Goal: Information Seeking & Learning: Learn about a topic

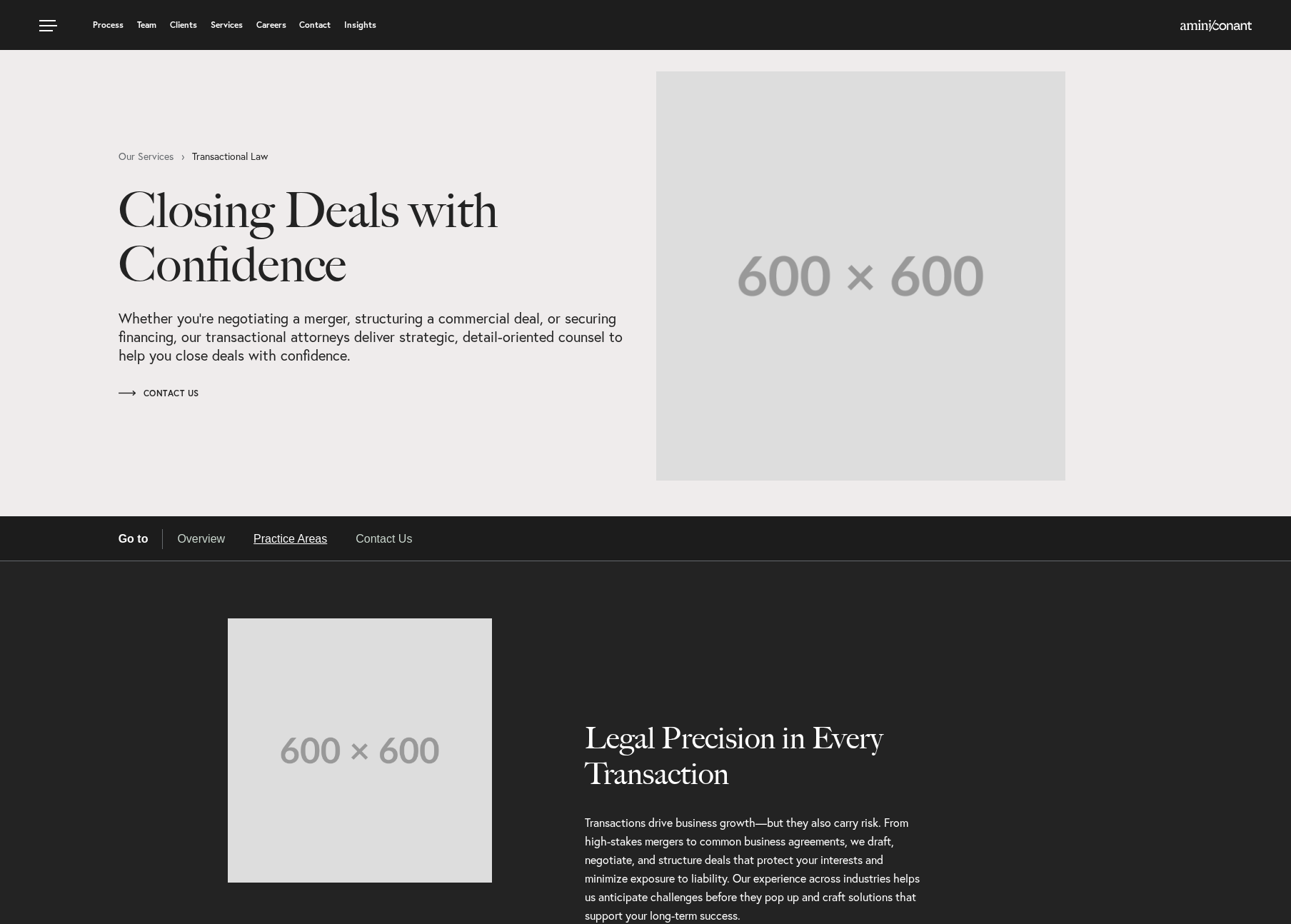
select select "Austin"
select select "Business and Civil Litigation"
select select "Austin"
select select "Business and Civil Litigation"
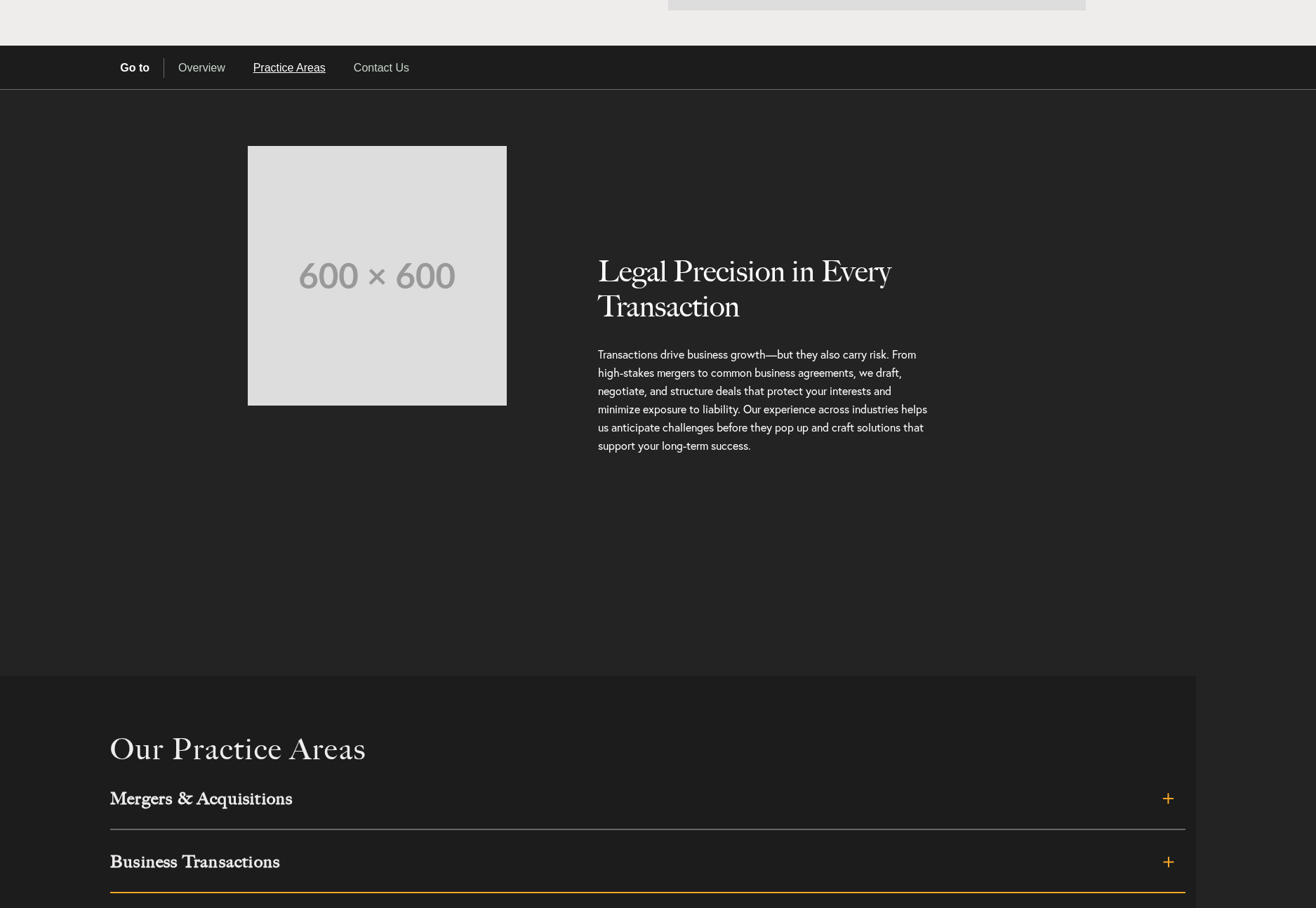
scroll to position [634, 0]
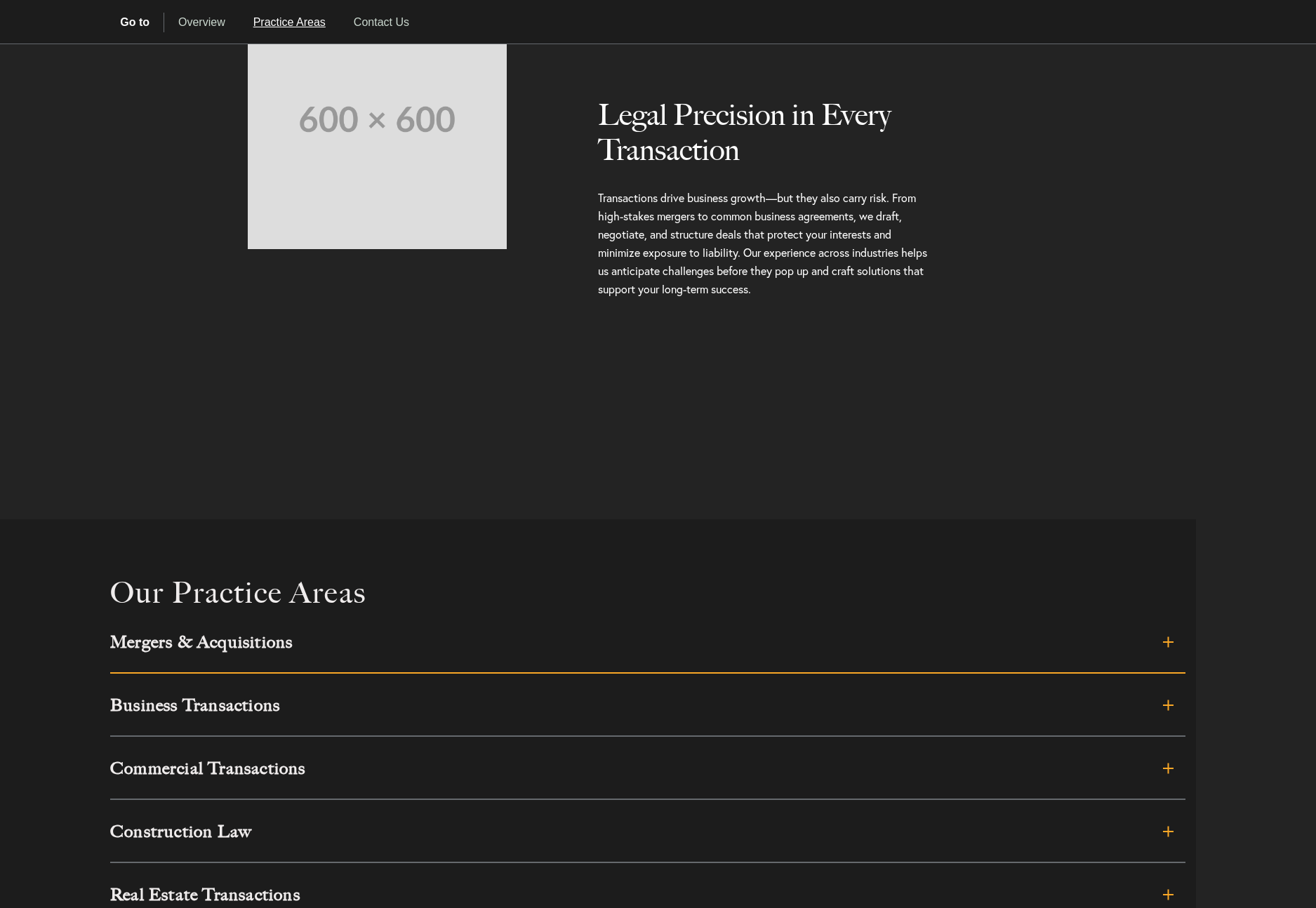
click at [648, 668] on link "Mergers & Acquisitions" at bounding box center [647, 642] width 1075 height 63
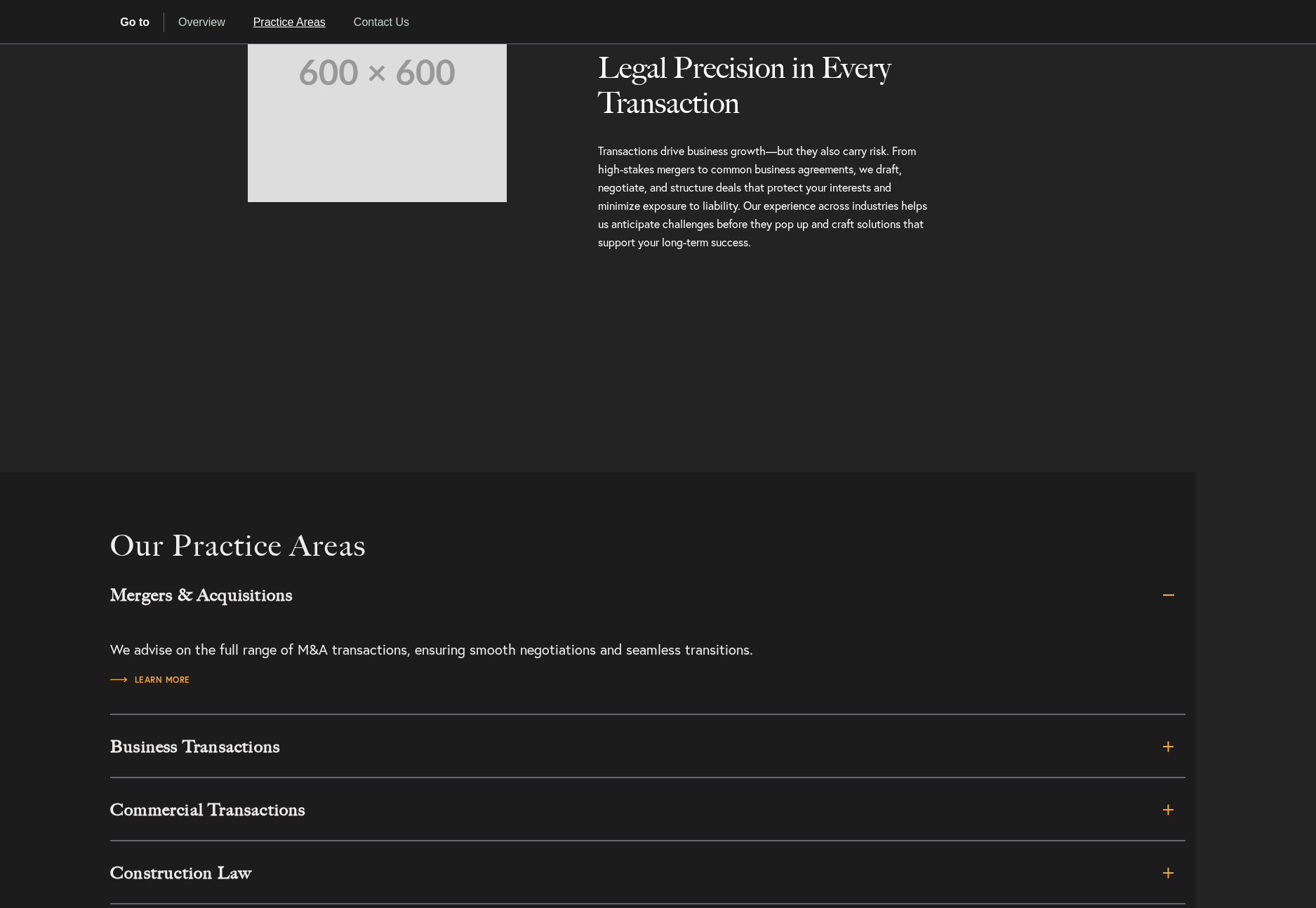
scroll to position [698, 0]
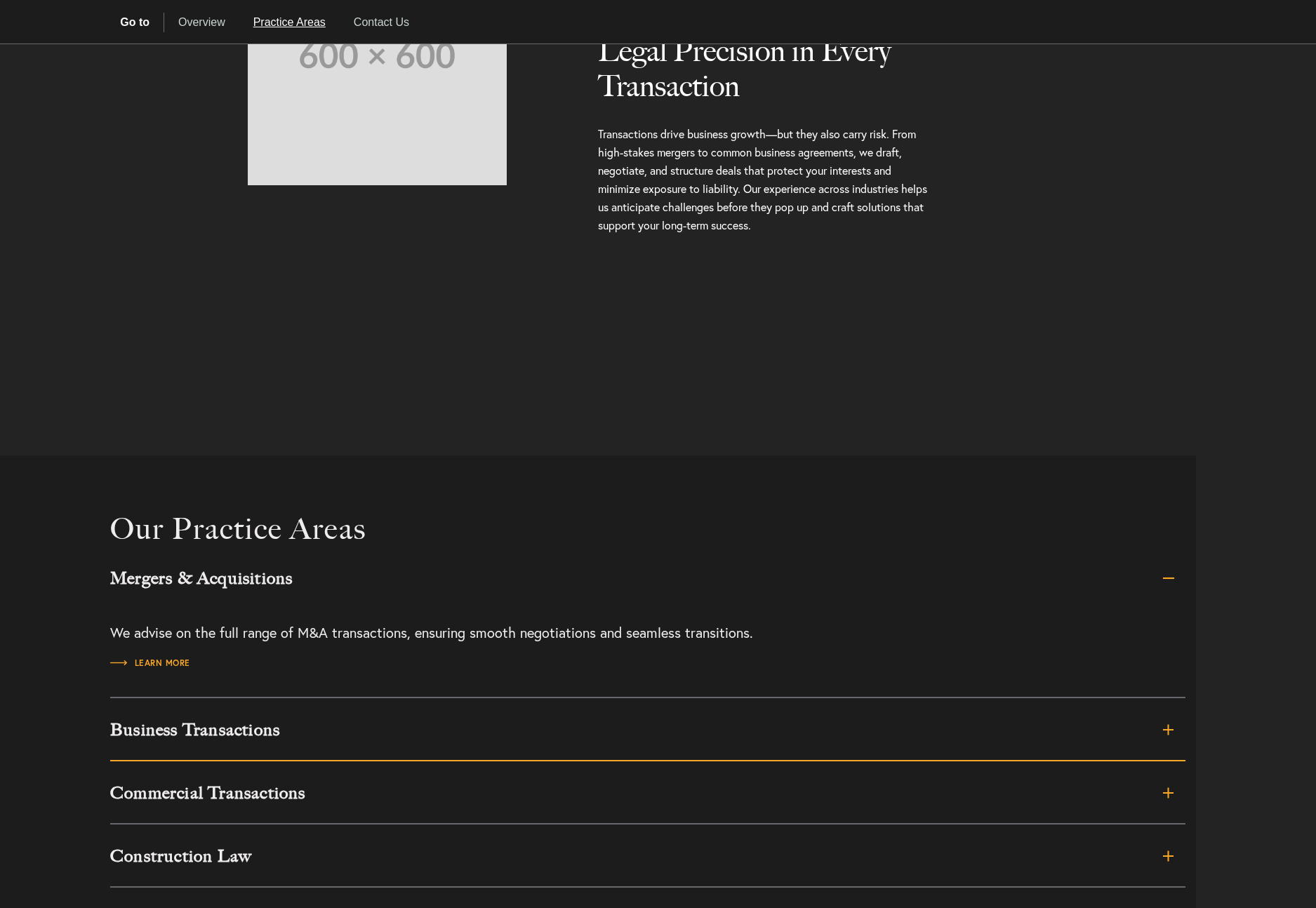
drag, startPoint x: 649, startPoint y: 744, endPoint x: 659, endPoint y: 742, distance: 10.2
click at [649, 744] on link "Business Transactions" at bounding box center [647, 730] width 1075 height 63
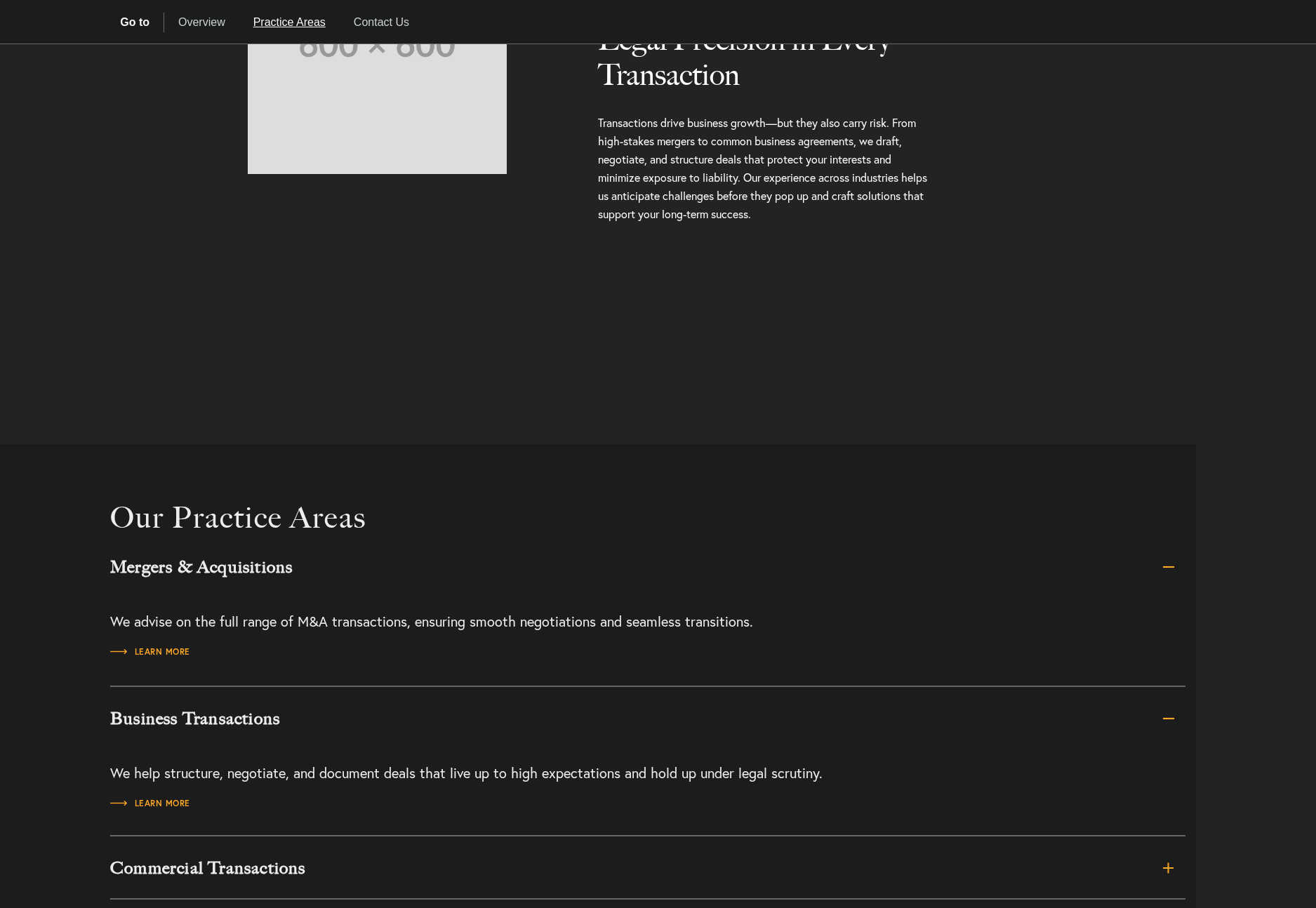
scroll to position [710, 0]
click at [166, 803] on span "Learn more" at bounding box center [150, 803] width 80 height 9
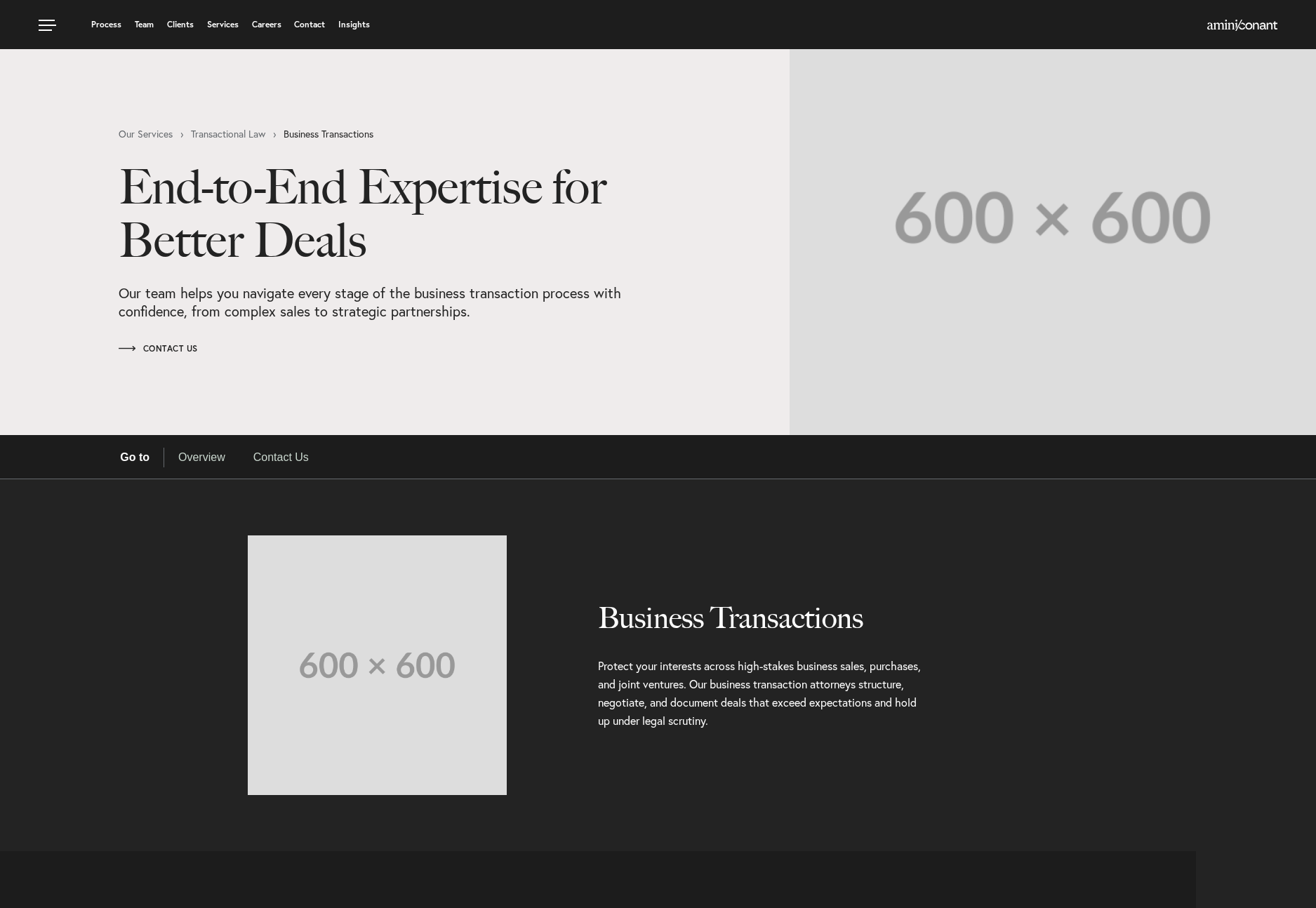
select select "Austin"
select select "Business and Civil Litigation"
click at [167, 137] on link "Our Services" at bounding box center [155, 134] width 73 height 10
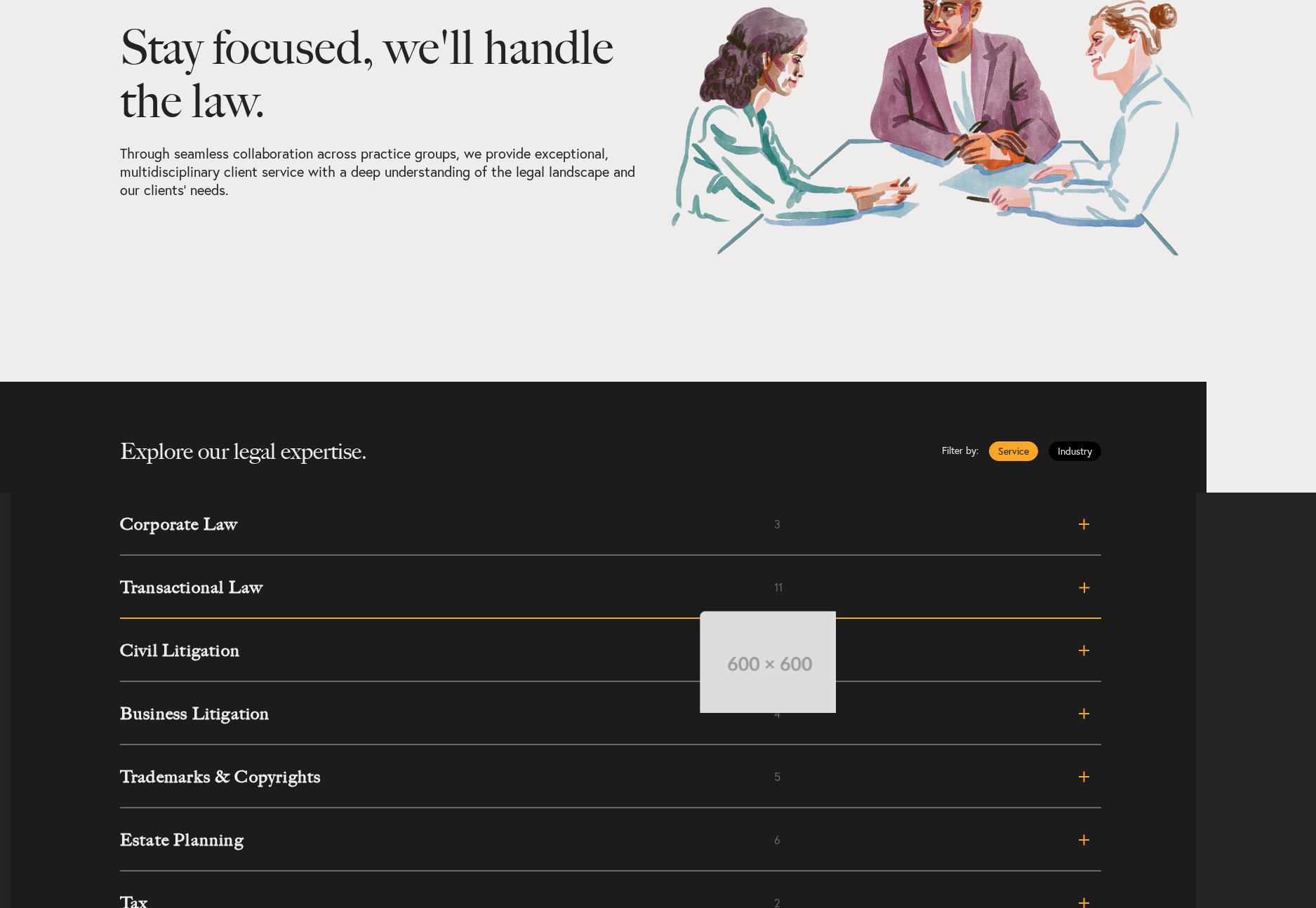
scroll to position [164, 0]
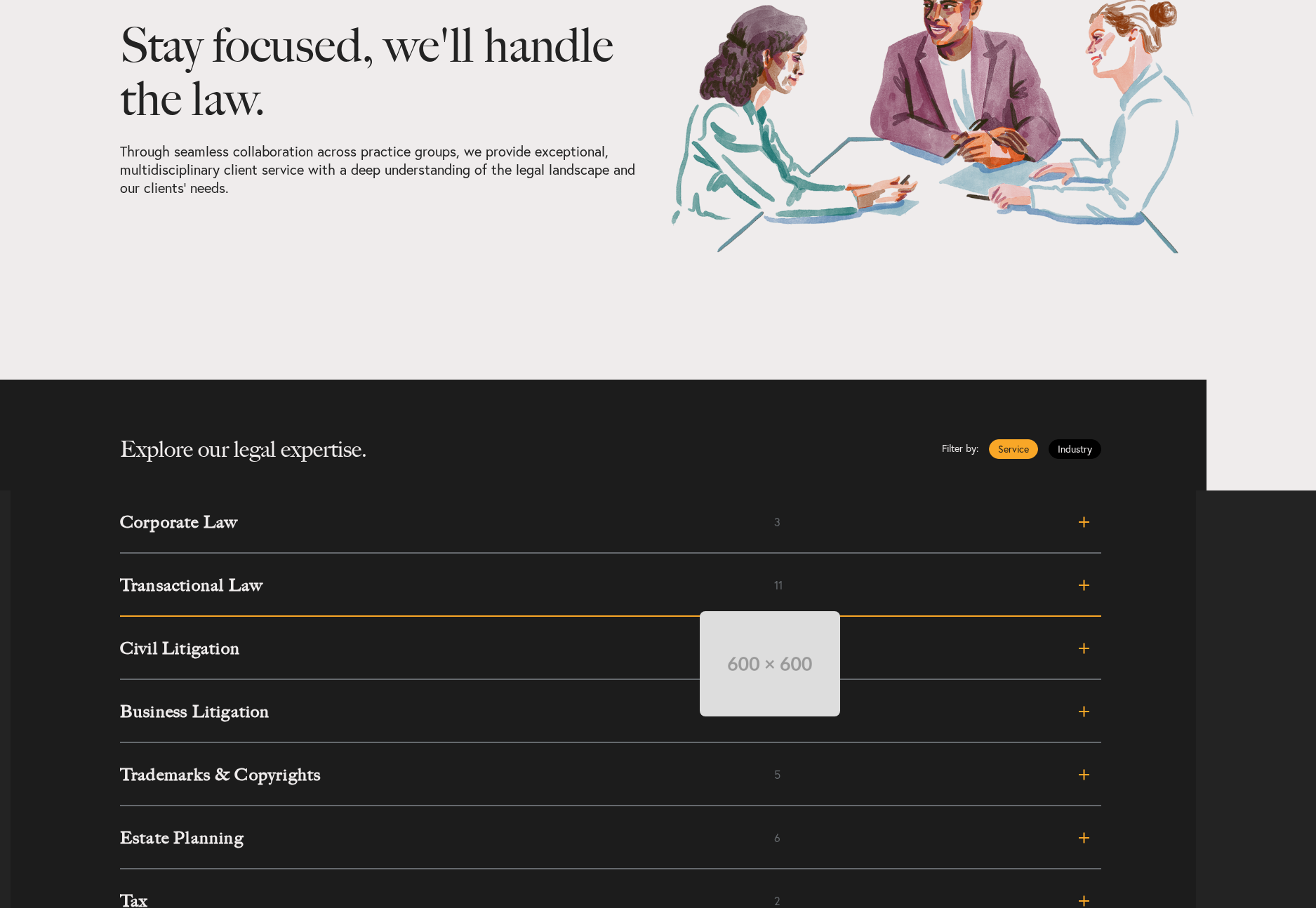
click at [685, 597] on link "Transactional Law 11" at bounding box center [610, 585] width 981 height 63
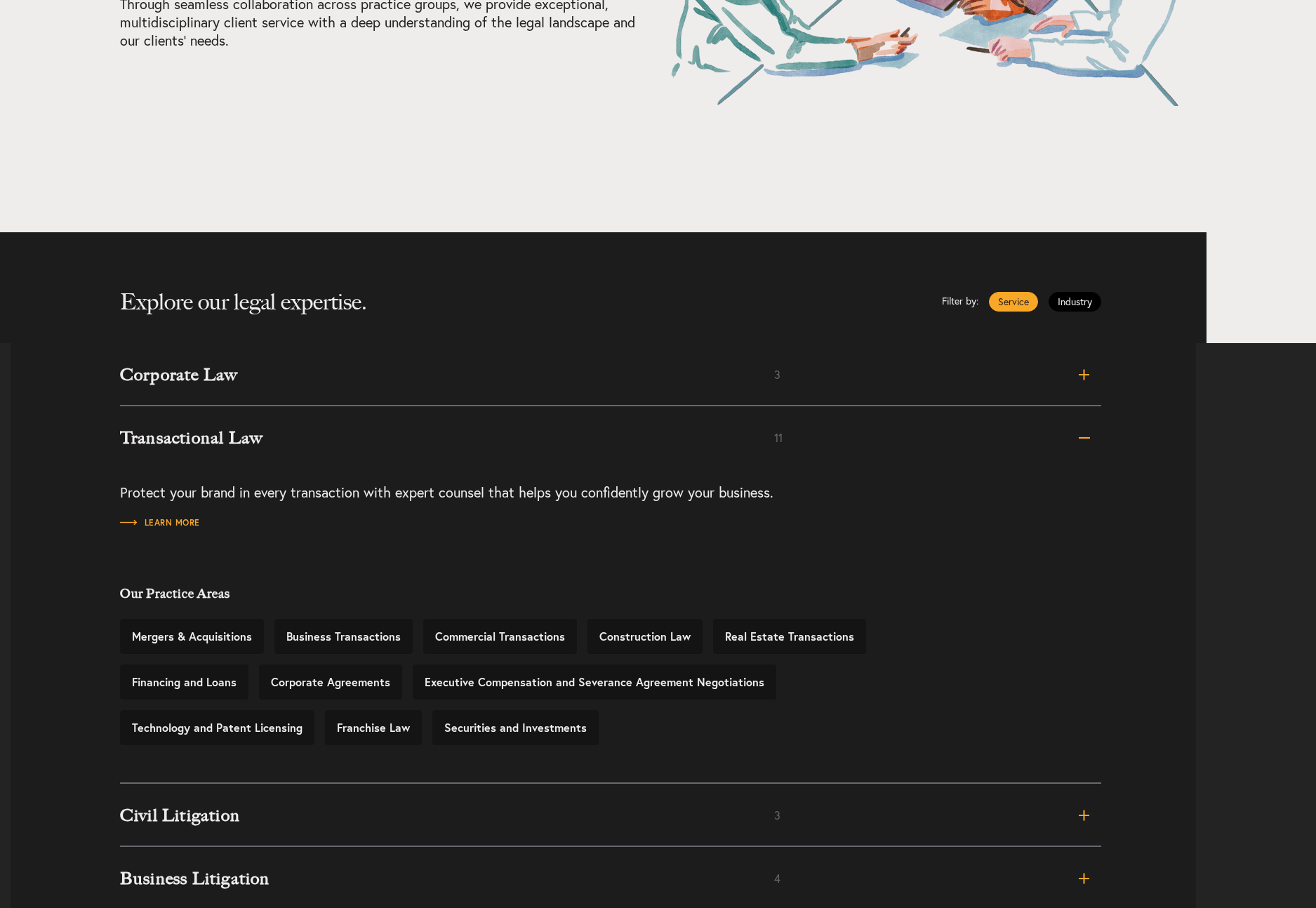
scroll to position [326, 0]
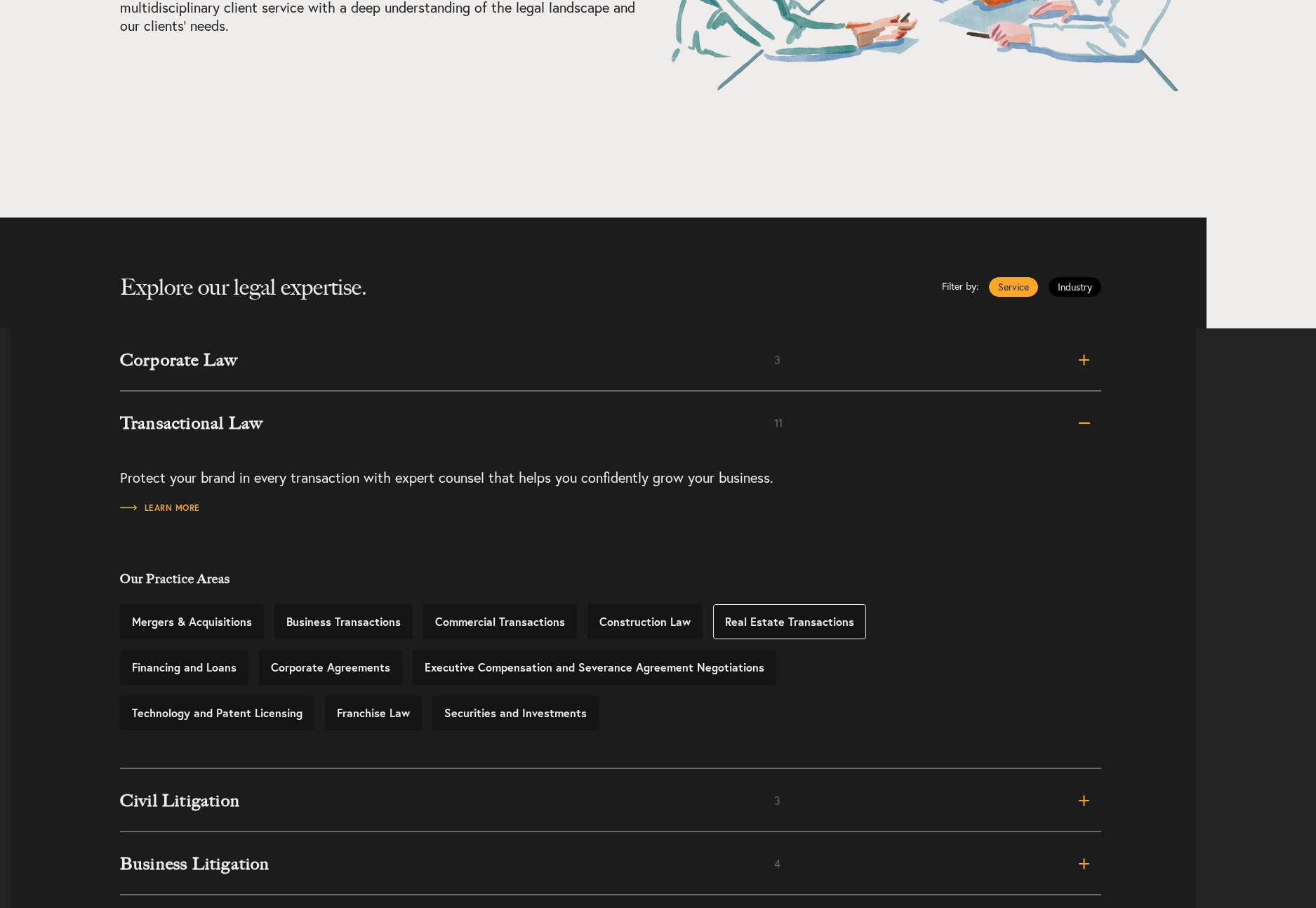
click at [756, 621] on link "Real Estate Transactions" at bounding box center [789, 621] width 153 height 35
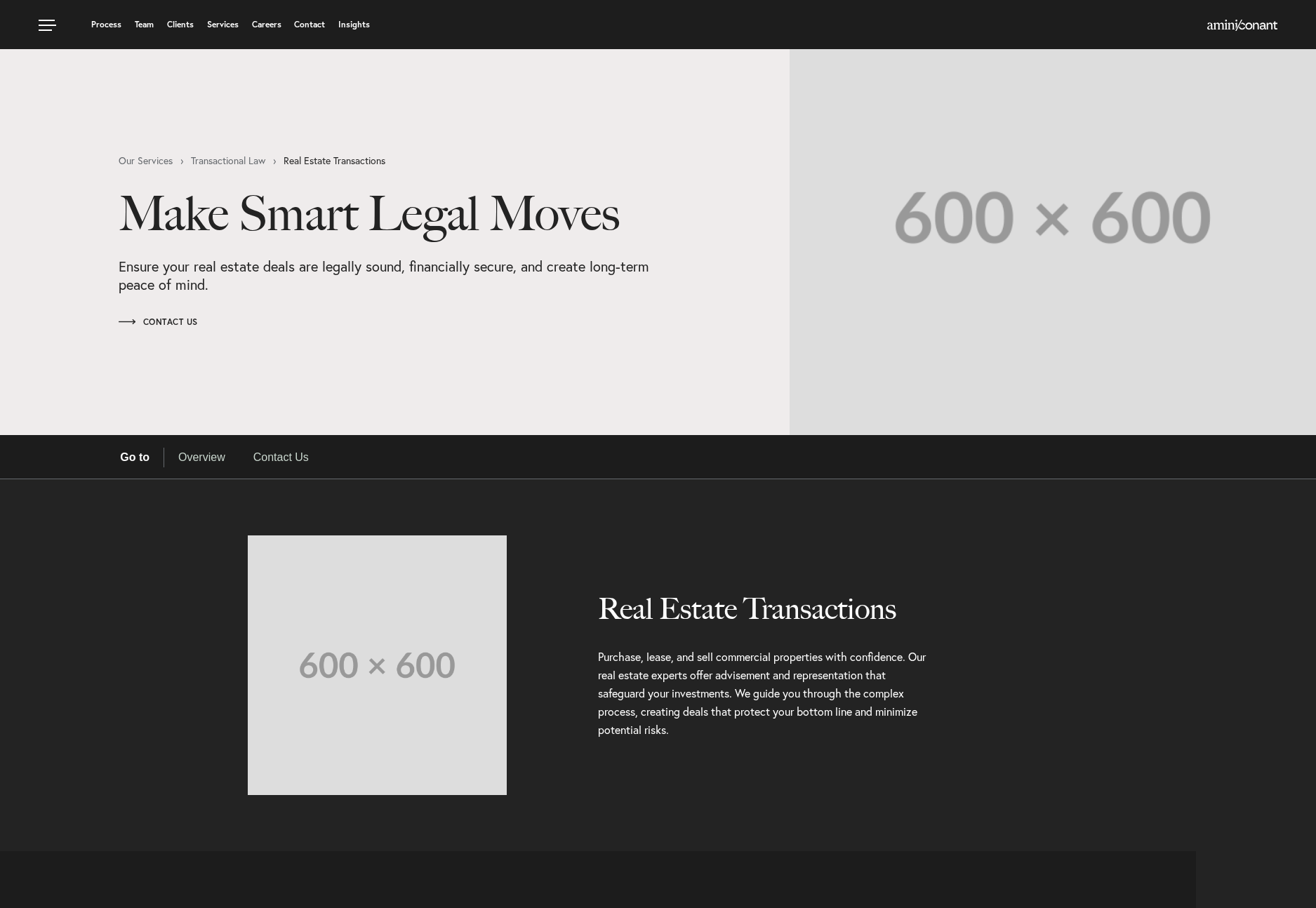
select select "Austin"
select select "Business and Civil Litigation"
click at [219, 450] on link "Overview" at bounding box center [201, 458] width 75 height 20
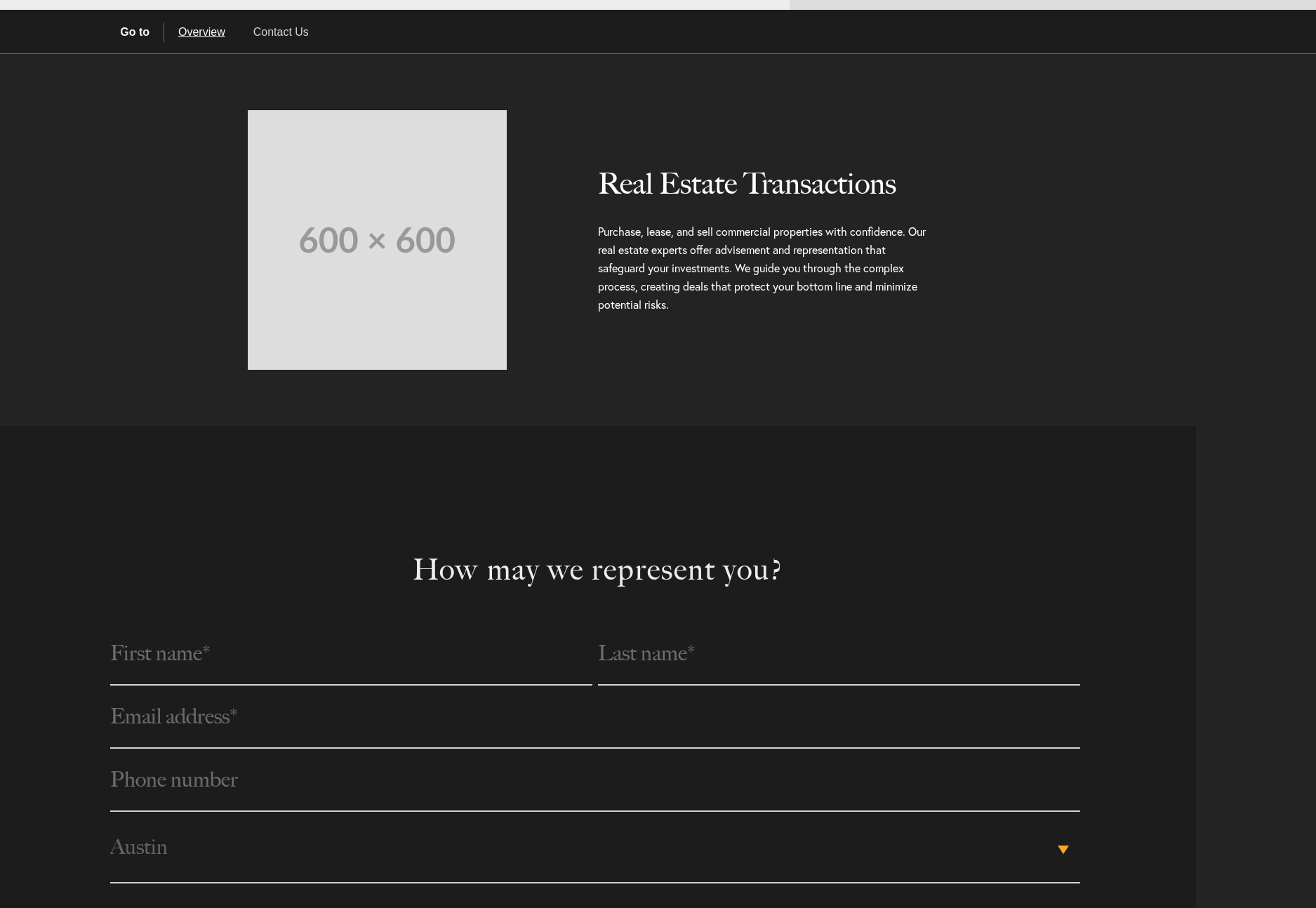
scroll to position [430, 0]
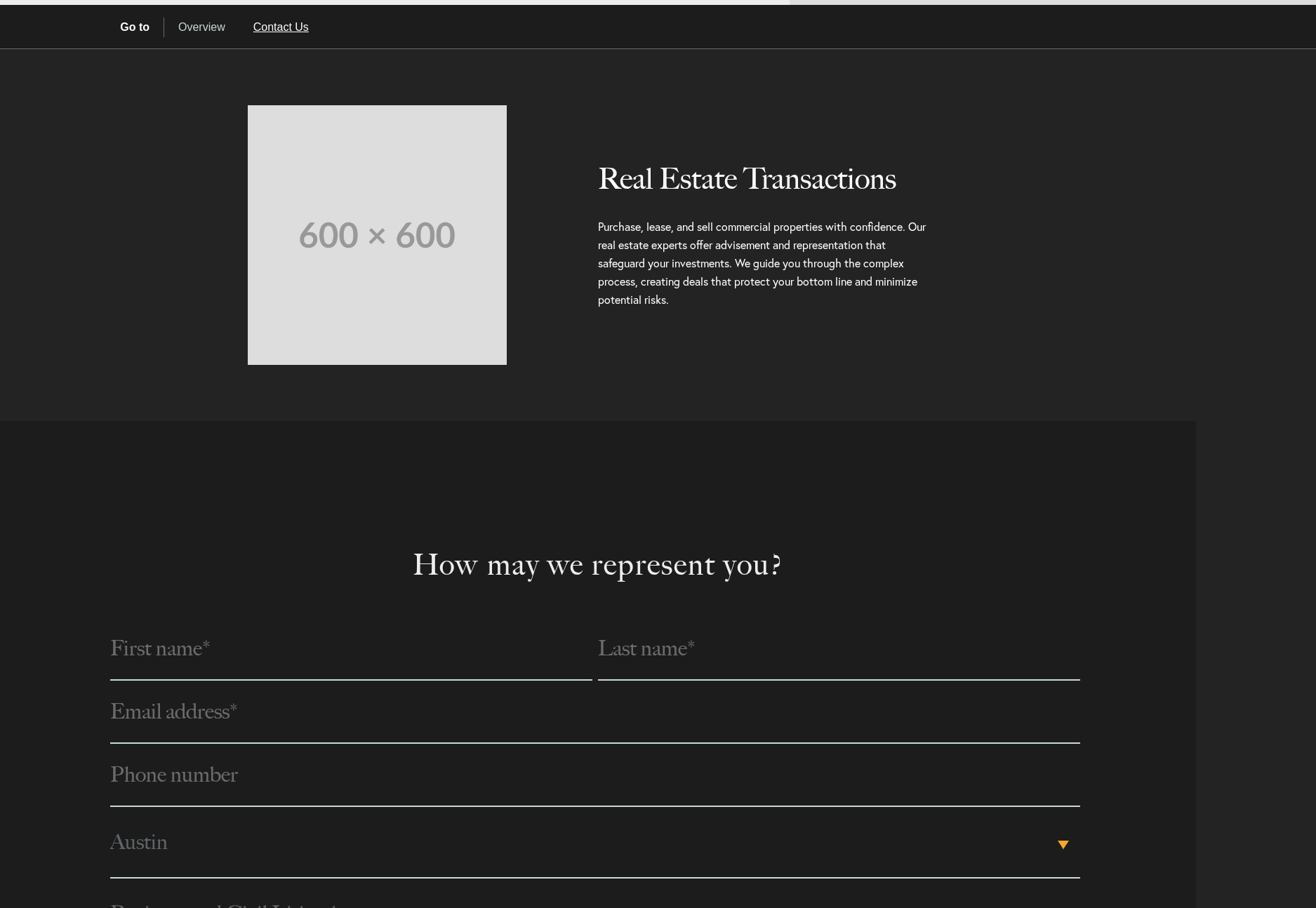
click at [284, 32] on link "Contact Us" at bounding box center [281, 27] width 84 height 20
click at [290, 24] on link "Contact Us" at bounding box center [281, 27] width 84 height 20
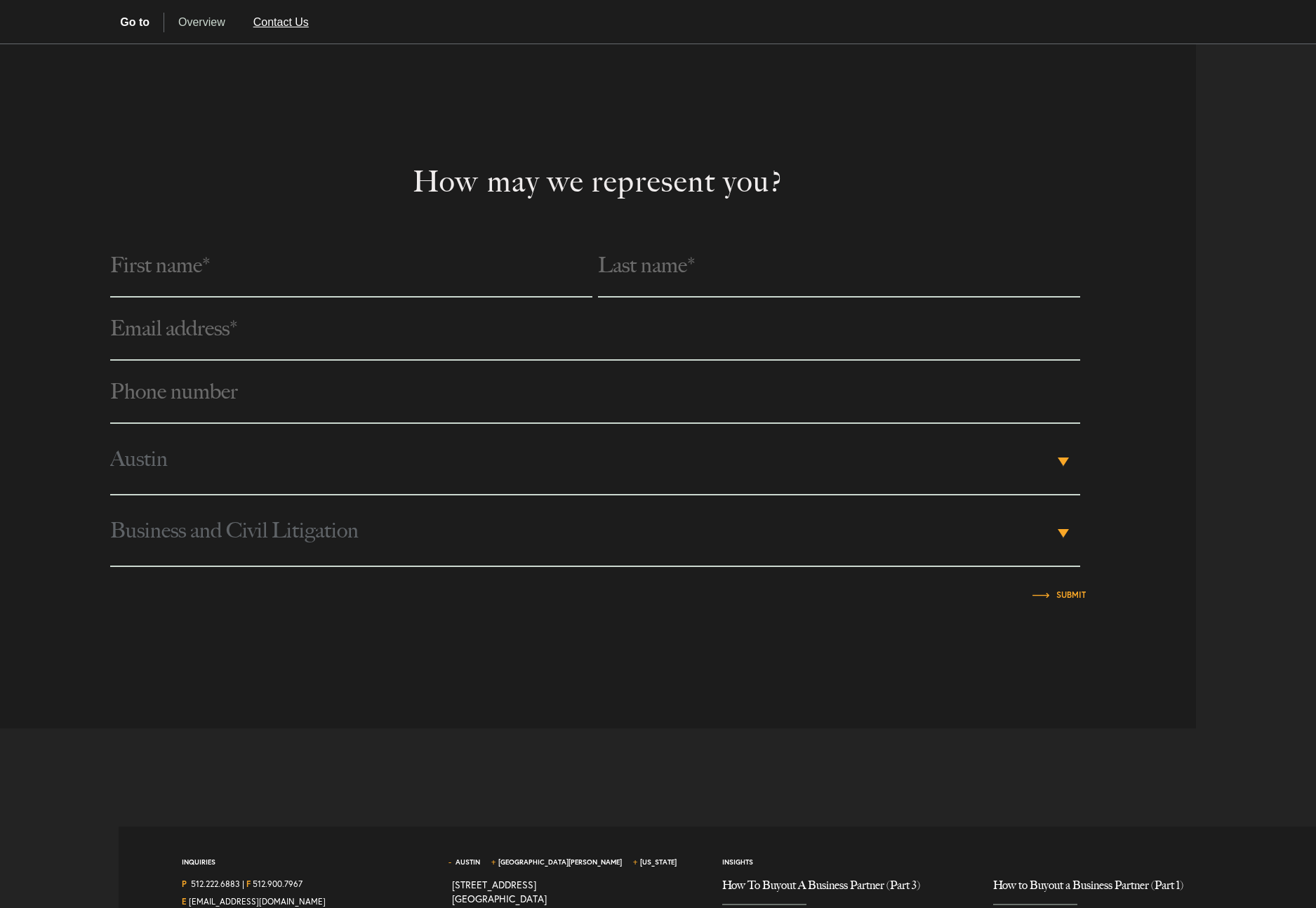
scroll to position [817, 0]
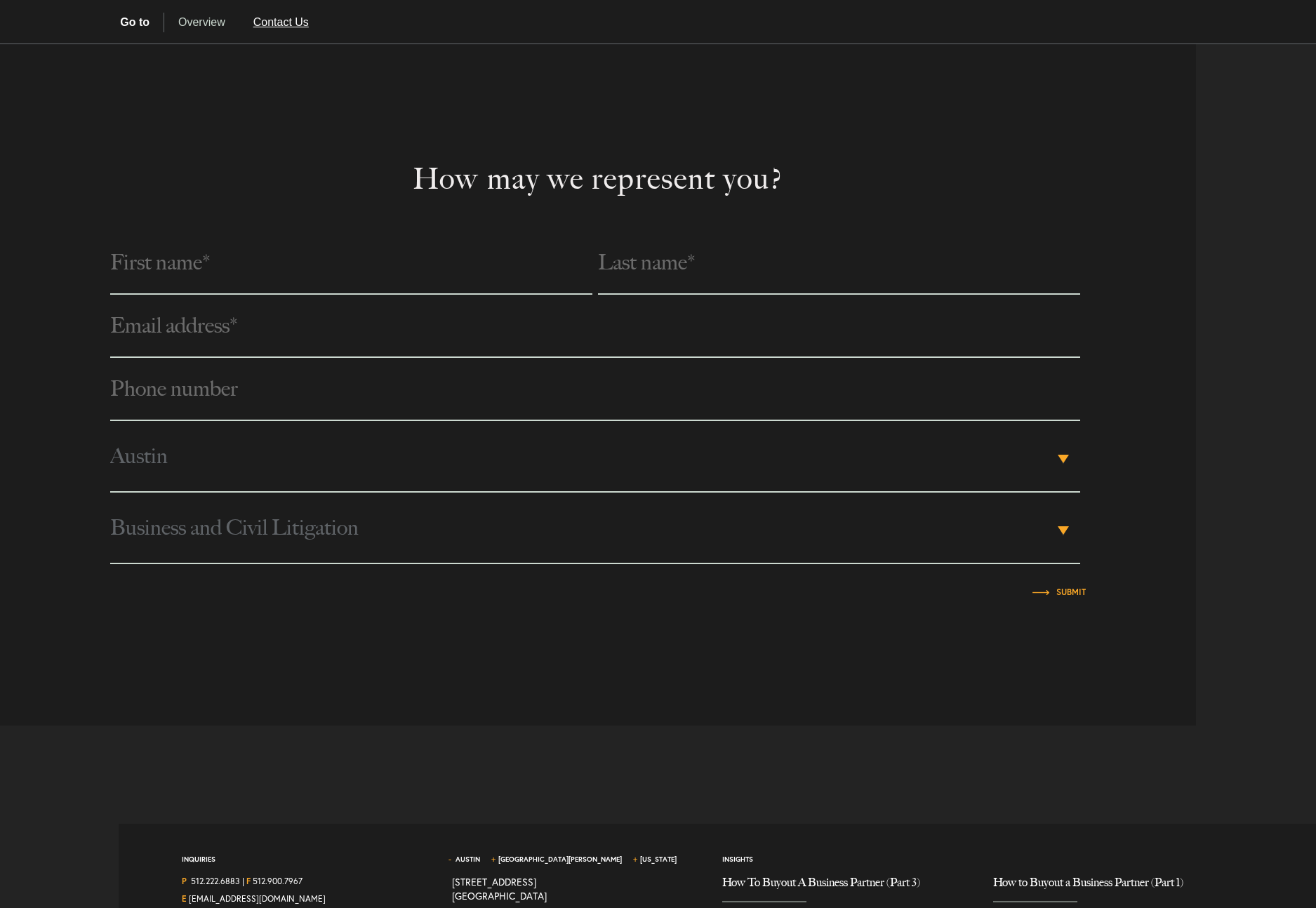
click at [283, 24] on link "Contact Us" at bounding box center [281, 22] width 84 height 20
click at [224, 25] on link "Overview" at bounding box center [201, 22] width 75 height 20
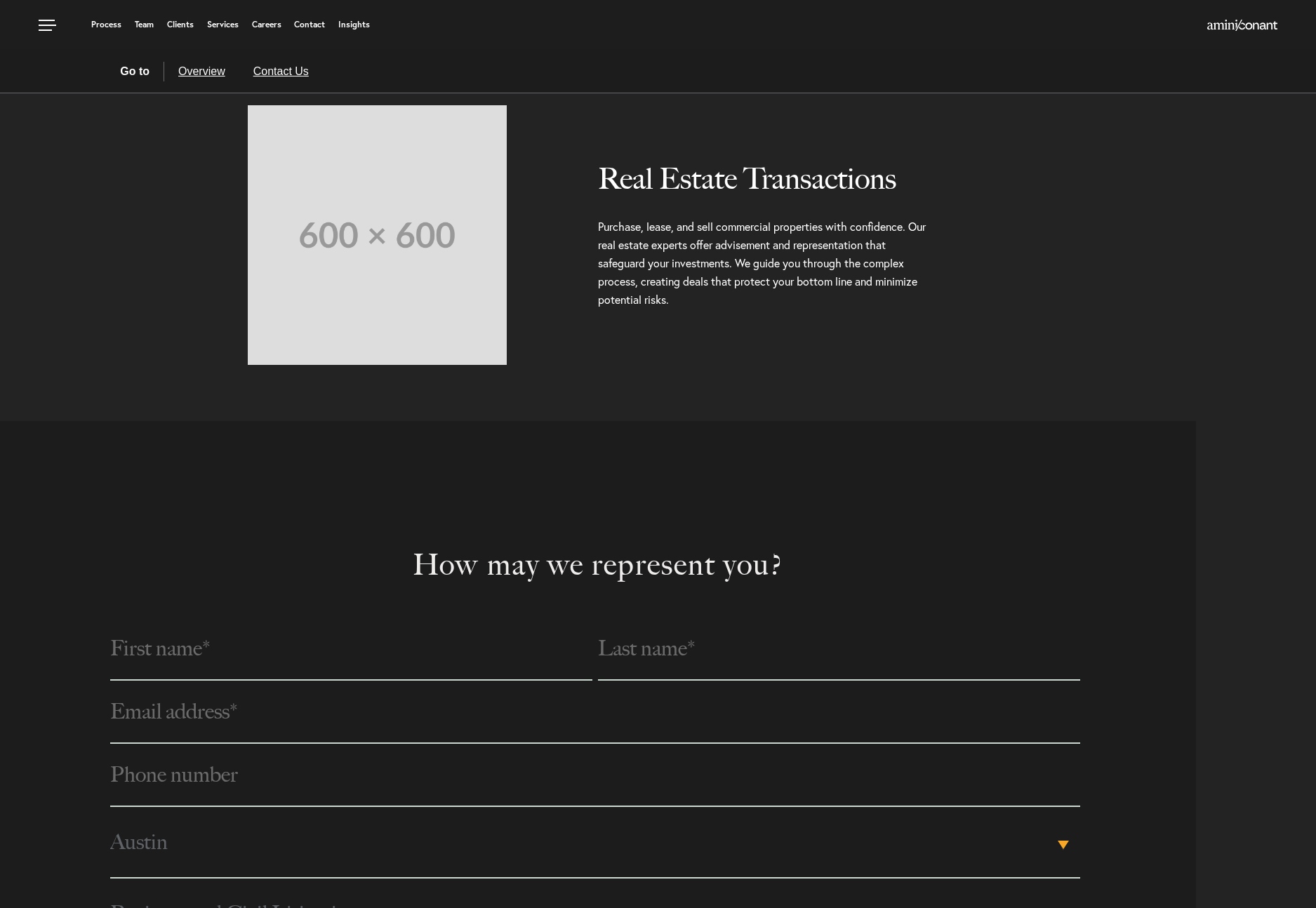
click at [285, 70] on link "Contact Us" at bounding box center [281, 71] width 84 height 20
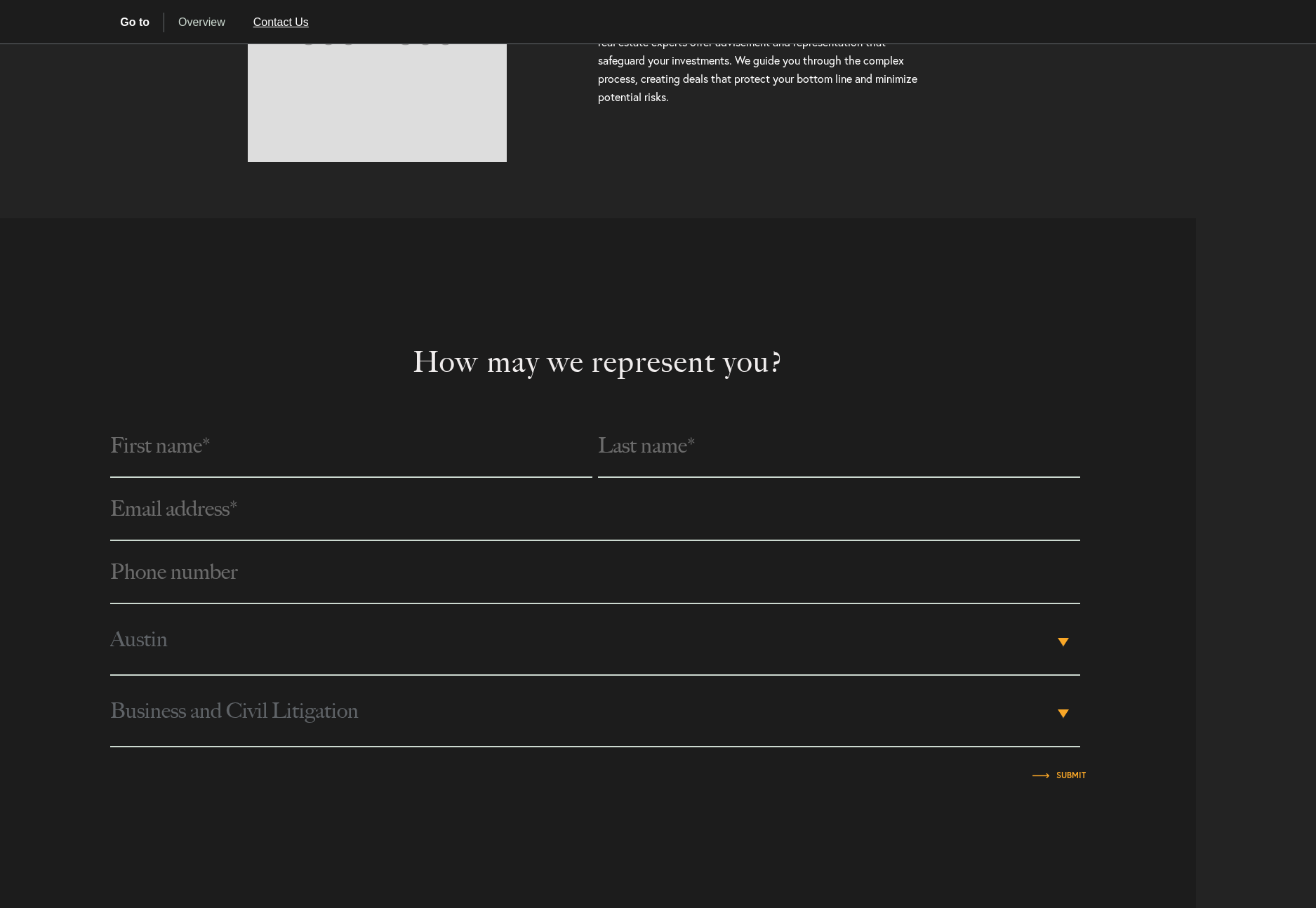
scroll to position [634, 0]
click at [1193, 332] on div "How may we represent you? Phone number * City Please Select Austin Los Angeles …" at bounding box center [598, 563] width 1196 height 691
click at [1300, 336] on div "How may we represent you? Phone number * City Please Select Austin Los Angeles …" at bounding box center [658, 563] width 1316 height 691
click at [1272, 330] on div "How may we represent you? Phone number * City Please Select Austin Los Angeles …" at bounding box center [658, 563] width 1316 height 691
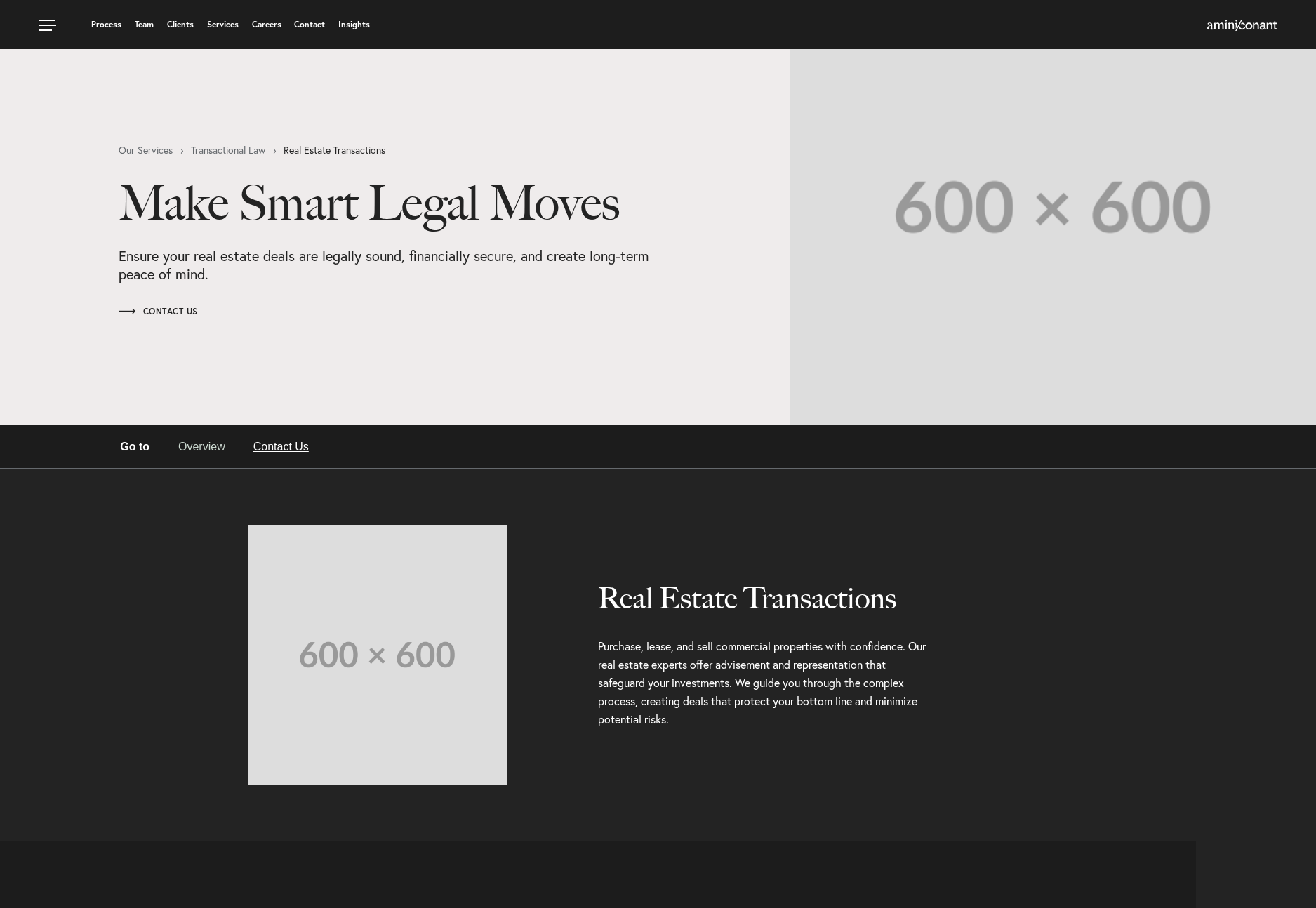
scroll to position [0, 0]
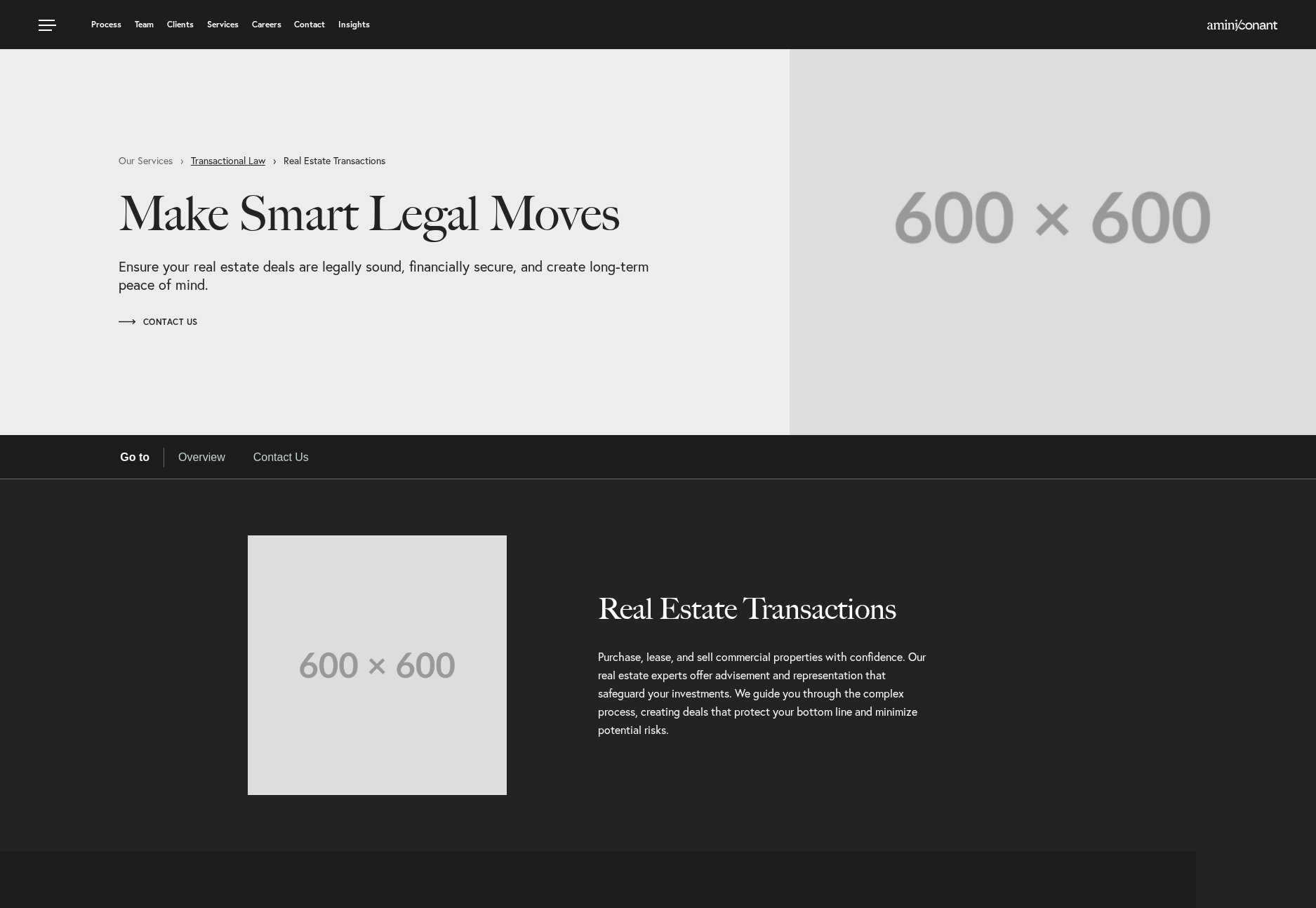
click at [247, 163] on link "Transactional Law" at bounding box center [237, 161] width 93 height 10
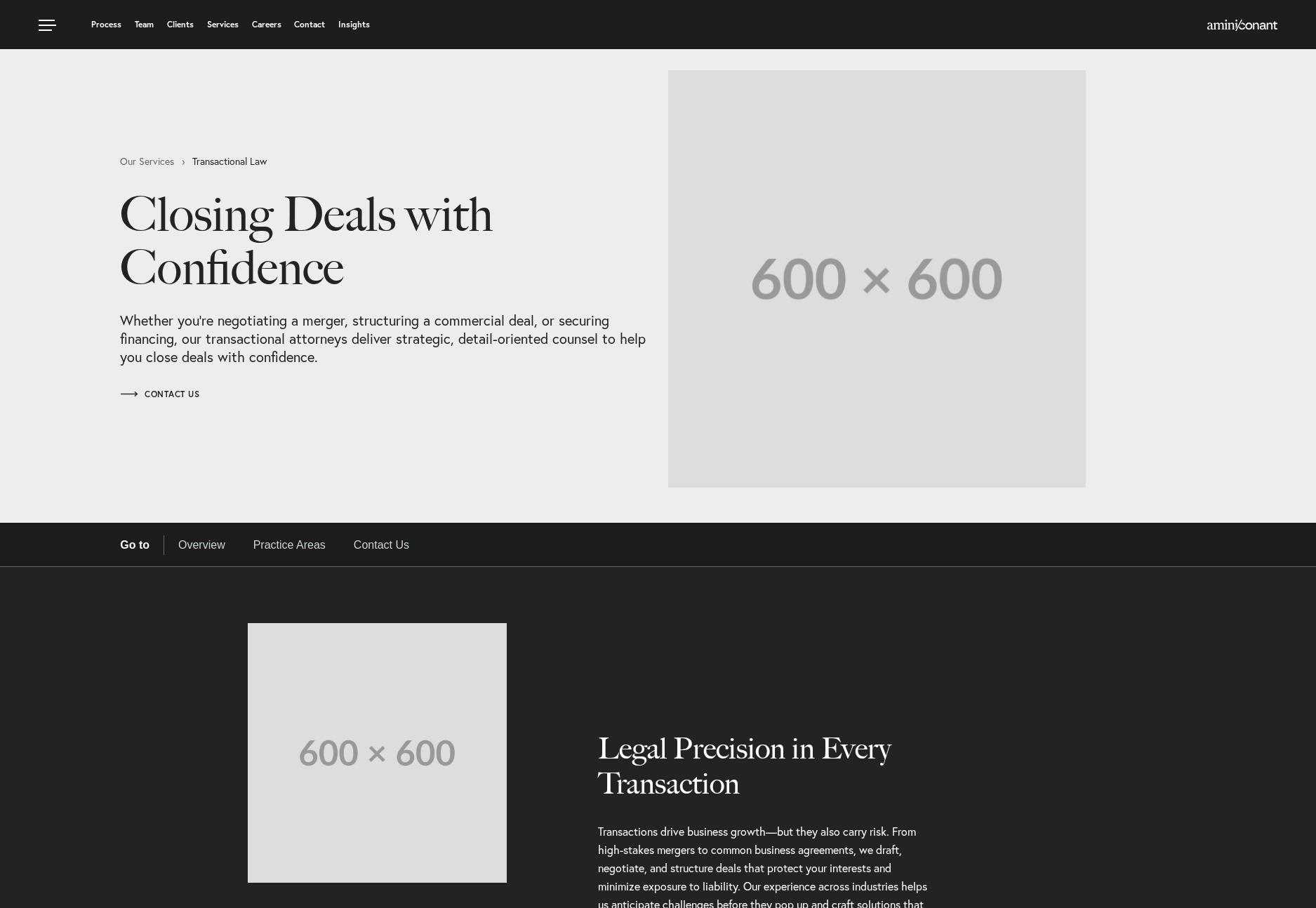
select select "Austin"
select select "Business and Civil Litigation"
select select "Austin"
select select "Business and Civil Litigation"
click at [312, 543] on link "Practice Areas" at bounding box center [290, 545] width 101 height 20
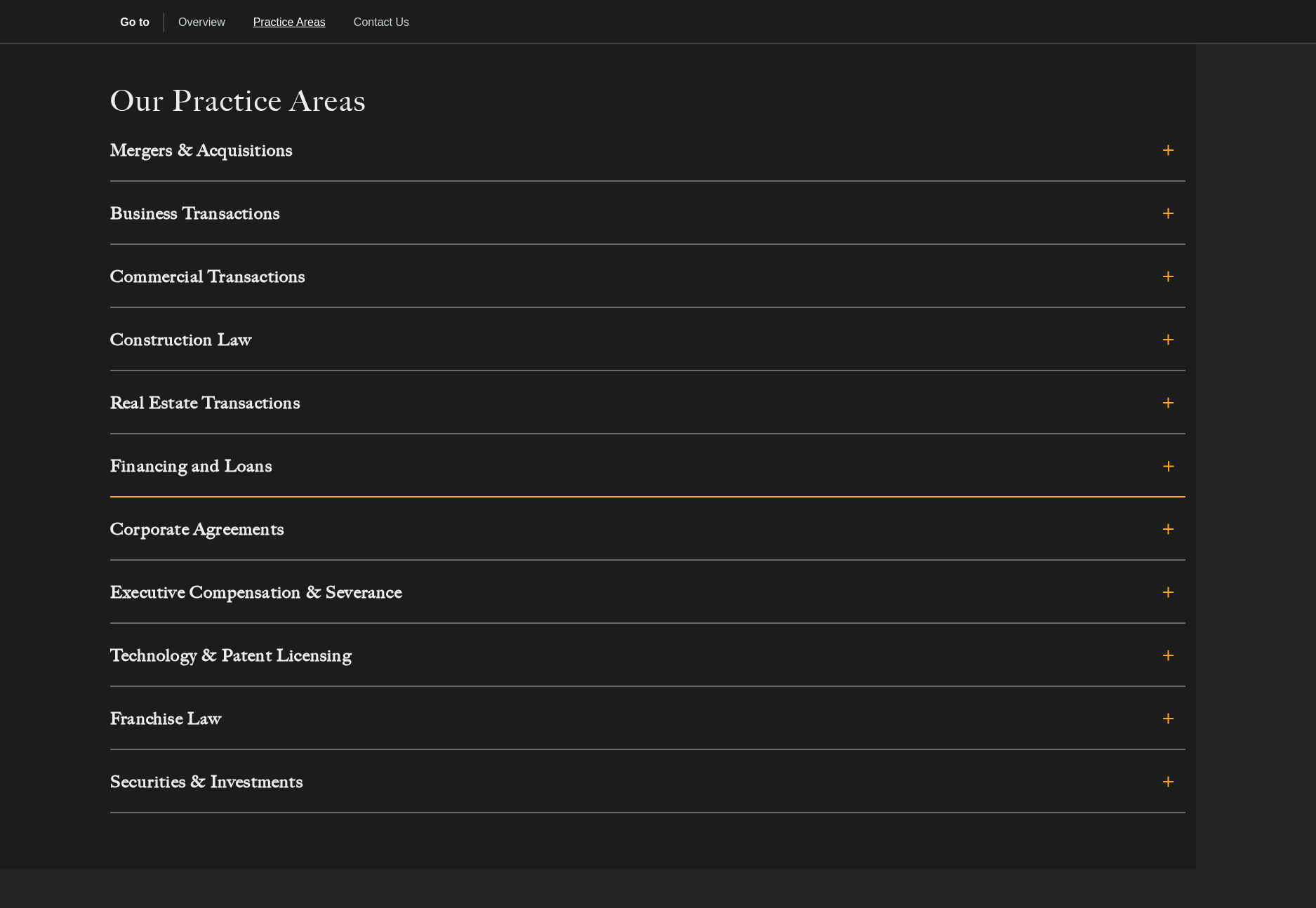
scroll to position [1192, 0]
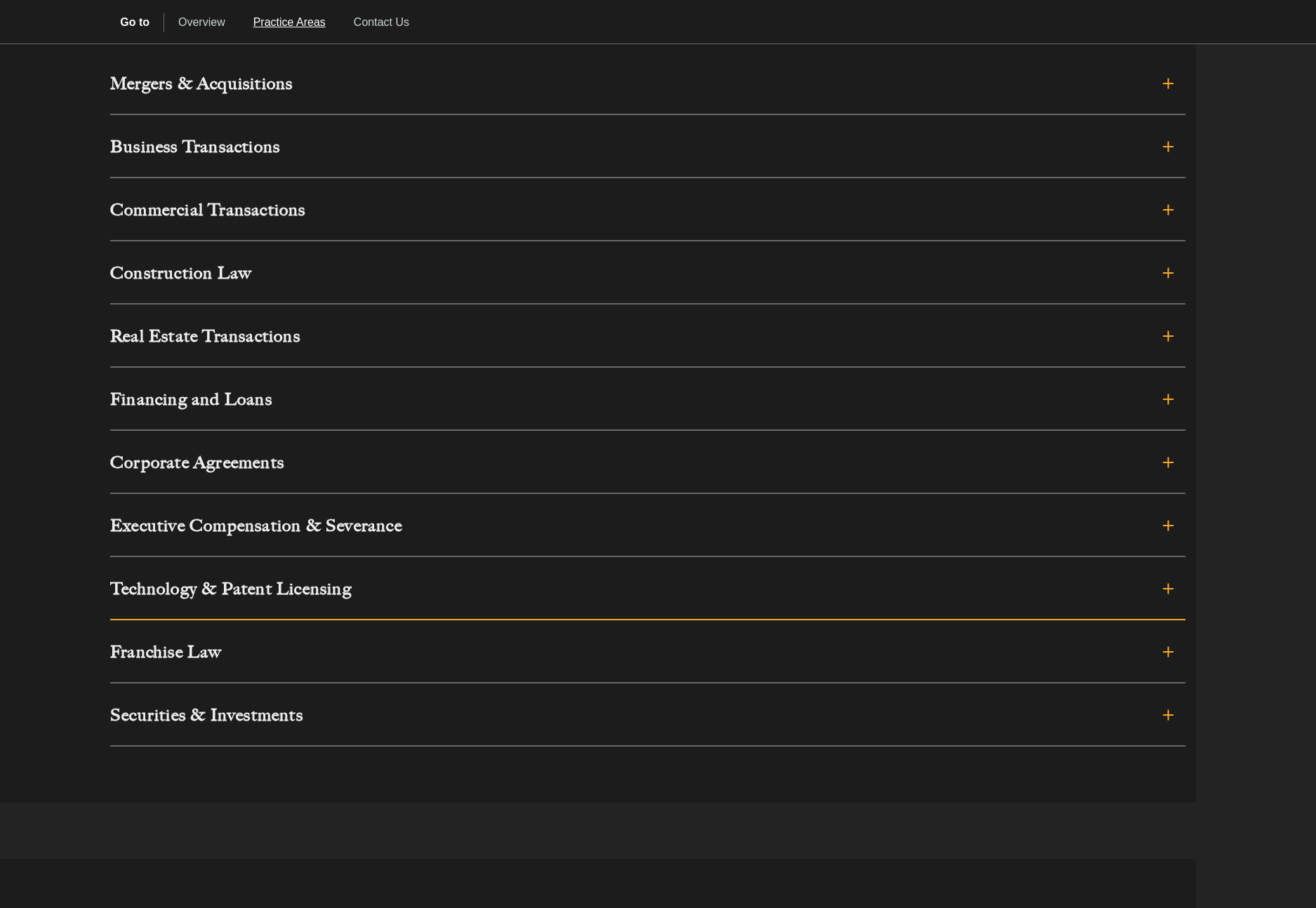
click at [326, 592] on h3 "Technology & Patent Licensing" at bounding box center [539, 589] width 859 height 17
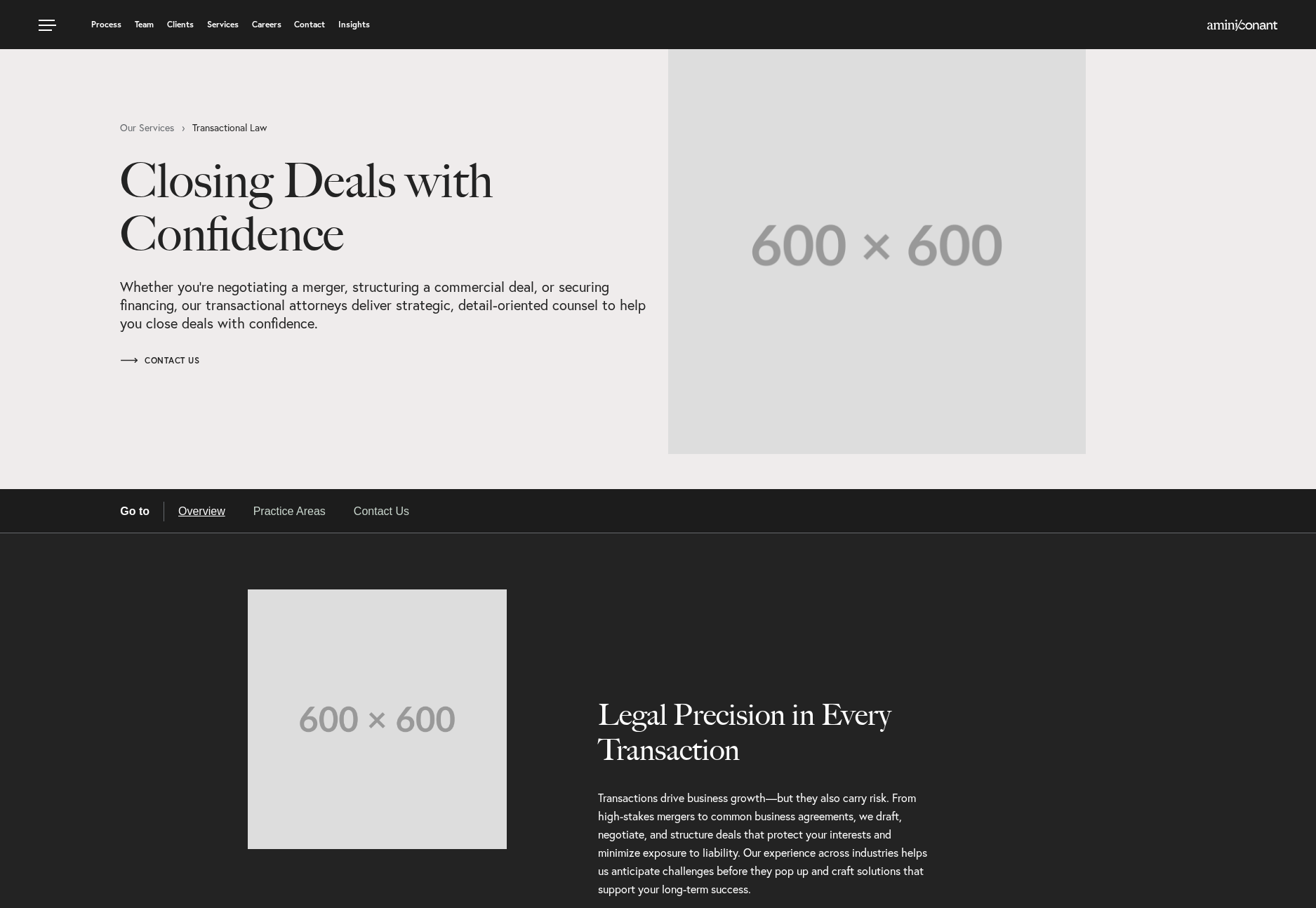
scroll to position [0, 0]
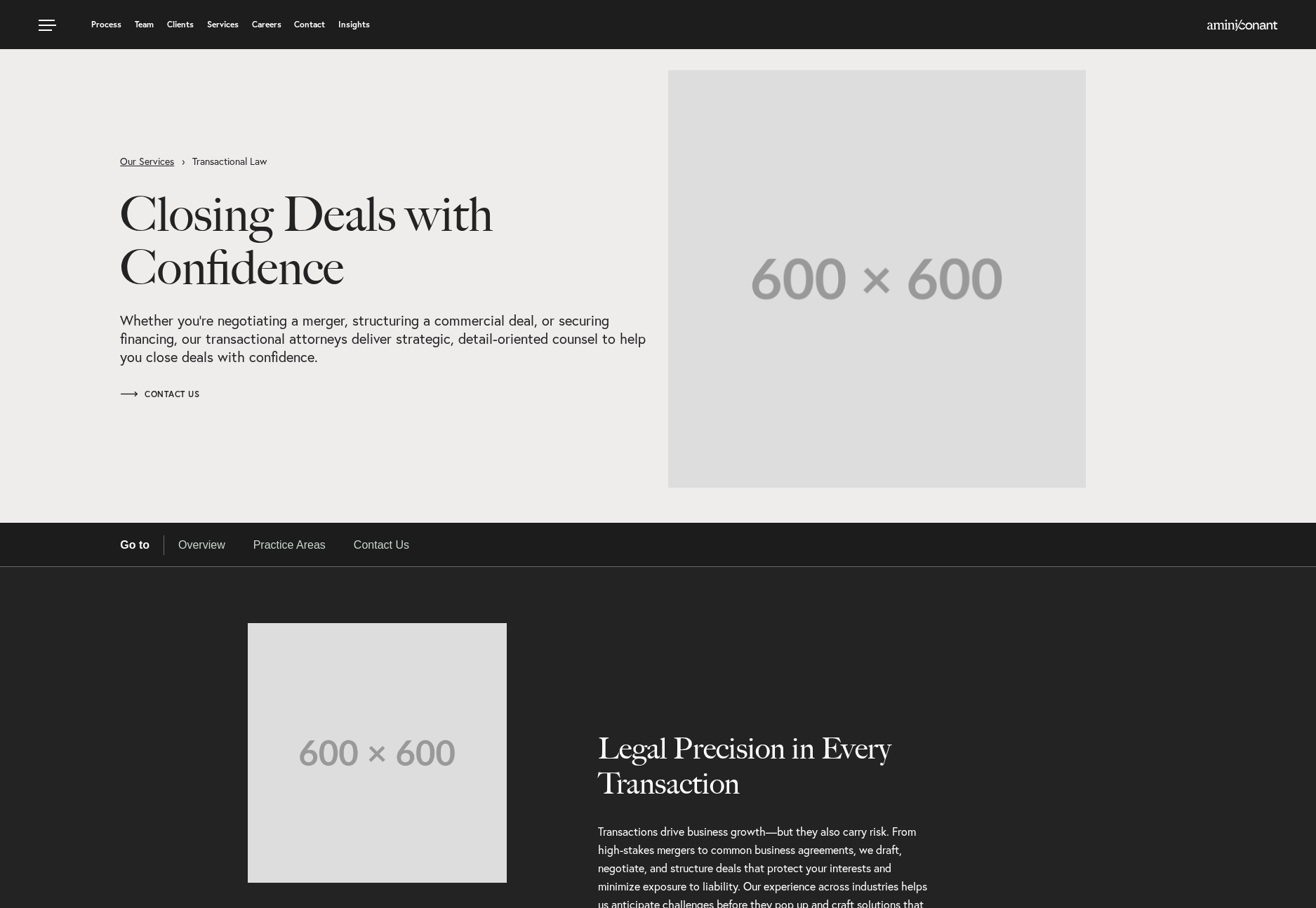
click at [152, 164] on link "Our Services" at bounding box center [156, 161] width 73 height 10
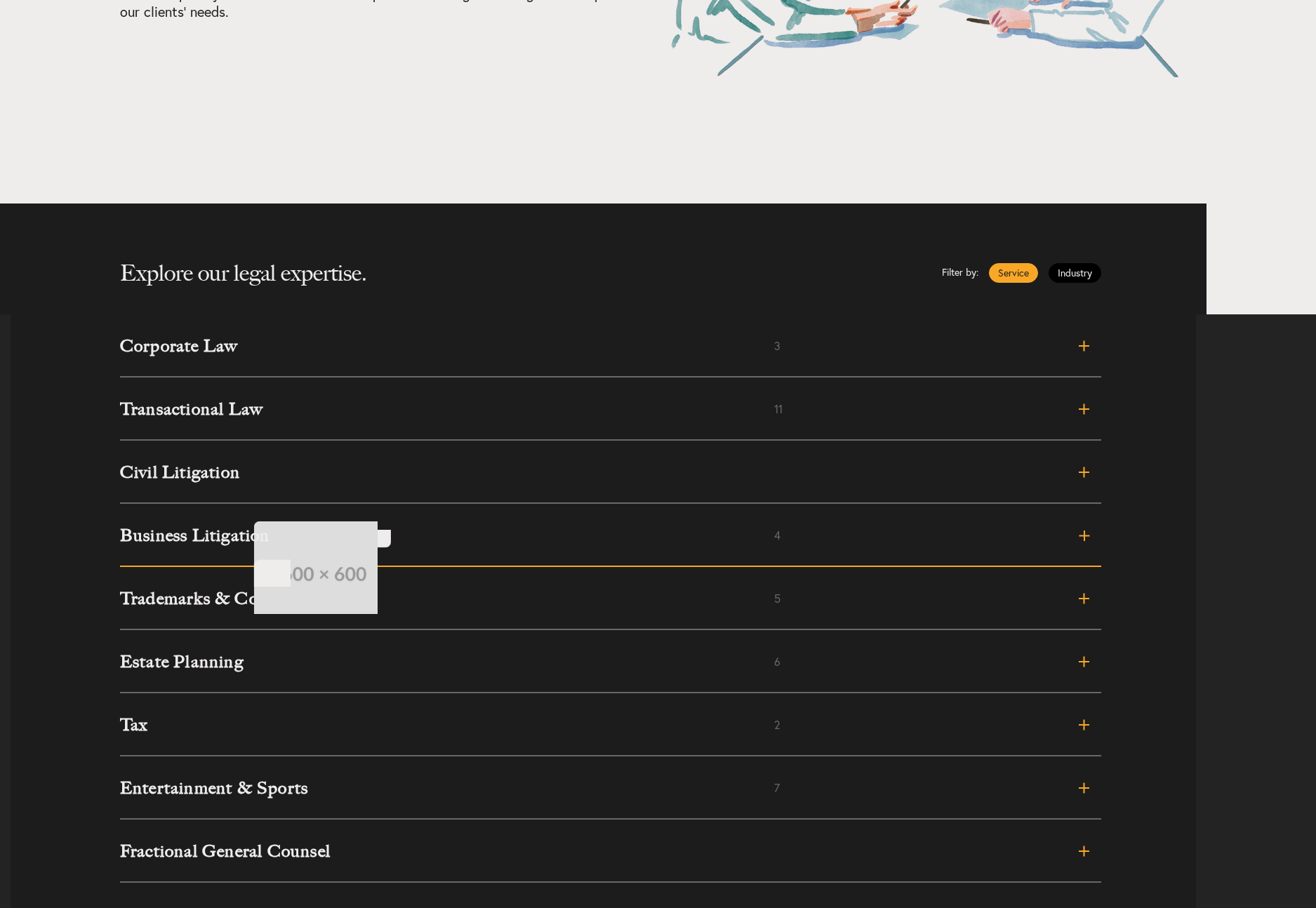
scroll to position [358, 0]
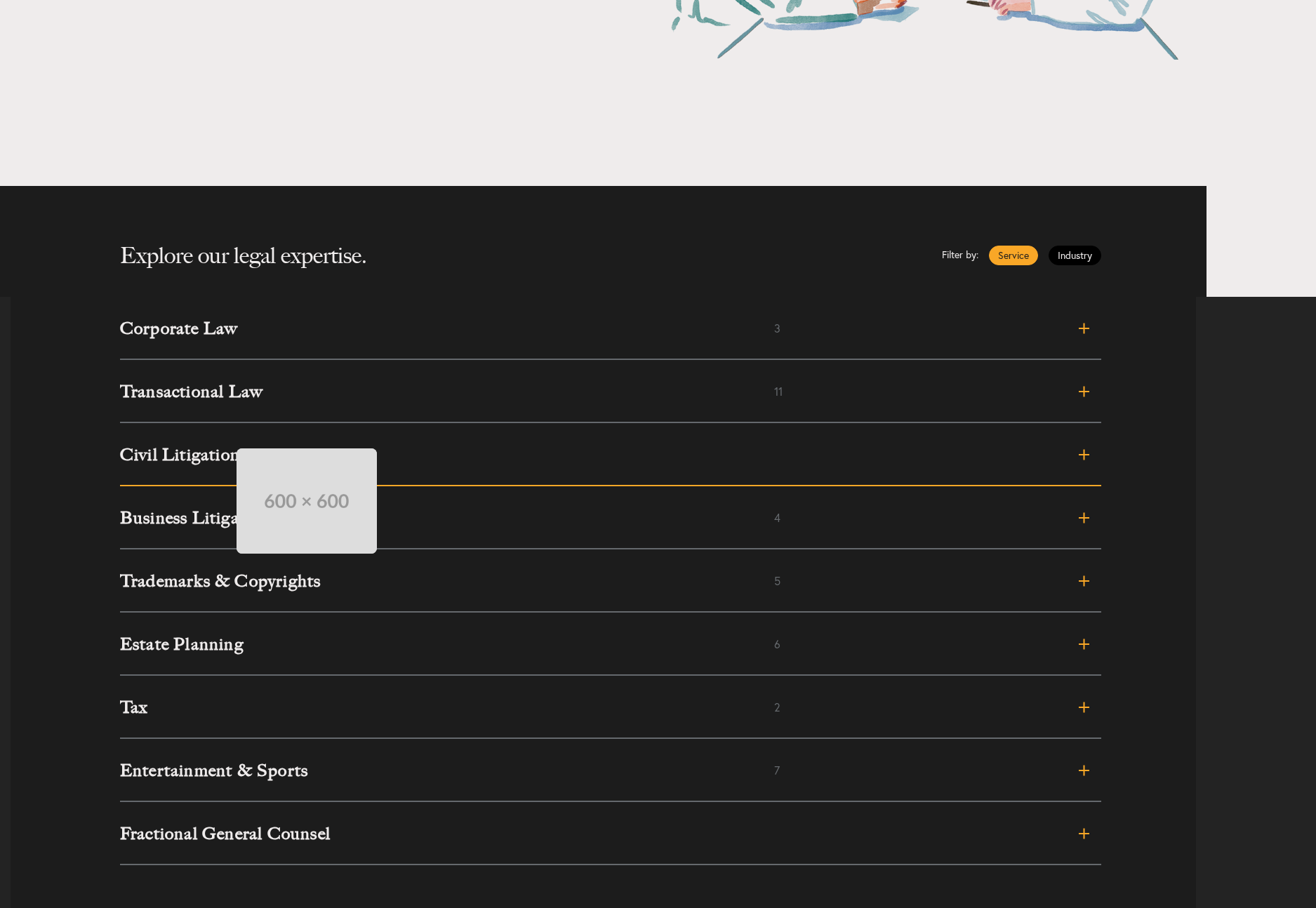
click at [222, 435] on link "Civil Litigation" at bounding box center [610, 454] width 981 height 63
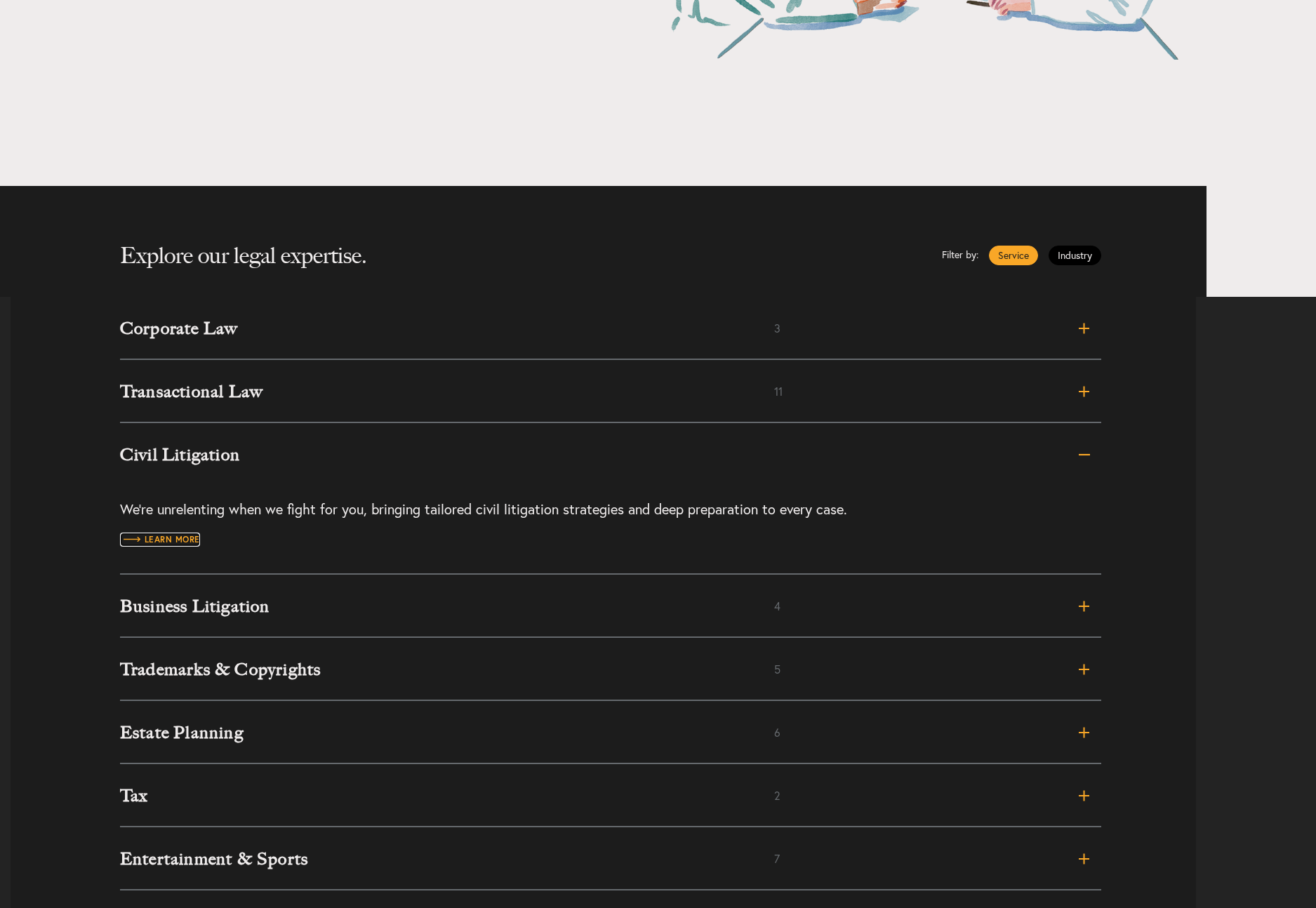
click at [188, 539] on span "Learn more" at bounding box center [160, 539] width 80 height 9
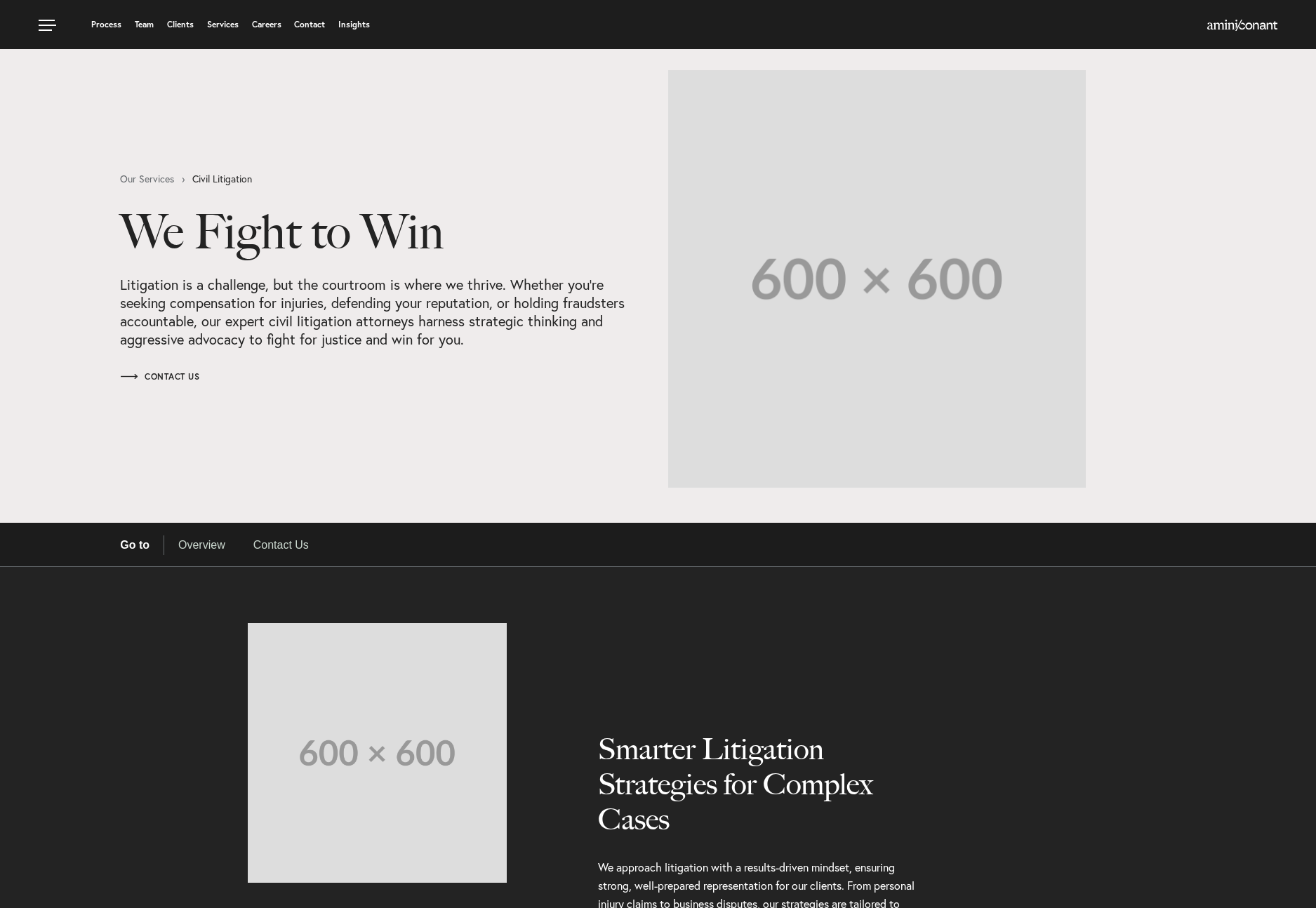
select select "Austin"
select select "Business and Civil Litigation"
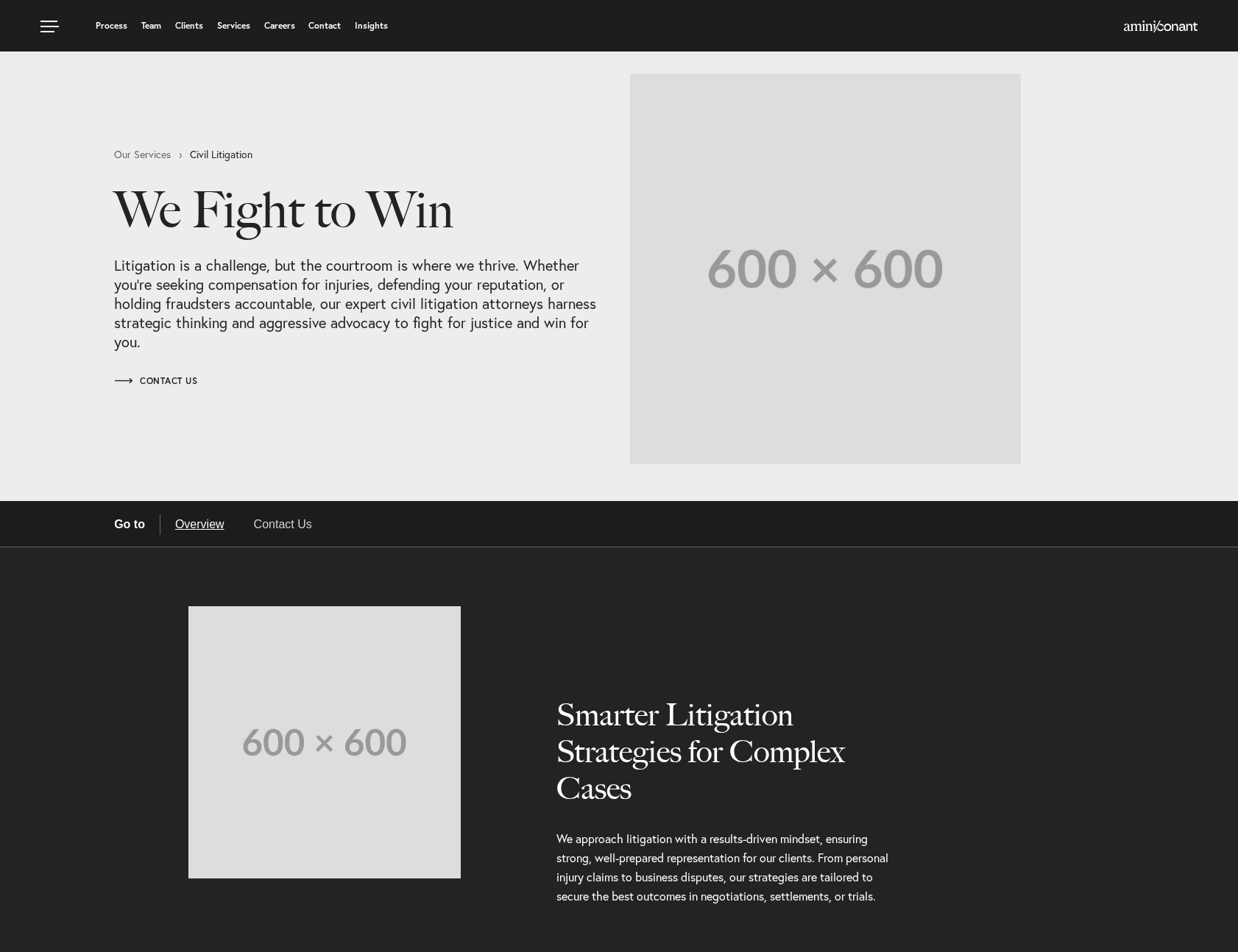
click at [1177, 310] on div "Our Services Civil Litigation We Fight to Win Litigation is a challenge, but th…" at bounding box center [619, 268] width 1238 height 390
select select "Austin"
select select "Business and Civil Litigation"
select select "Austin"
select select "Business and Civil Litigation"
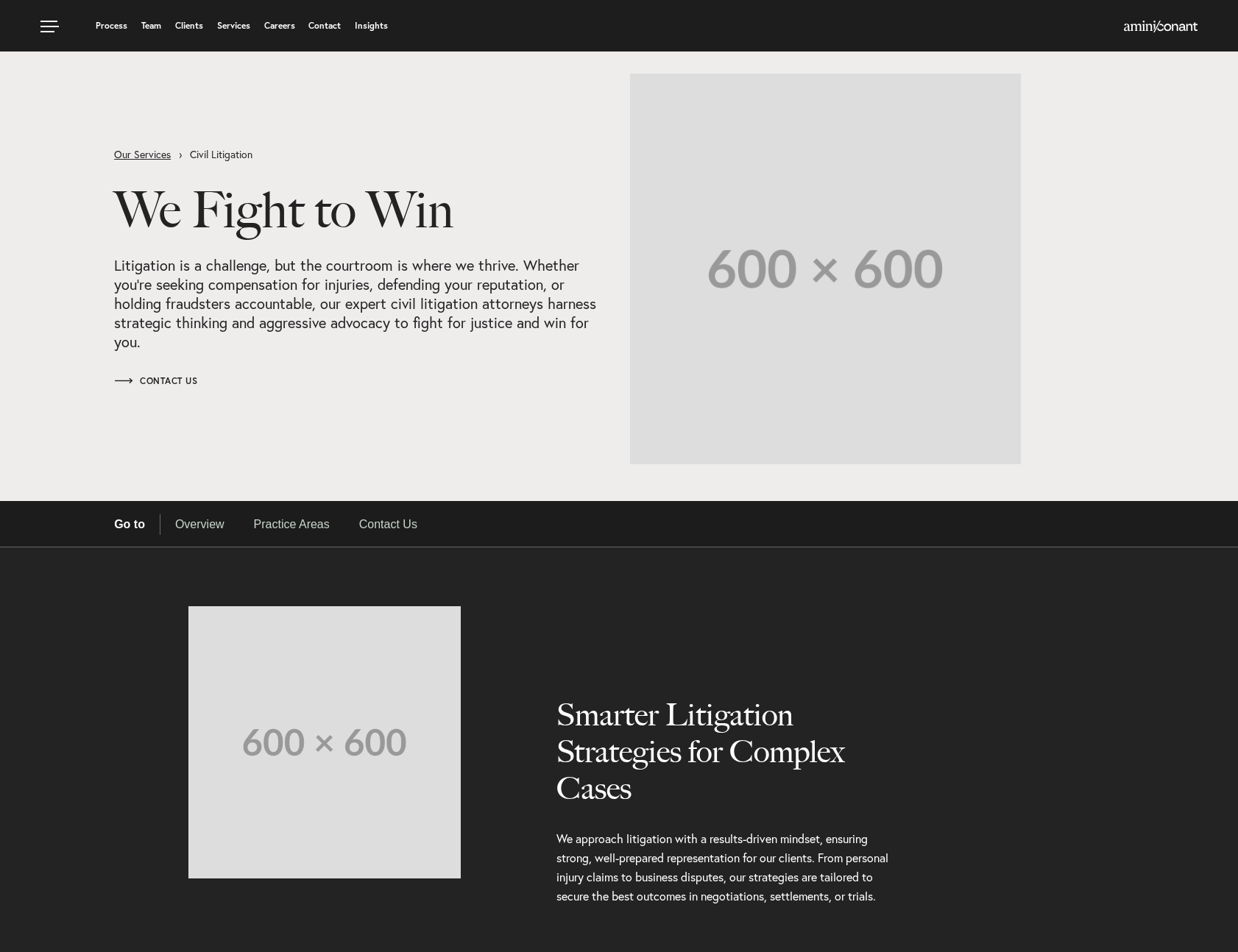
click at [151, 150] on link "Our Services" at bounding box center [151, 155] width 76 height 11
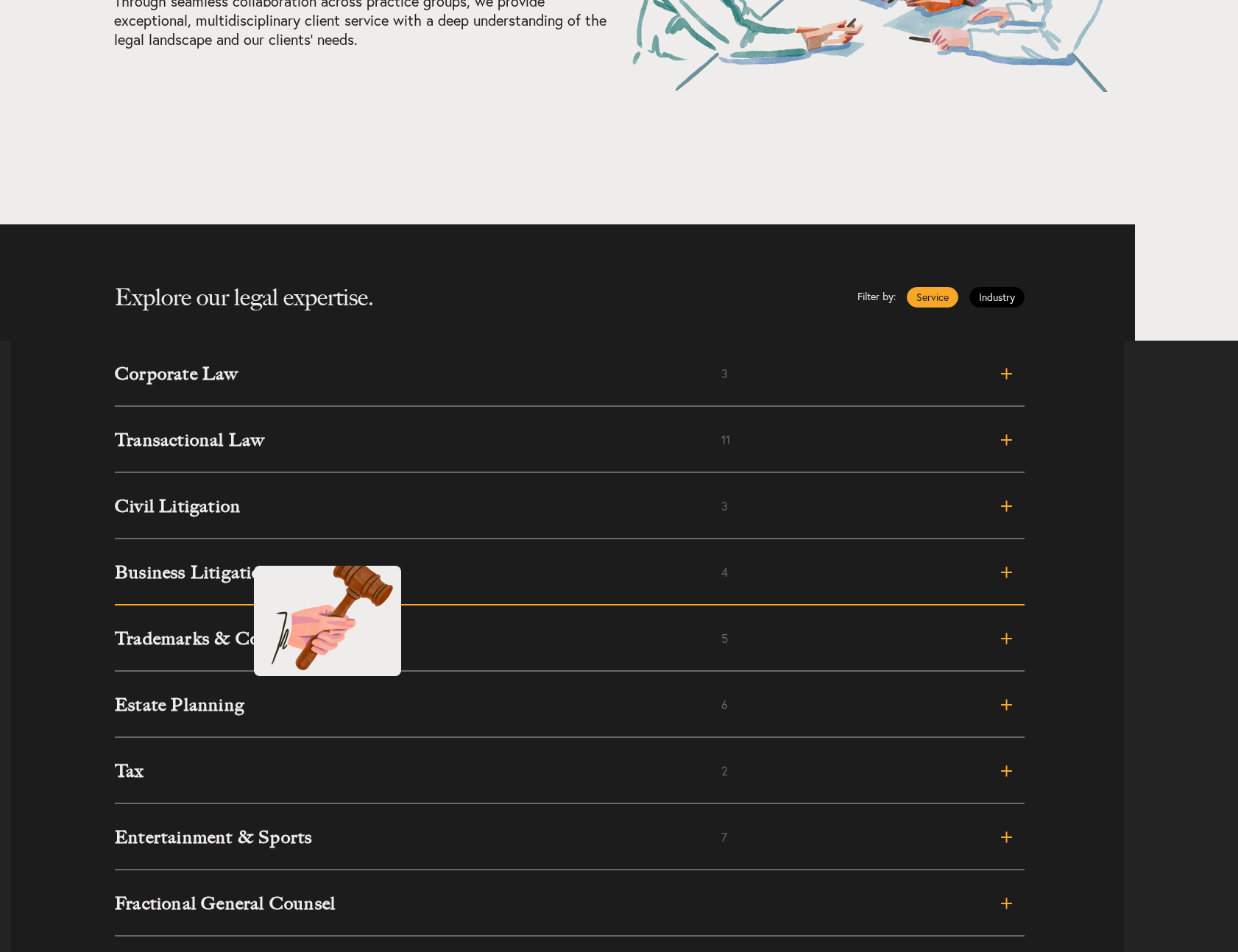
click at [238, 551] on link "Business Litigation 4" at bounding box center [569, 572] width 910 height 66
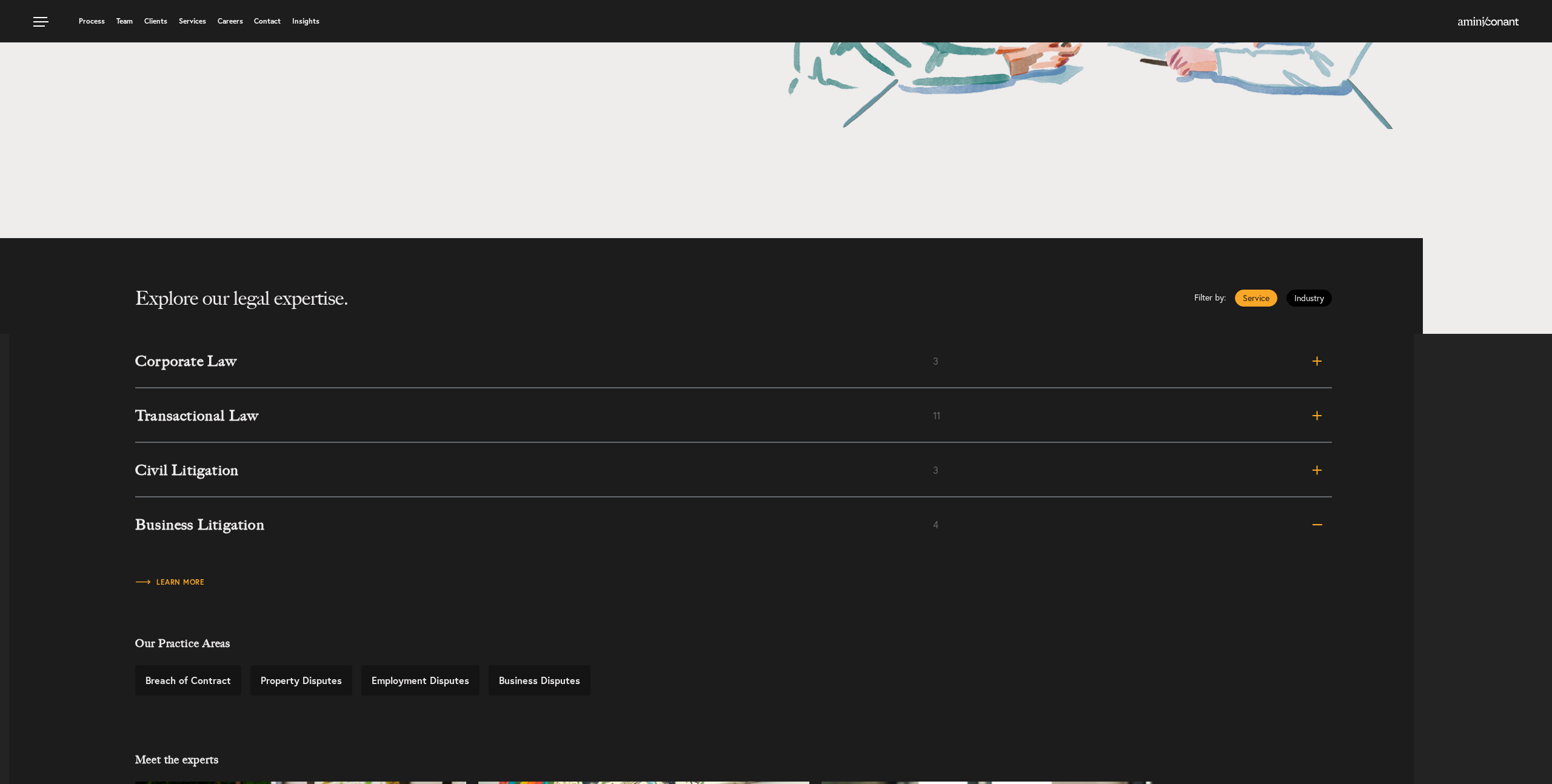
scroll to position [330, 0]
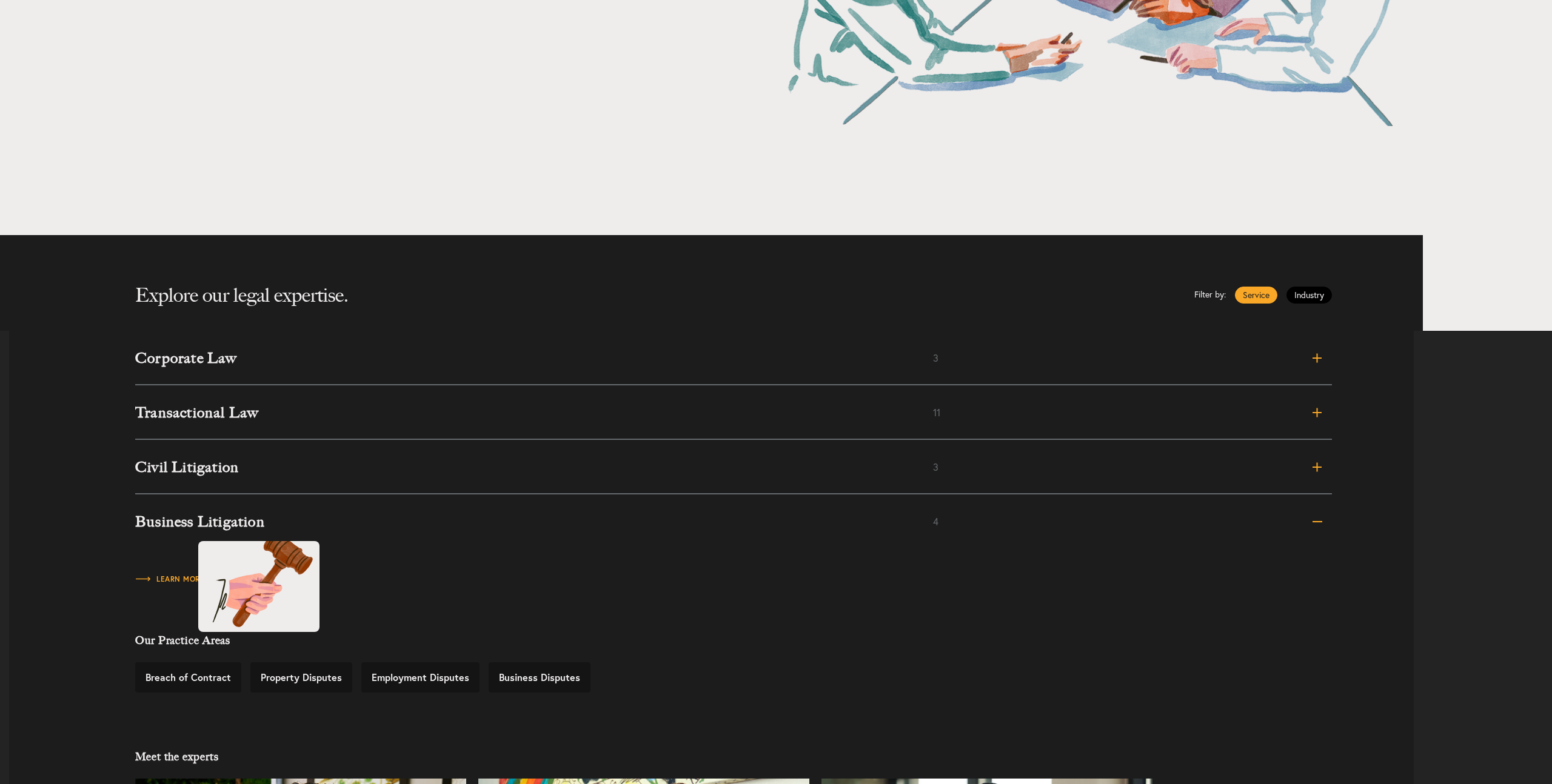
click at [186, 529] on h3 "Business Litigation" at bounding box center [533, 522] width 798 height 15
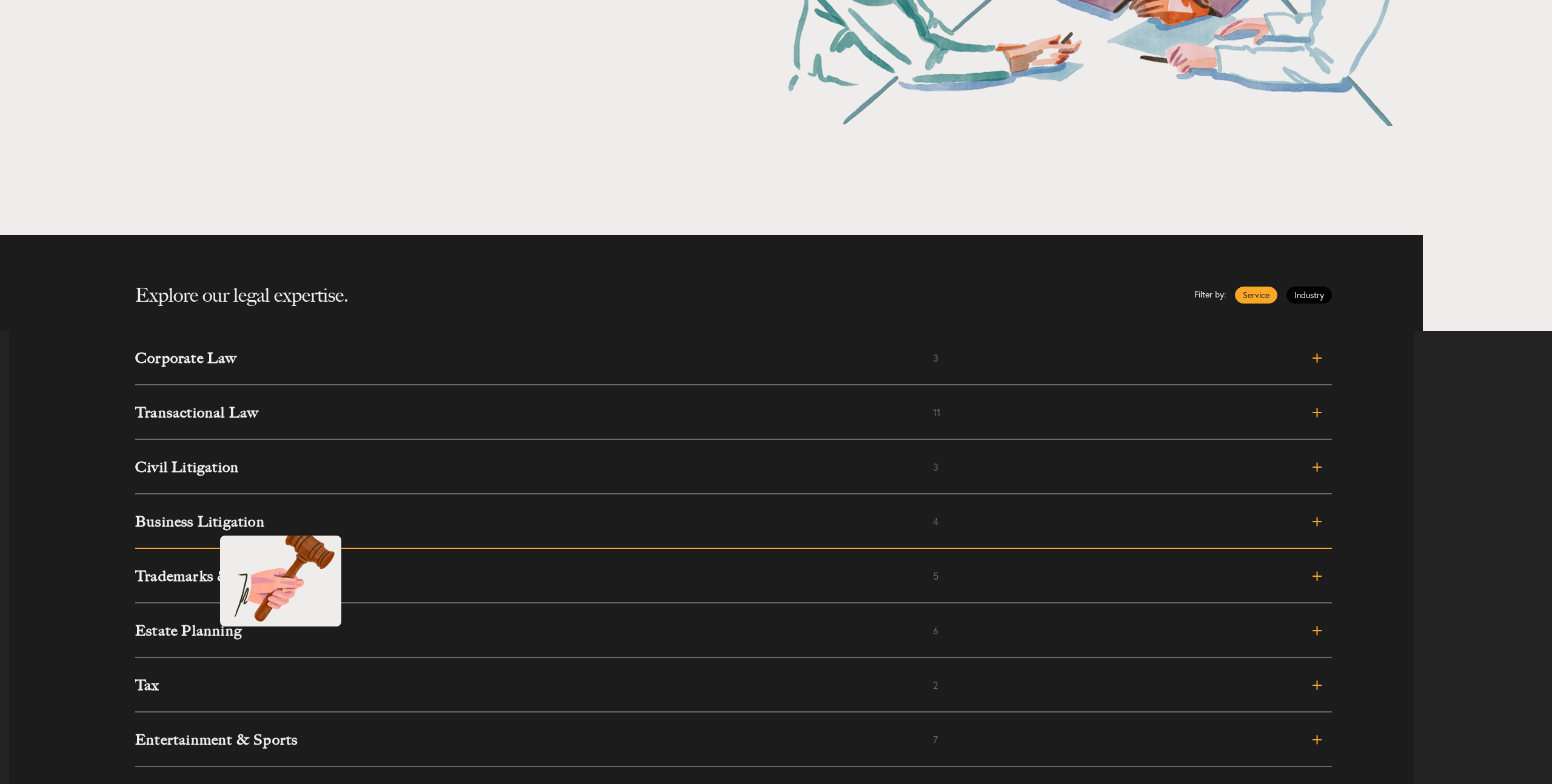
click at [208, 524] on h3 "Business Litigation" at bounding box center [533, 522] width 798 height 15
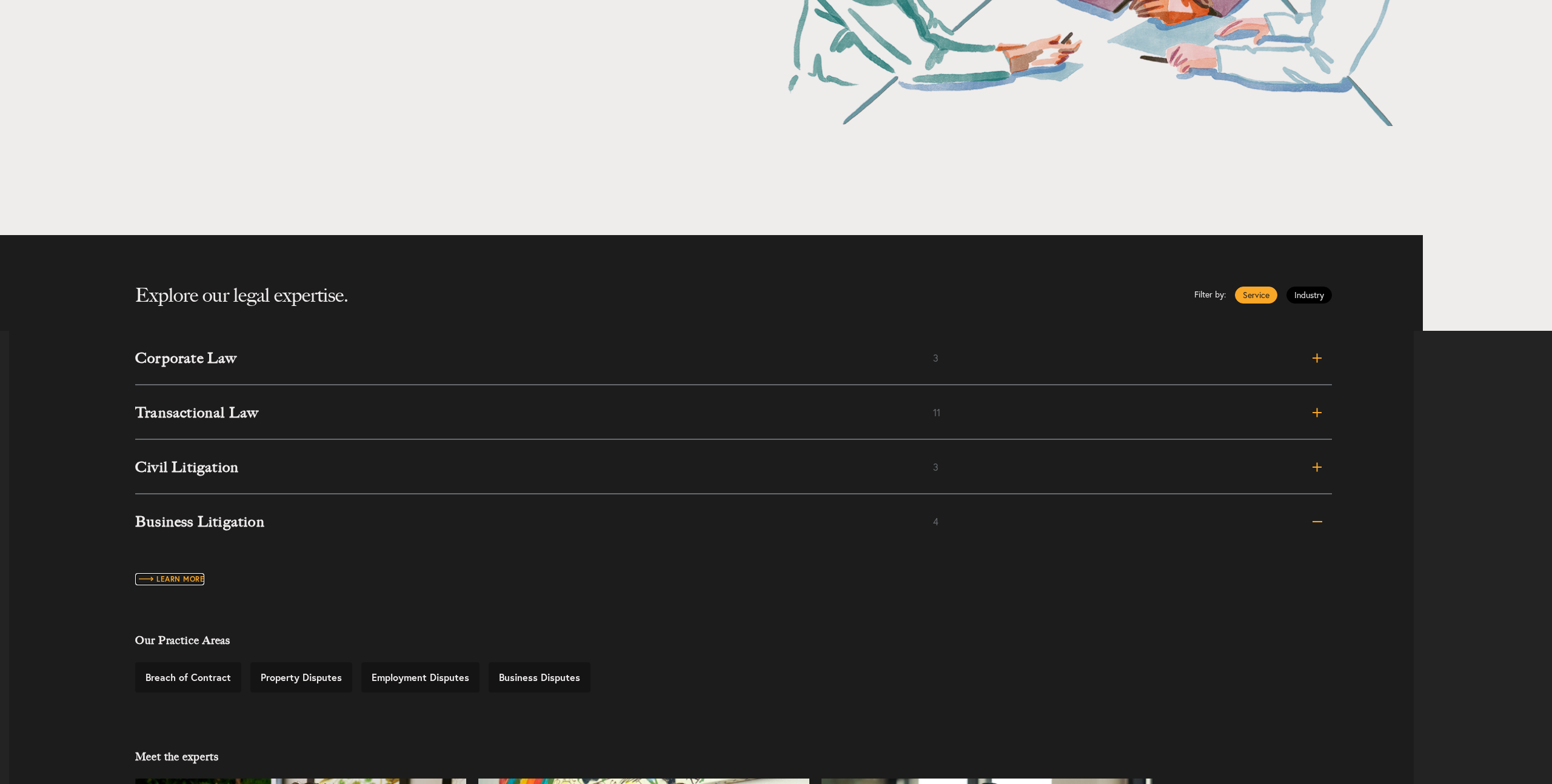
click at [189, 578] on span "Learn more" at bounding box center [169, 579] width 69 height 7
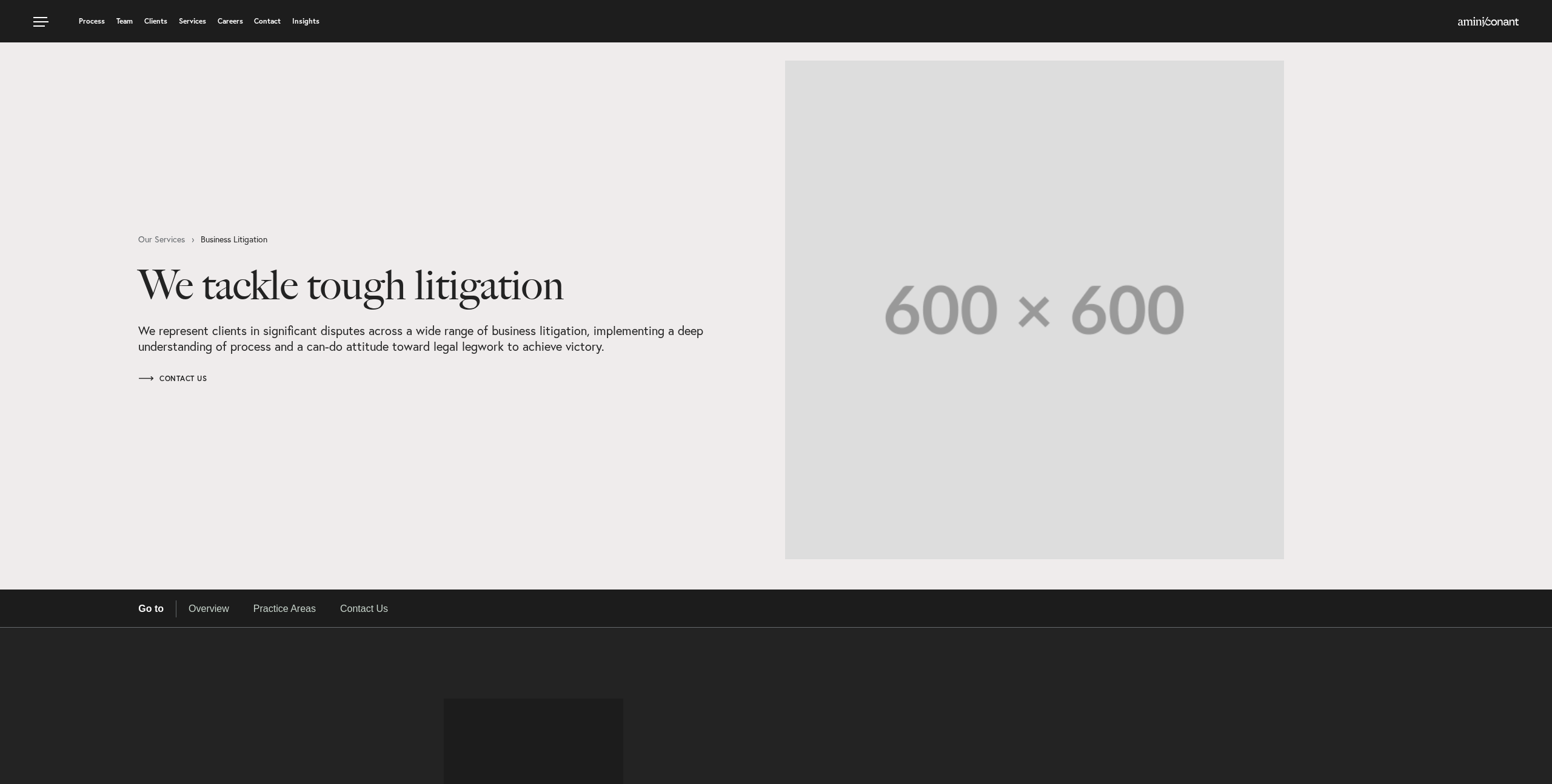
select select "Austin"
select select "Business and Civil Litigation"
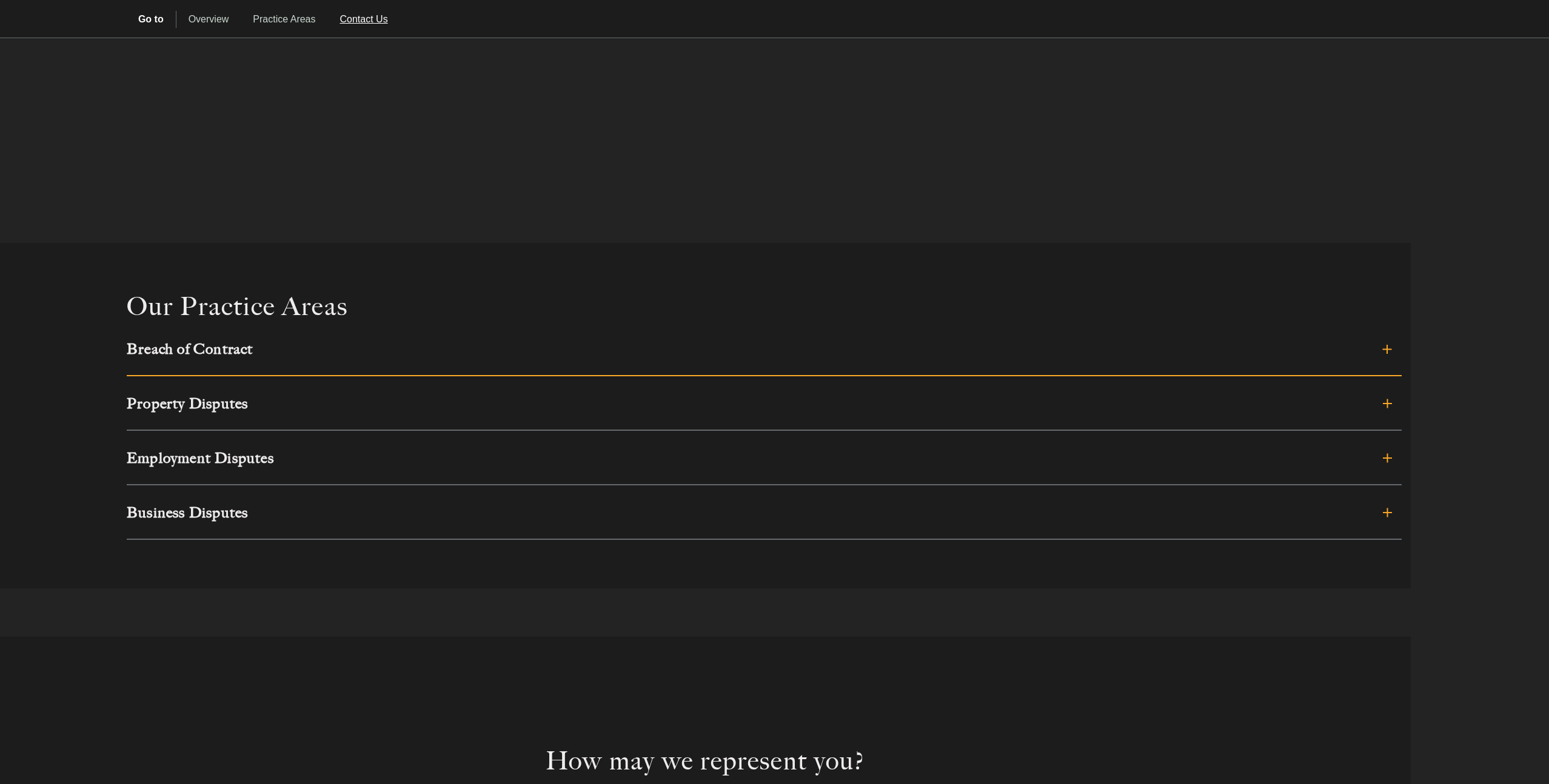
scroll to position [1035, 0]
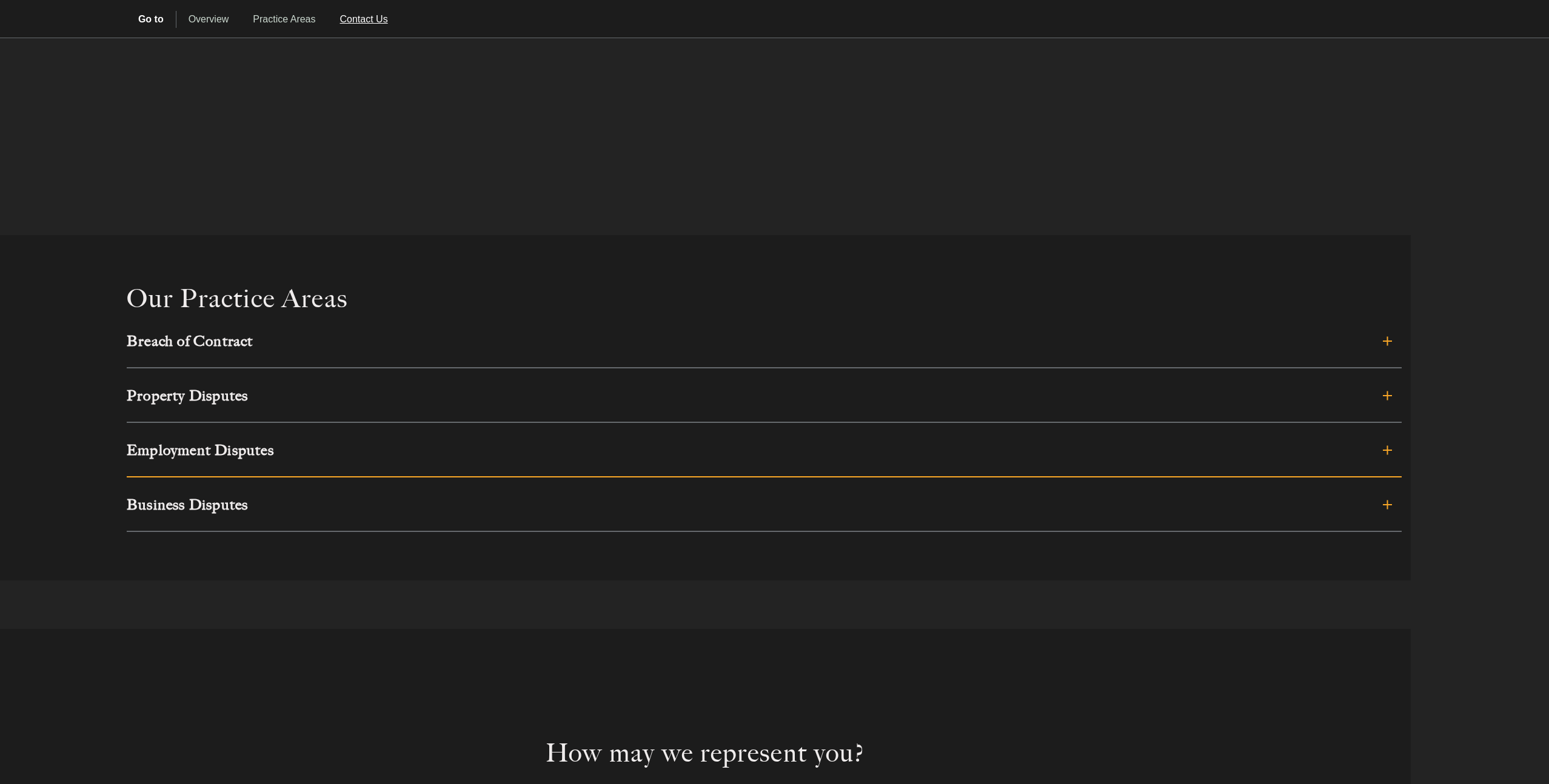
click at [460, 445] on h3 "Employment Disputes" at bounding box center [637, 450] width 1020 height 15
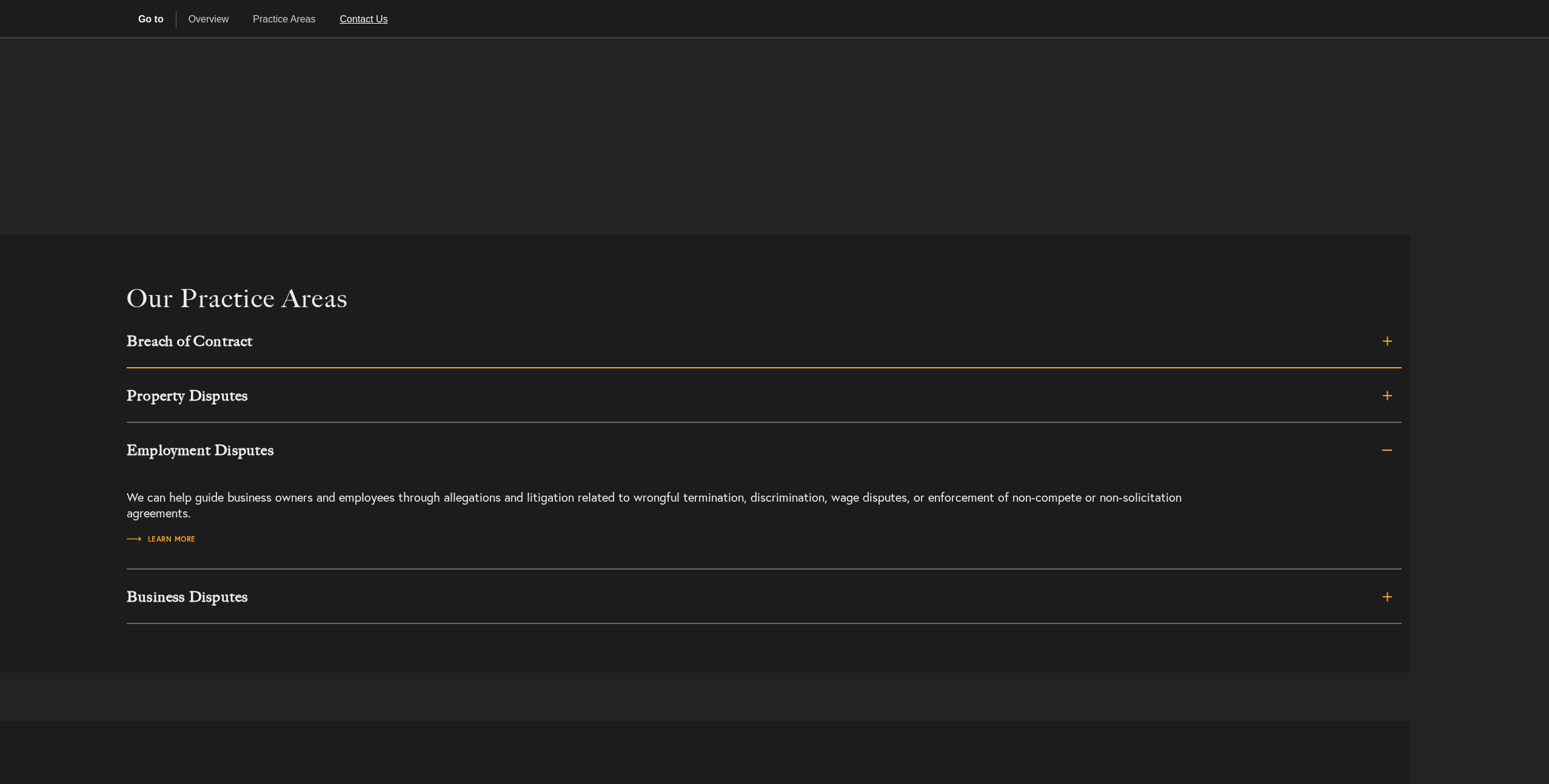
click at [471, 353] on link "Breach of Contract" at bounding box center [764, 341] width 1275 height 55
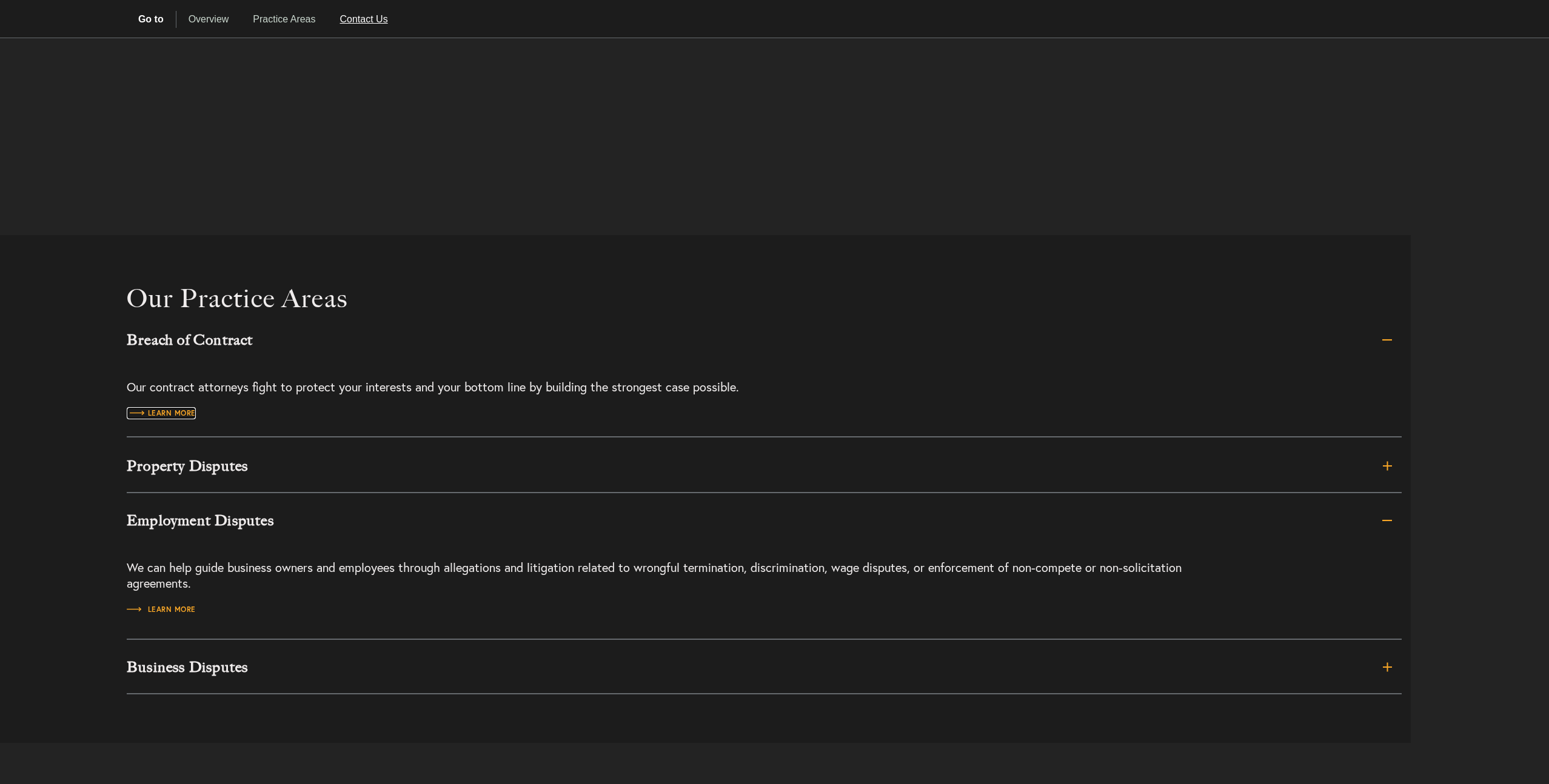
scroll to position [0, 0]
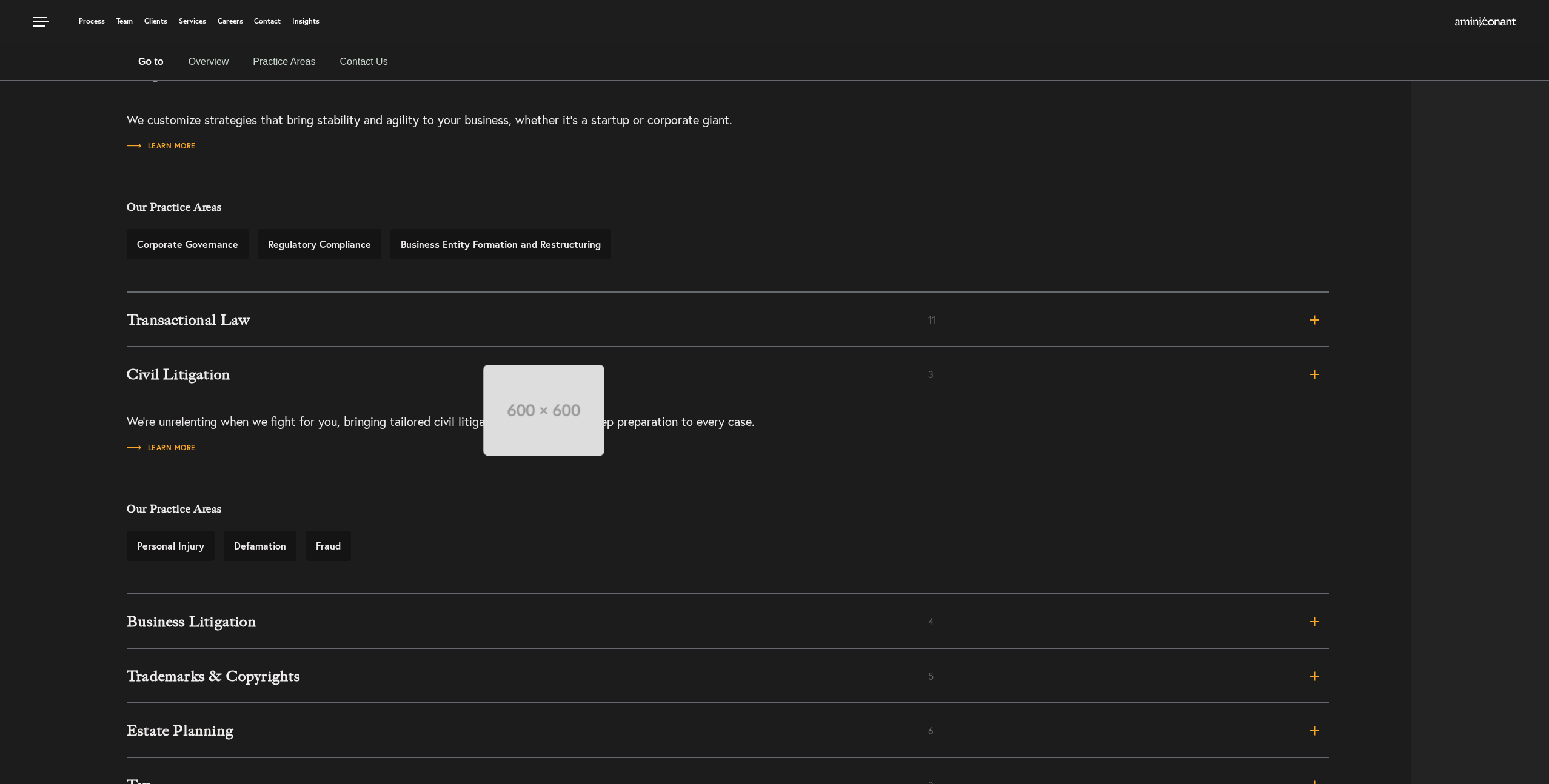
click at [471, 353] on link "Civil Litigation 3" at bounding box center [728, 374] width 1202 height 55
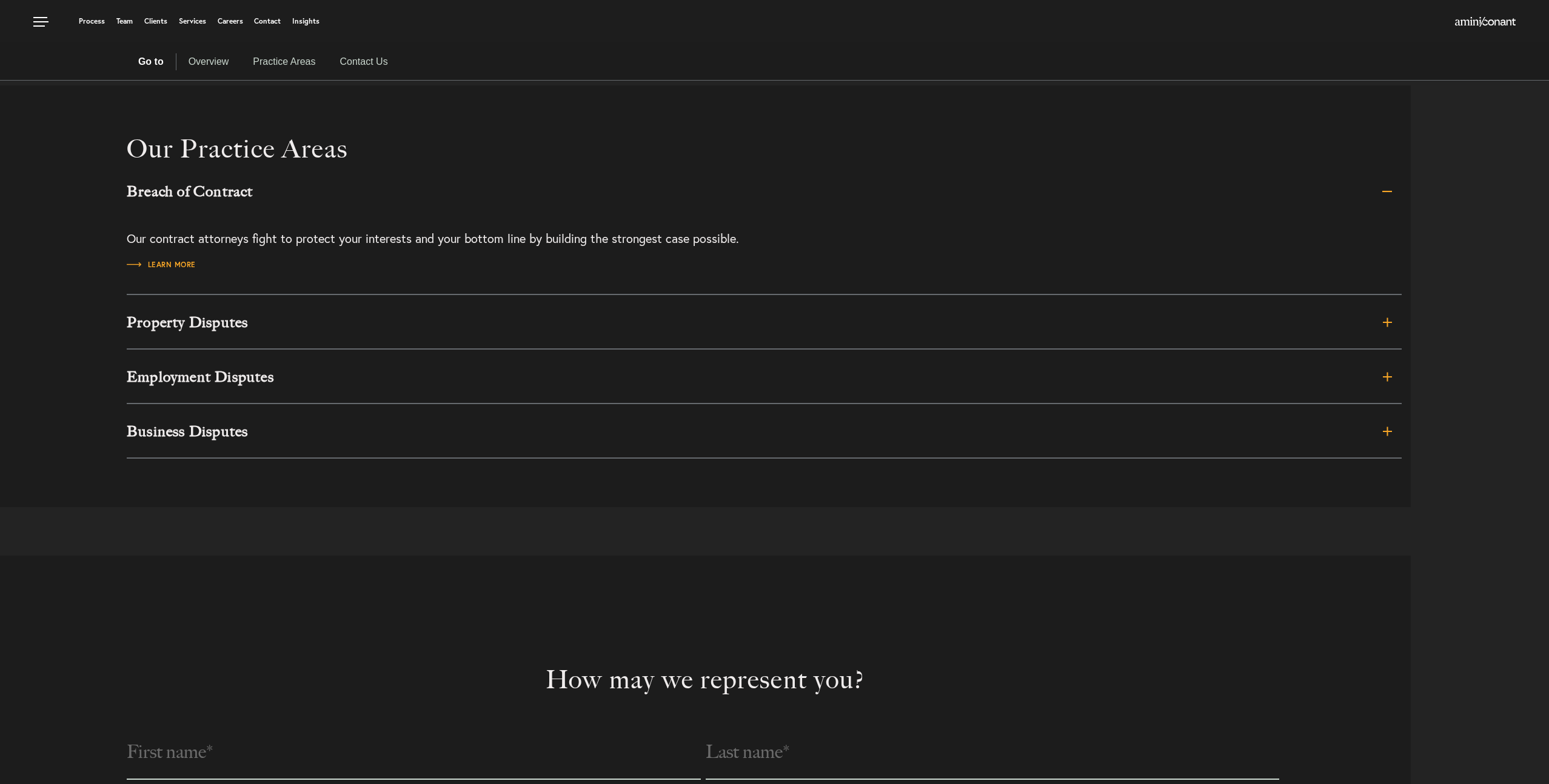
scroll to position [1137, 0]
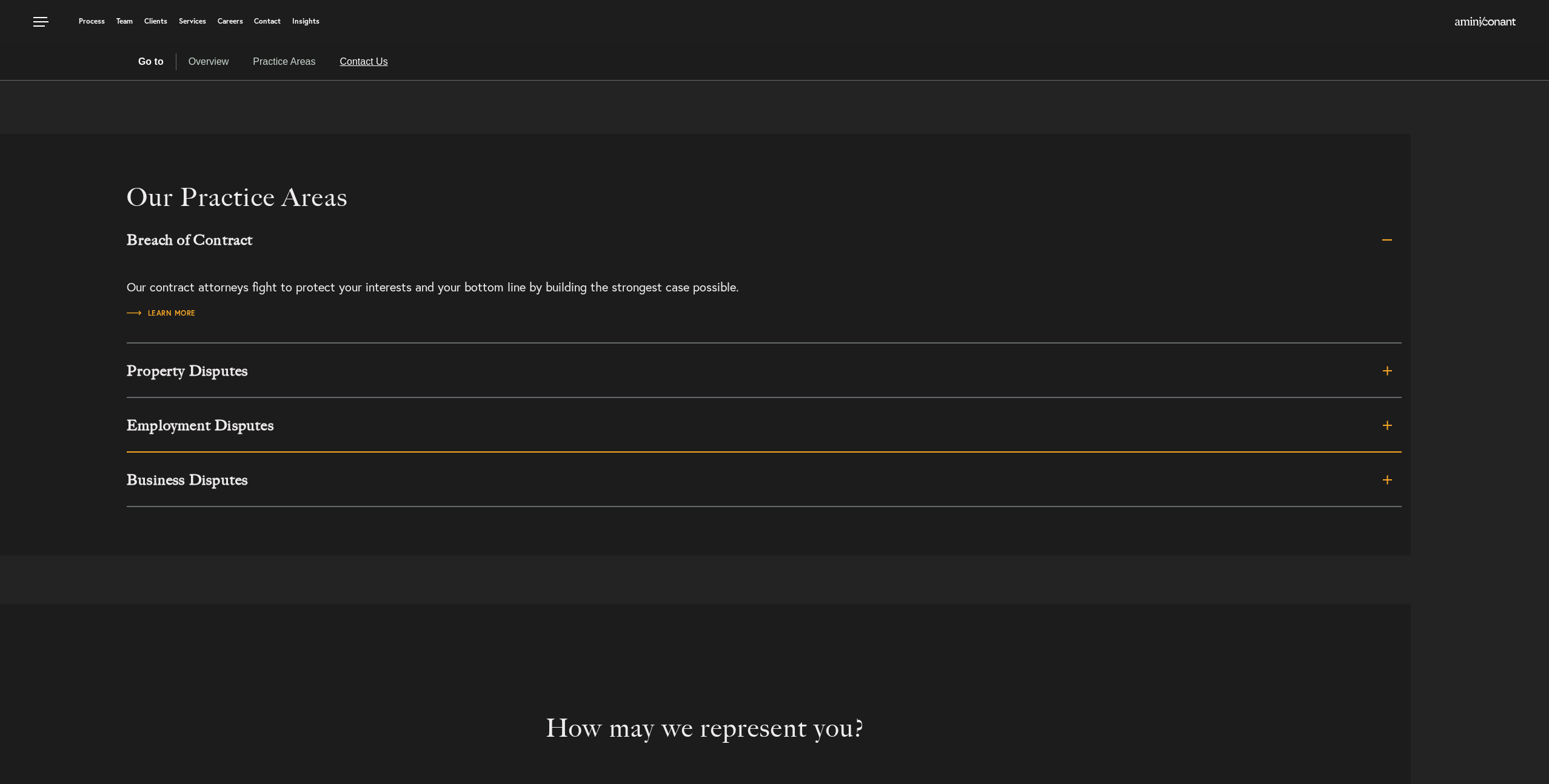
click at [529, 423] on h3 "Employment Disputes" at bounding box center [637, 425] width 1020 height 15
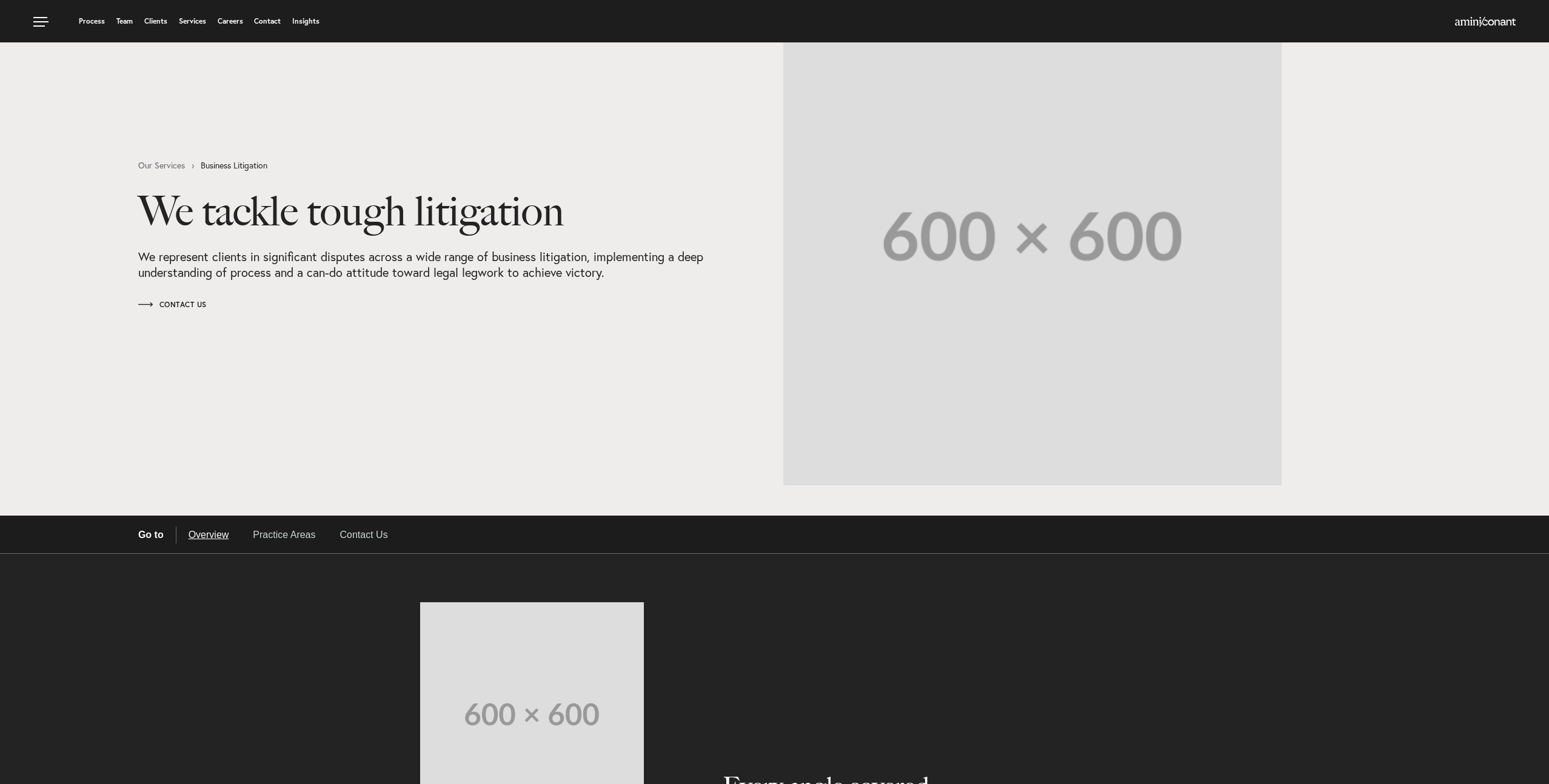
scroll to position [0, 0]
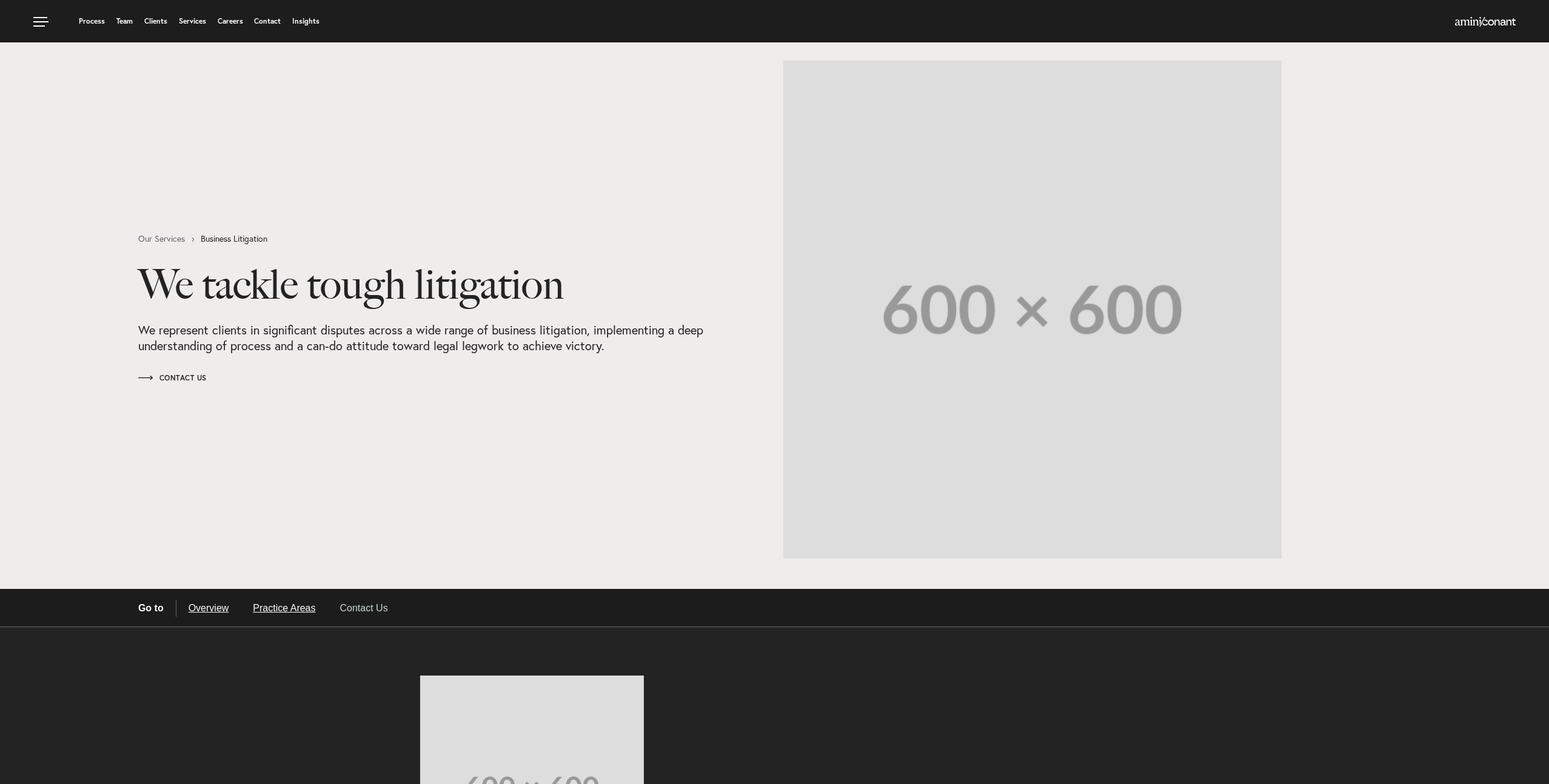
click at [293, 605] on link "Practice Areas" at bounding box center [284, 608] width 87 height 17
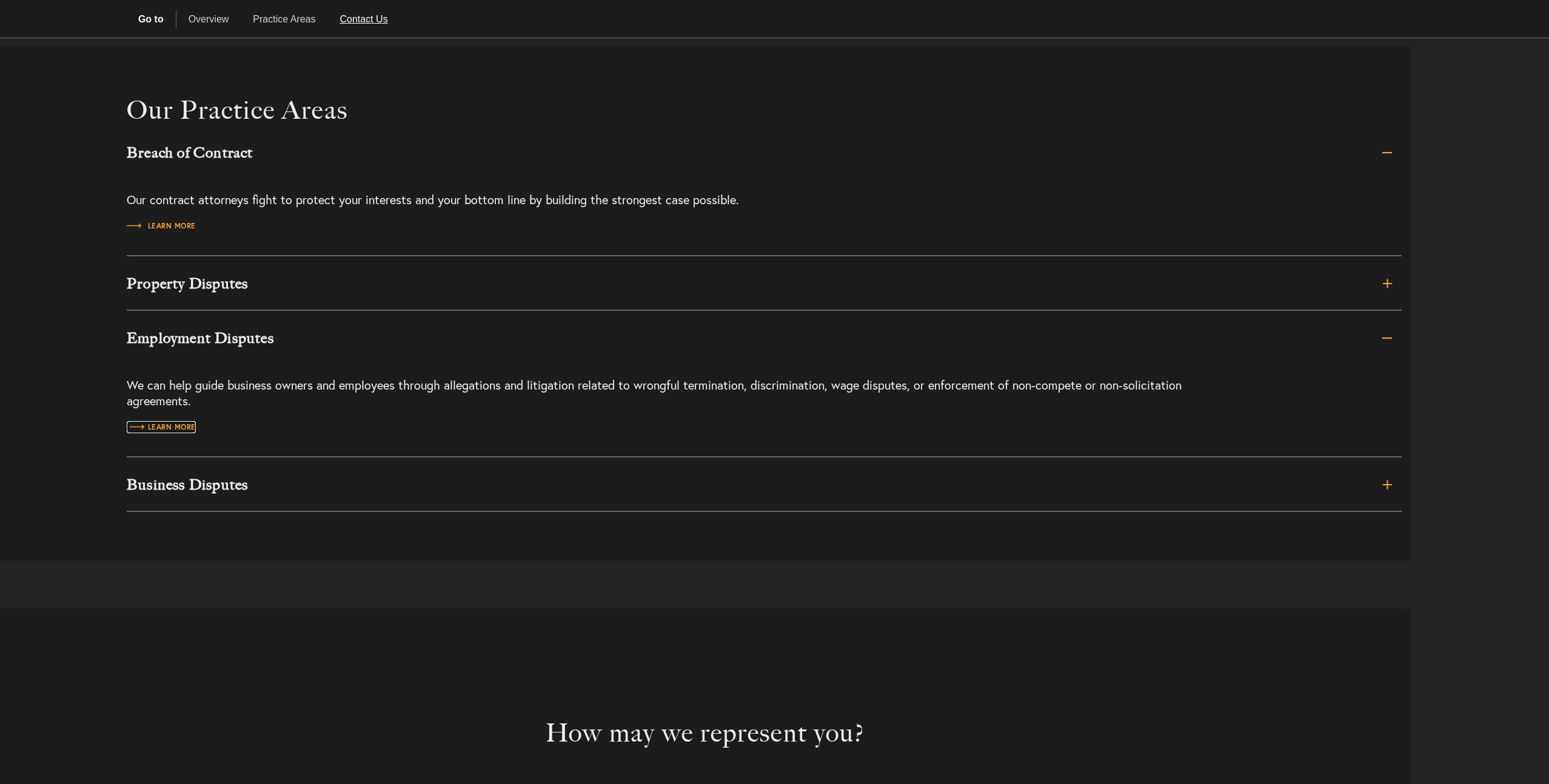
scroll to position [1228, 0]
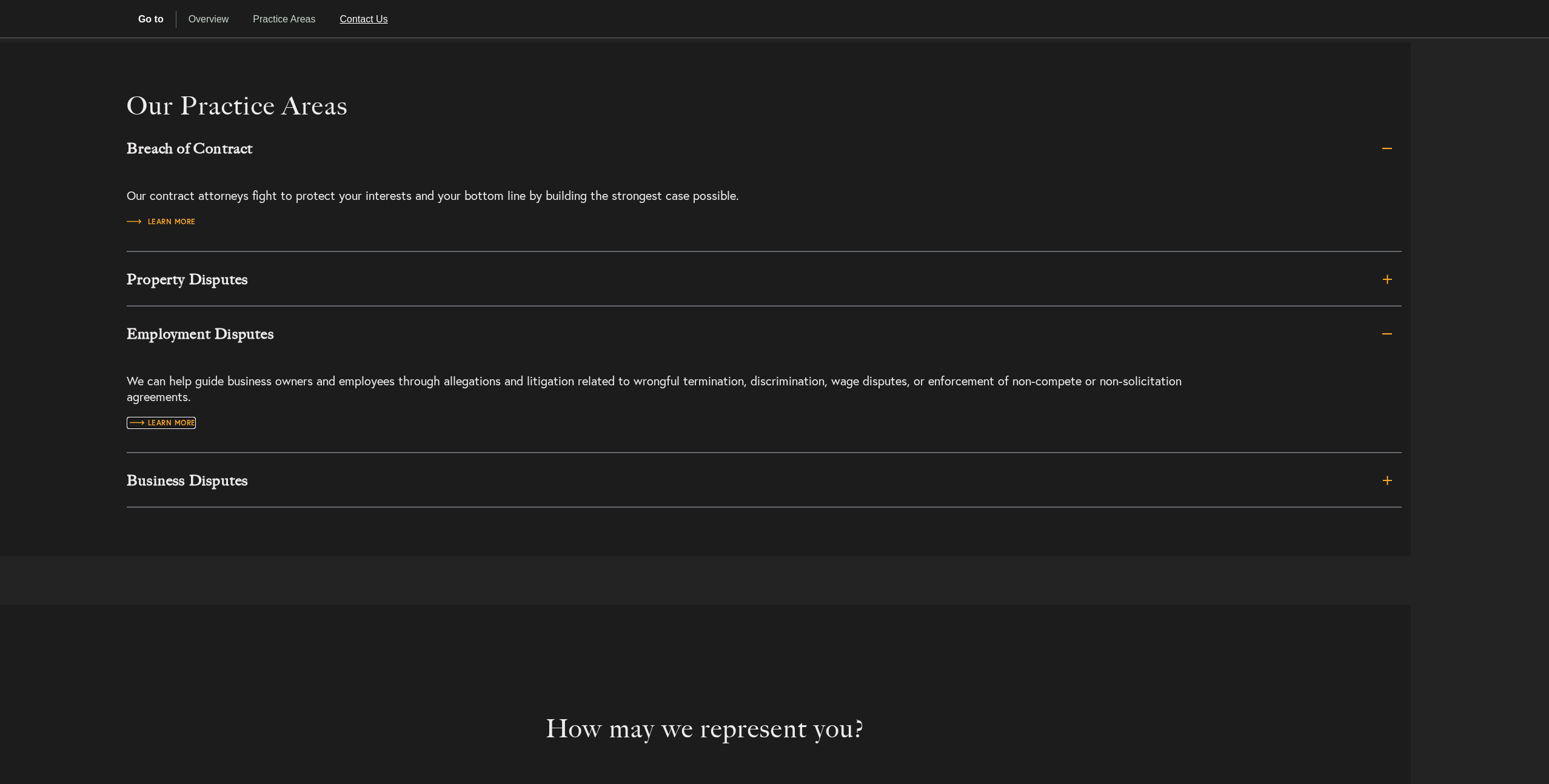
click at [358, 20] on link "Contact Us" at bounding box center [363, 19] width 72 height 17
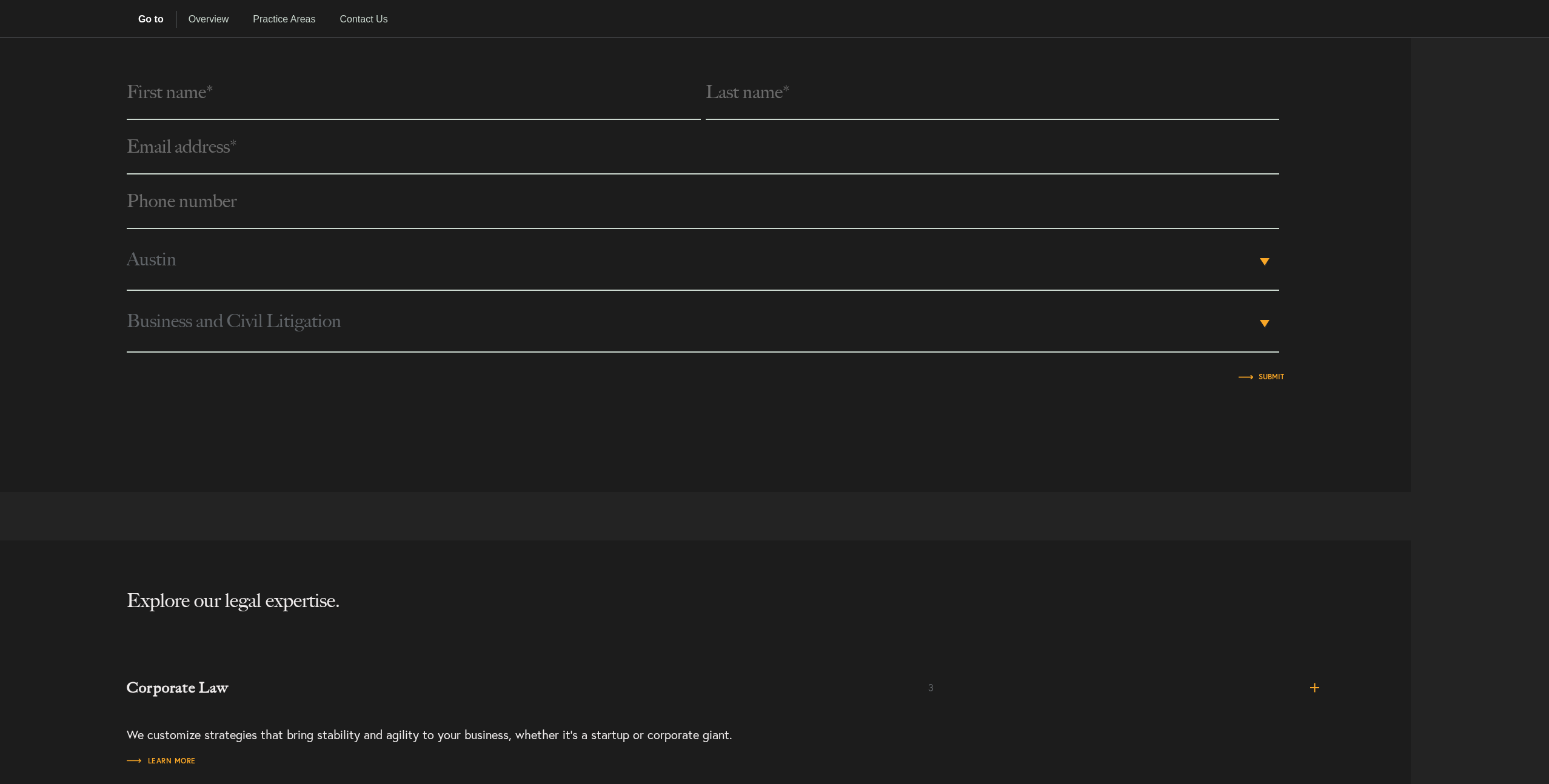
scroll to position [1933, 0]
click at [370, 65] on link "Contact Us" at bounding box center [363, 61] width 72 height 17
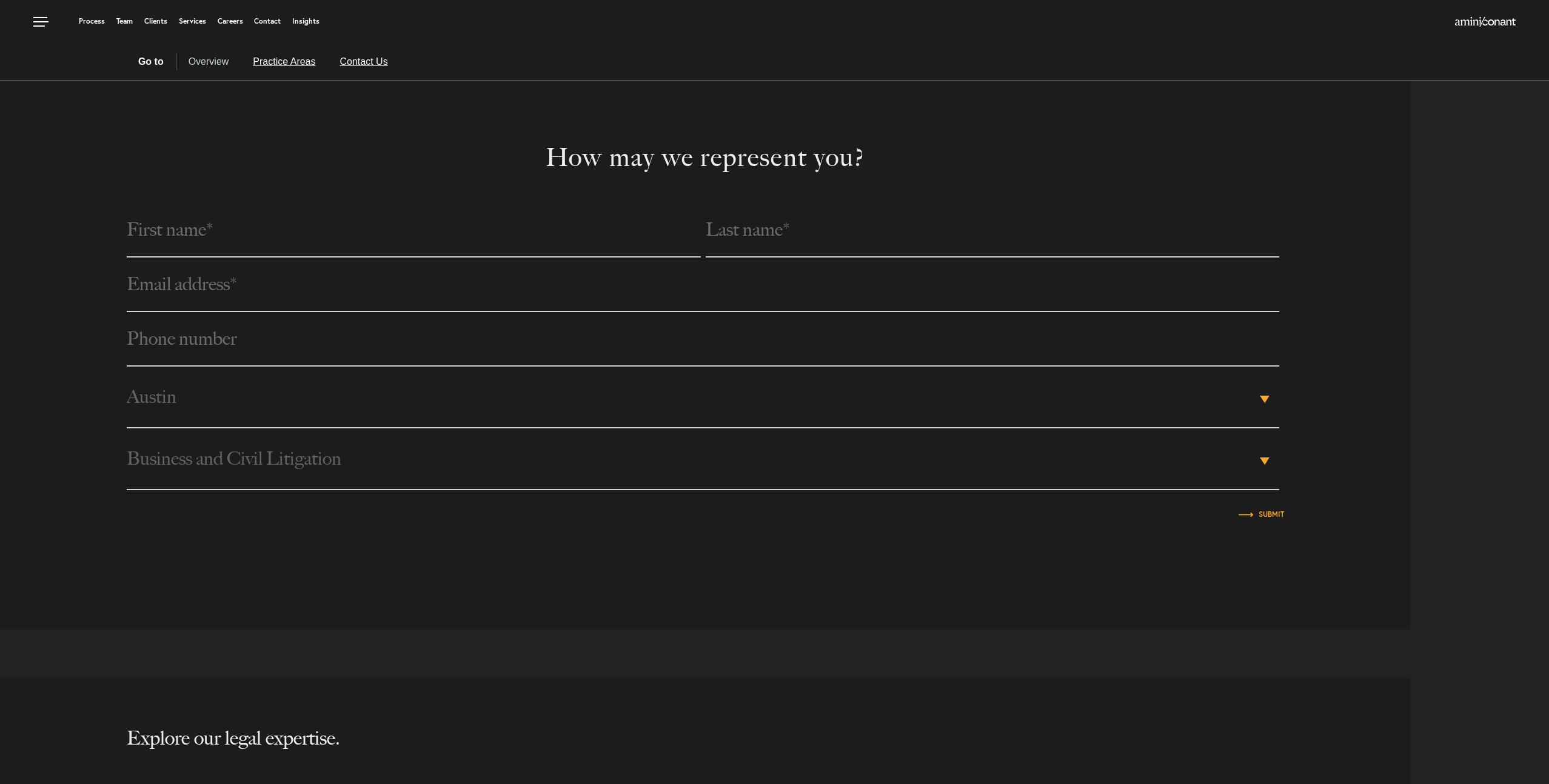
scroll to position [1790, 0]
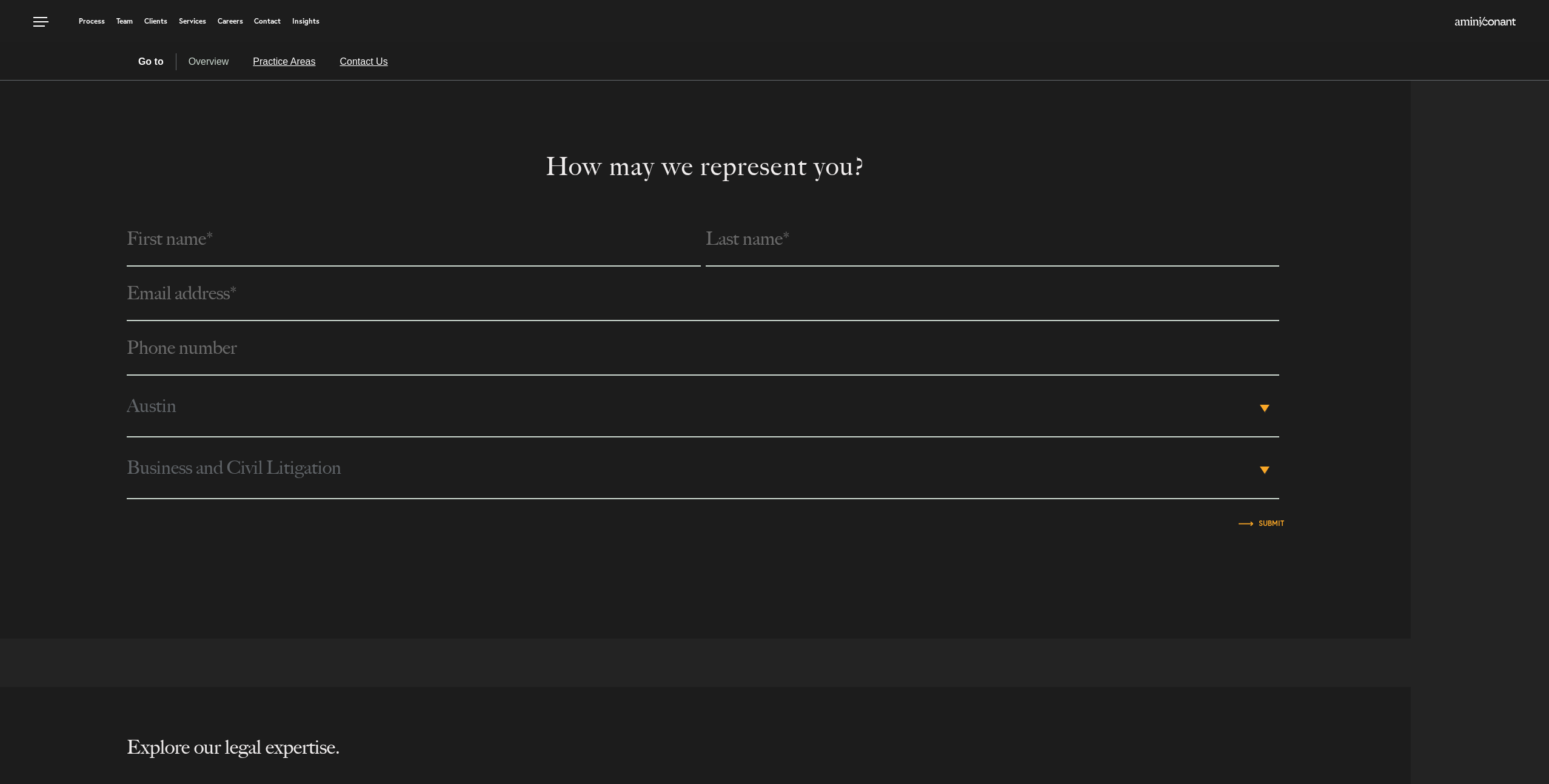
click at [282, 67] on link "Practice Areas" at bounding box center [284, 61] width 87 height 17
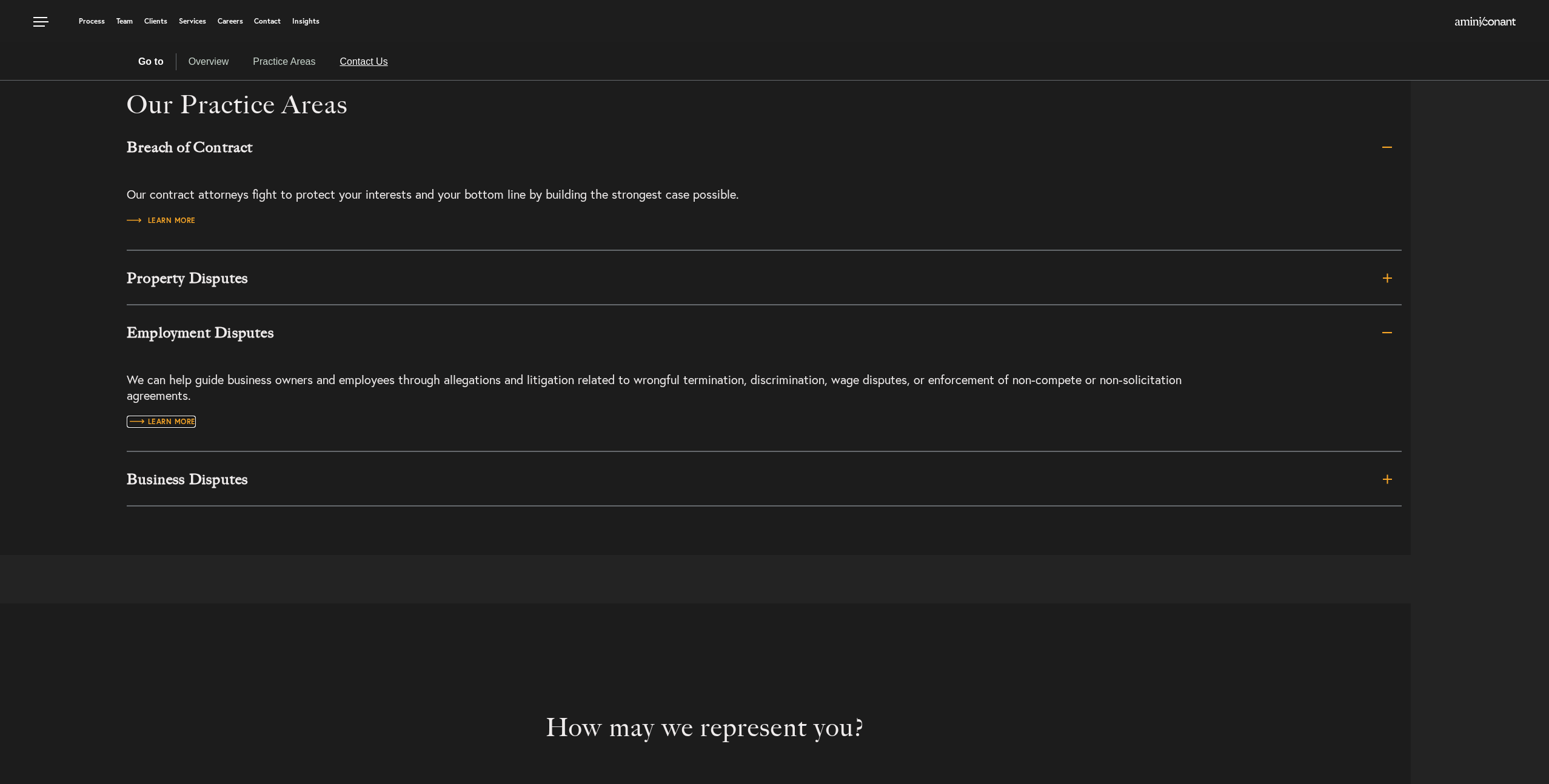
scroll to position [1228, 0]
click at [202, 62] on link "Overview" at bounding box center [209, 61] width 65 height 17
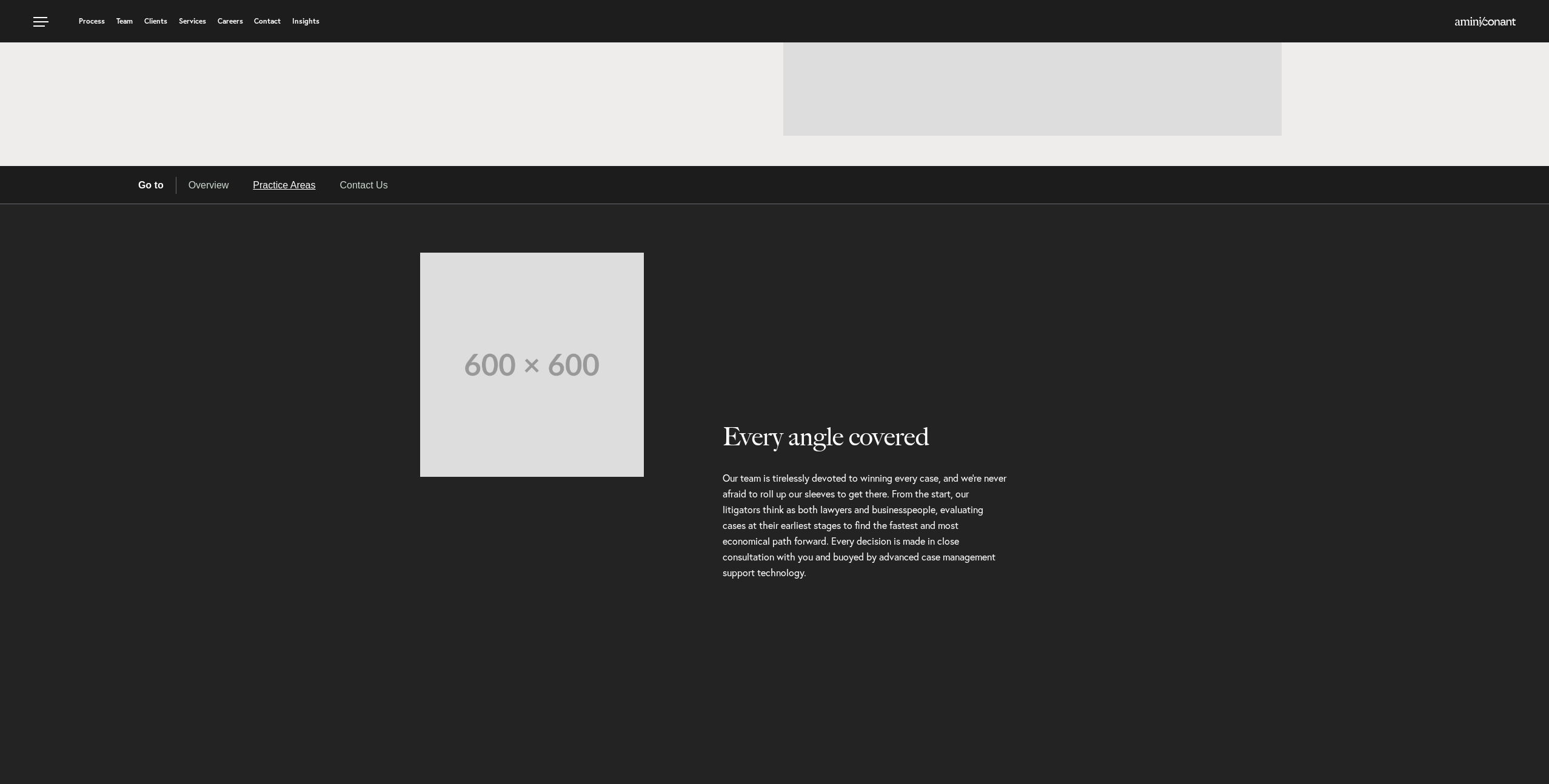
scroll to position [0, 0]
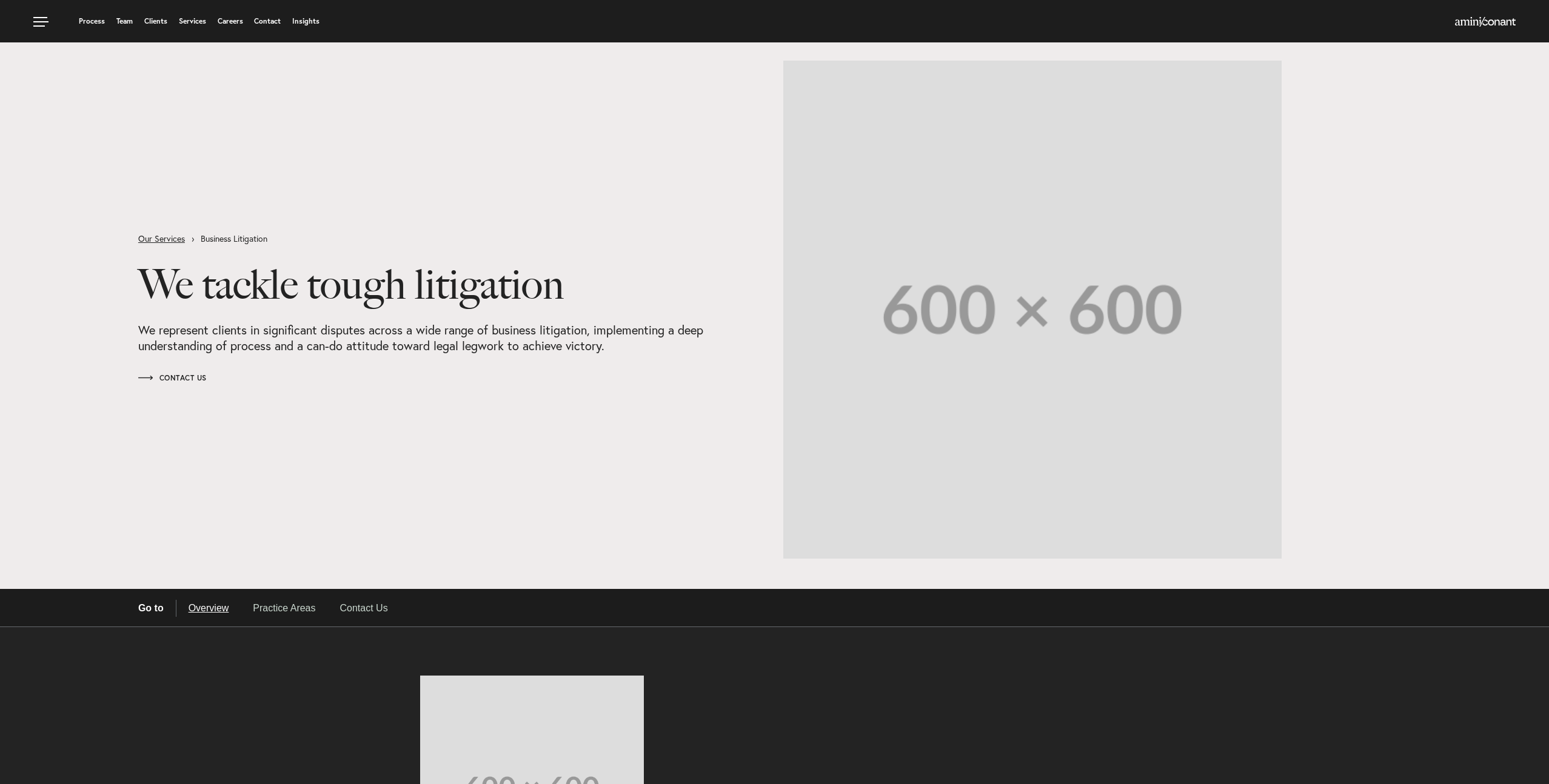
click at [167, 239] on link "Our Services" at bounding box center [169, 239] width 63 height 9
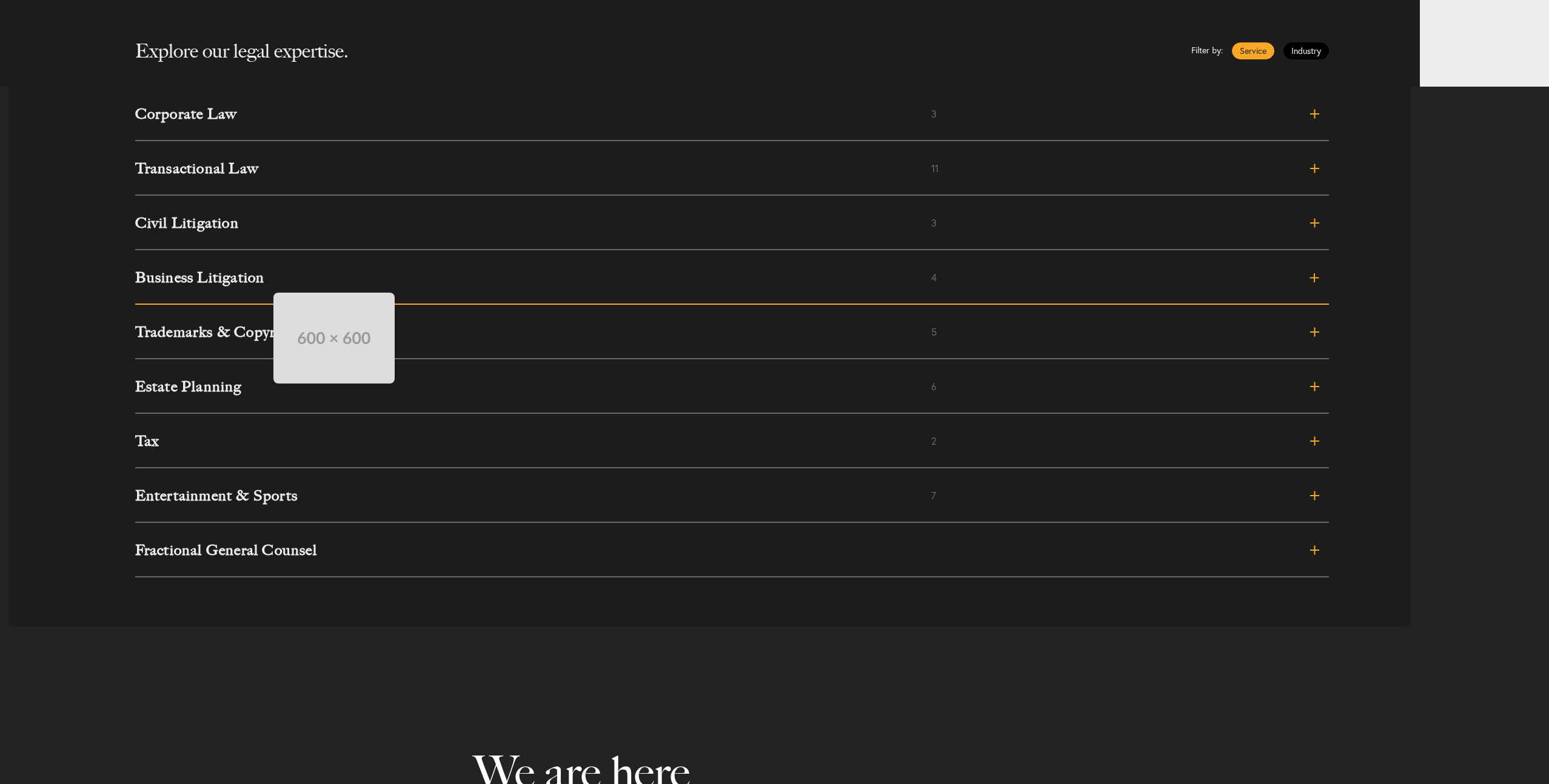
scroll to position [572, 0]
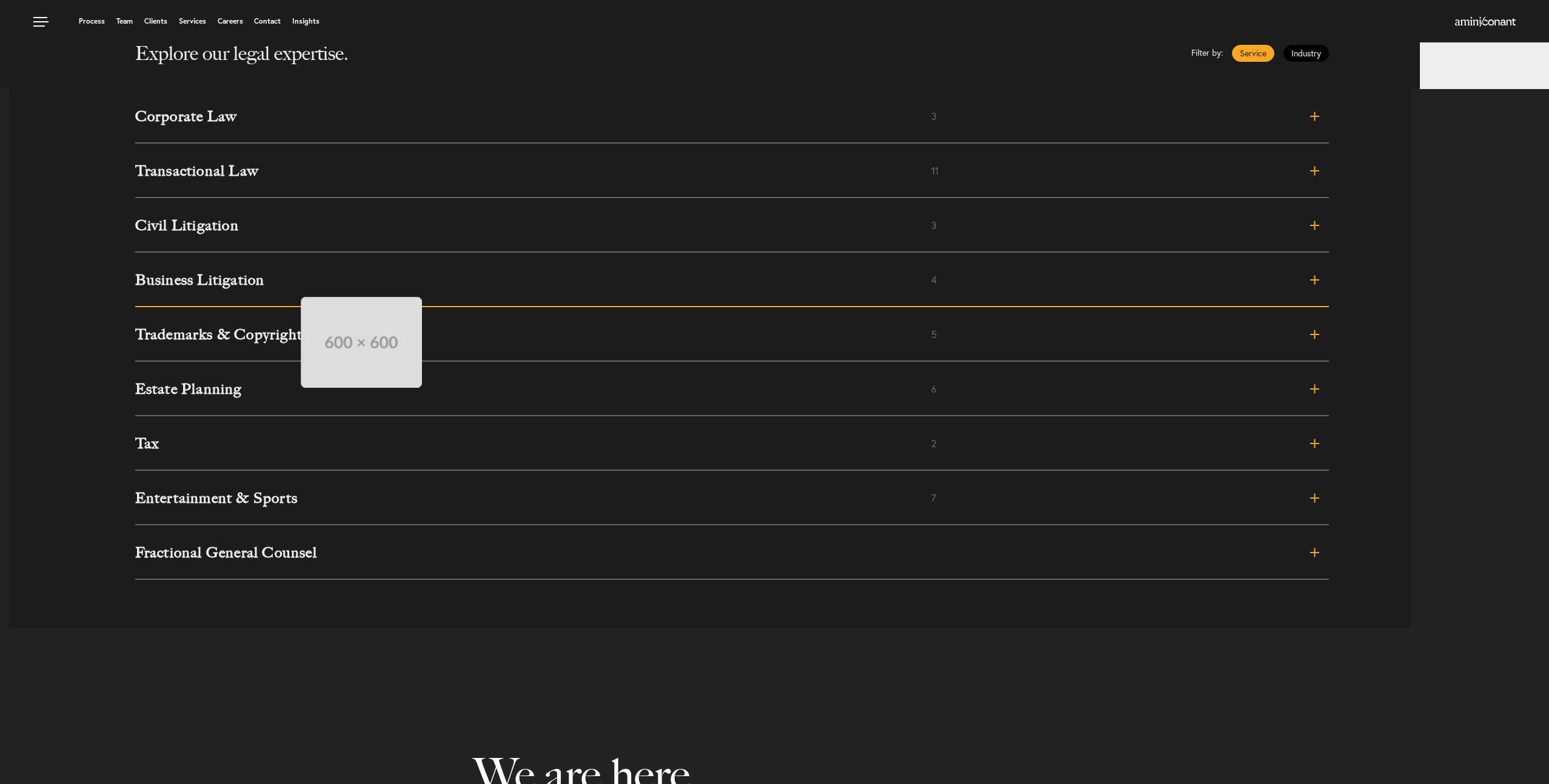
click at [289, 285] on h3 "Business Litigation" at bounding box center [533, 280] width 796 height 15
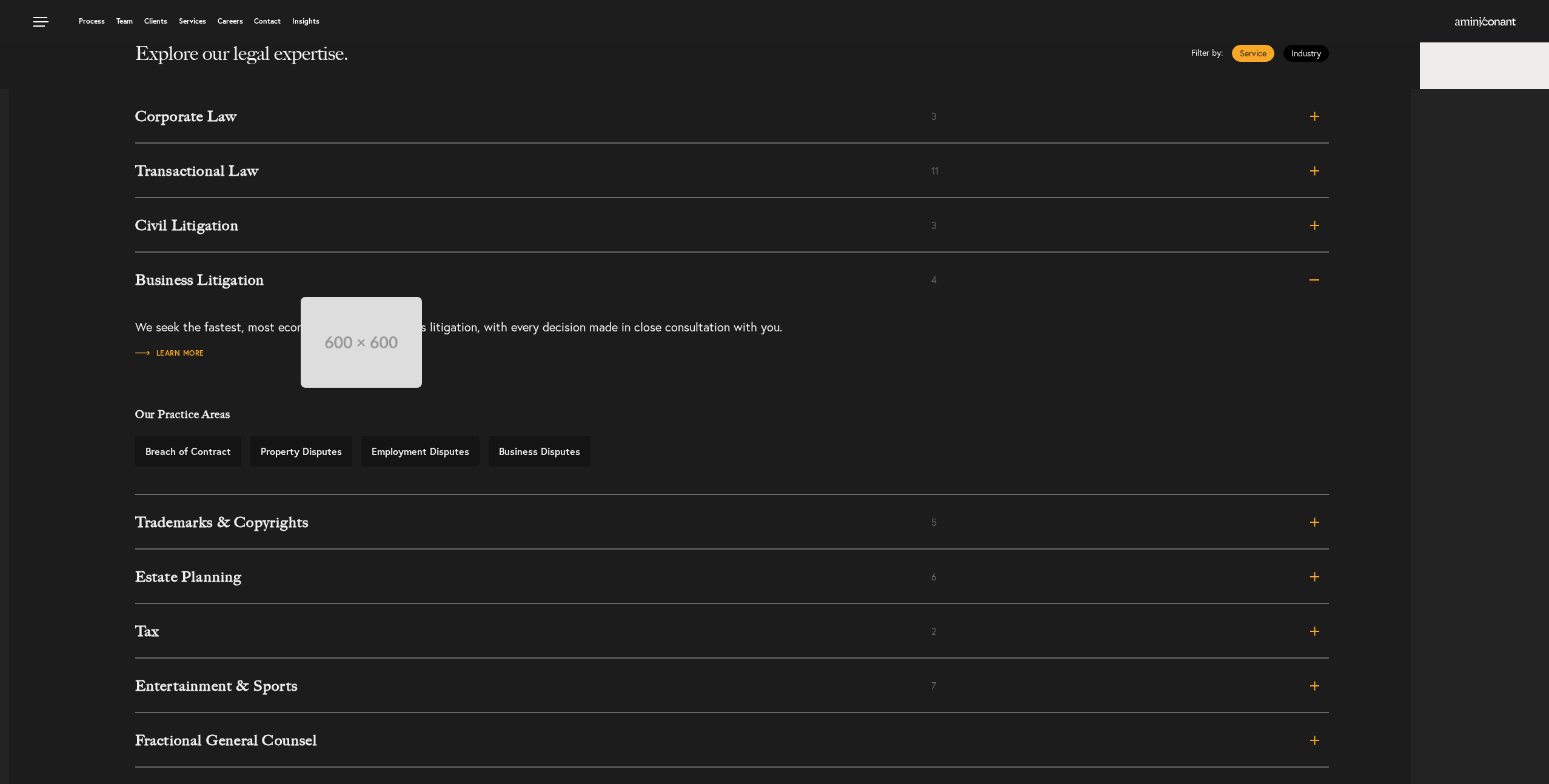
scroll to position [574, 0]
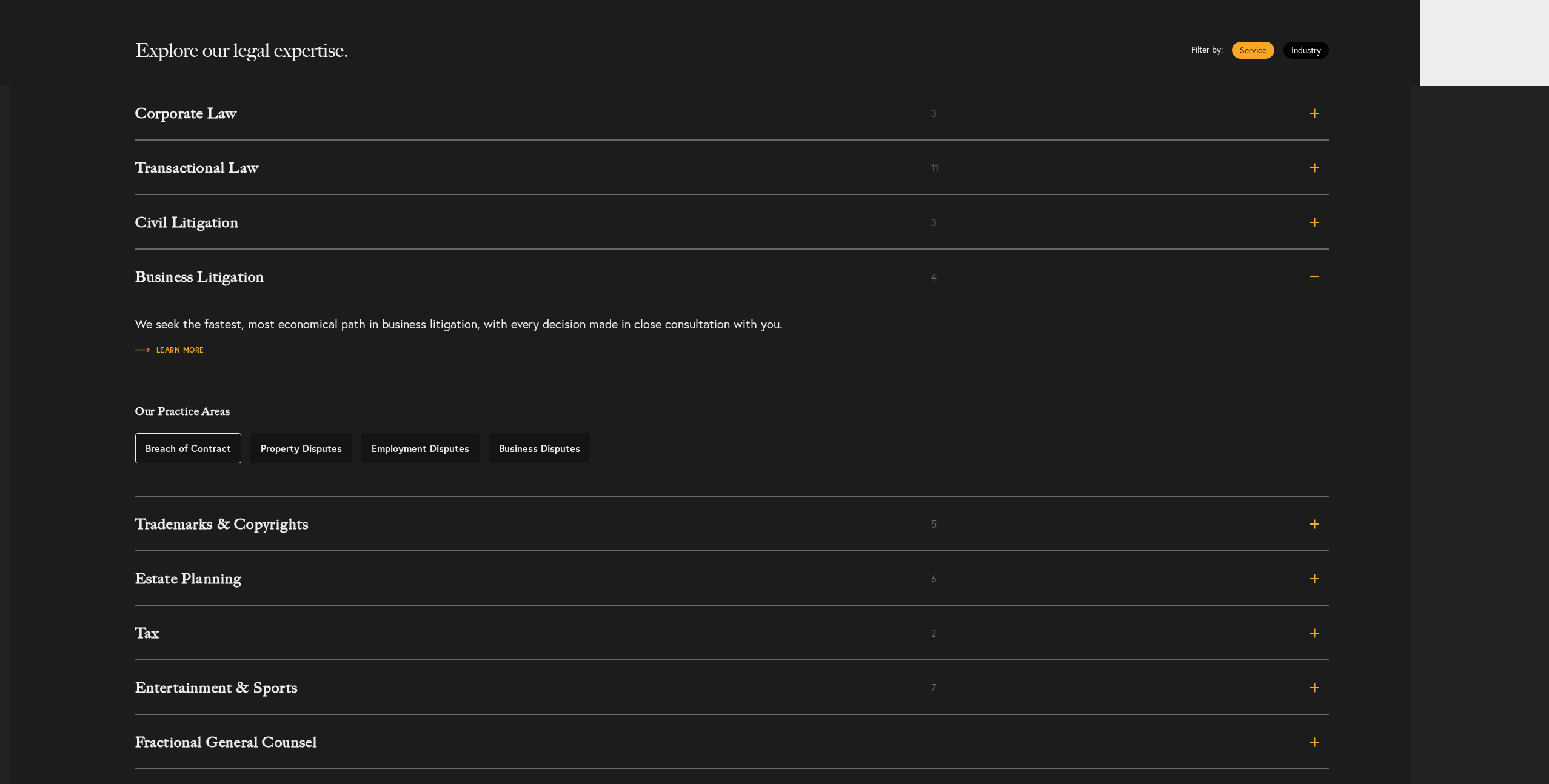
click at [156, 459] on link "Breach of Contract" at bounding box center [187, 448] width 106 height 30
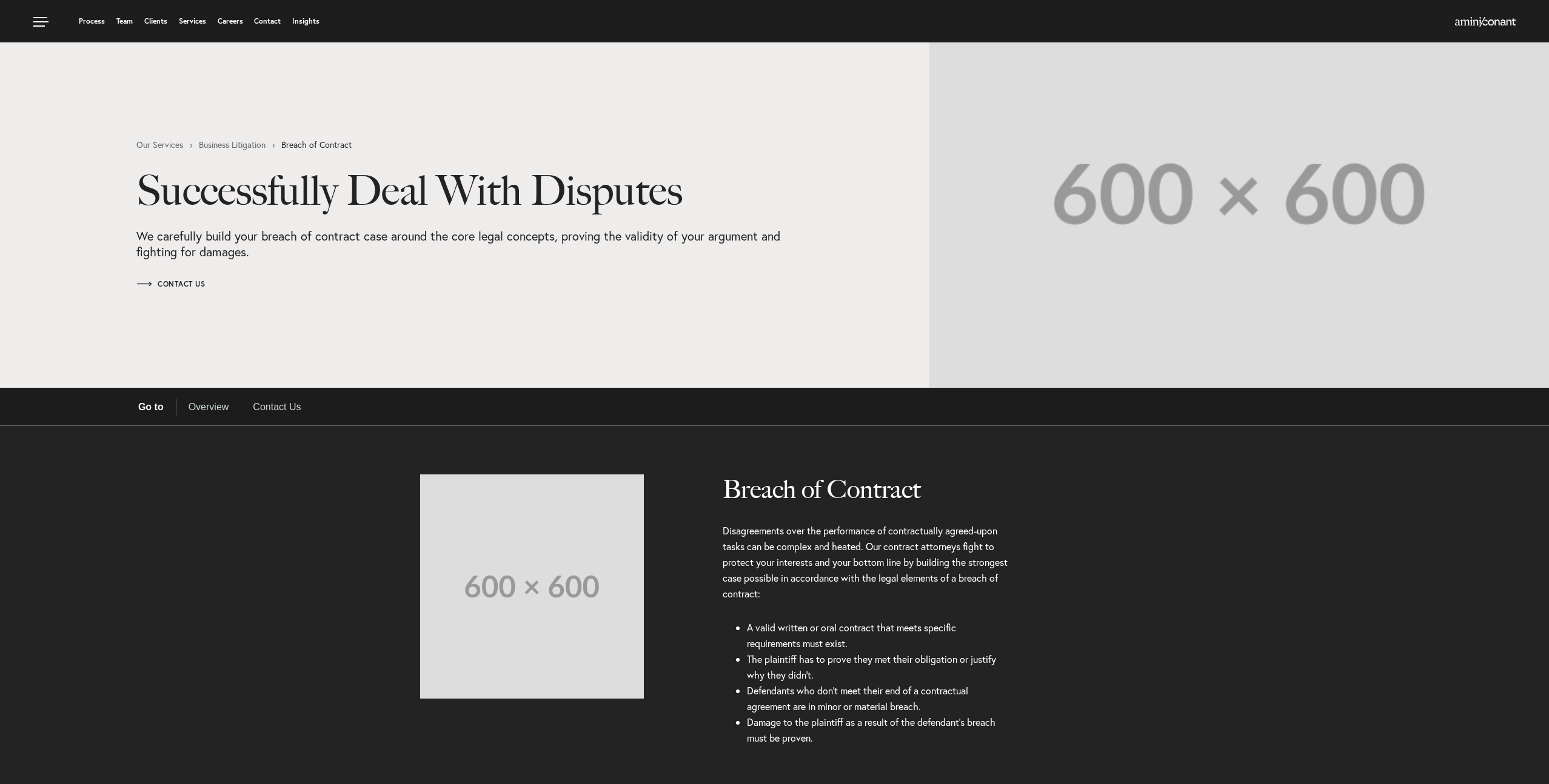
select select "Austin"
select select "Business and Civil Litigation"
click at [289, 404] on link "Contact Us" at bounding box center [276, 407] width 72 height 17
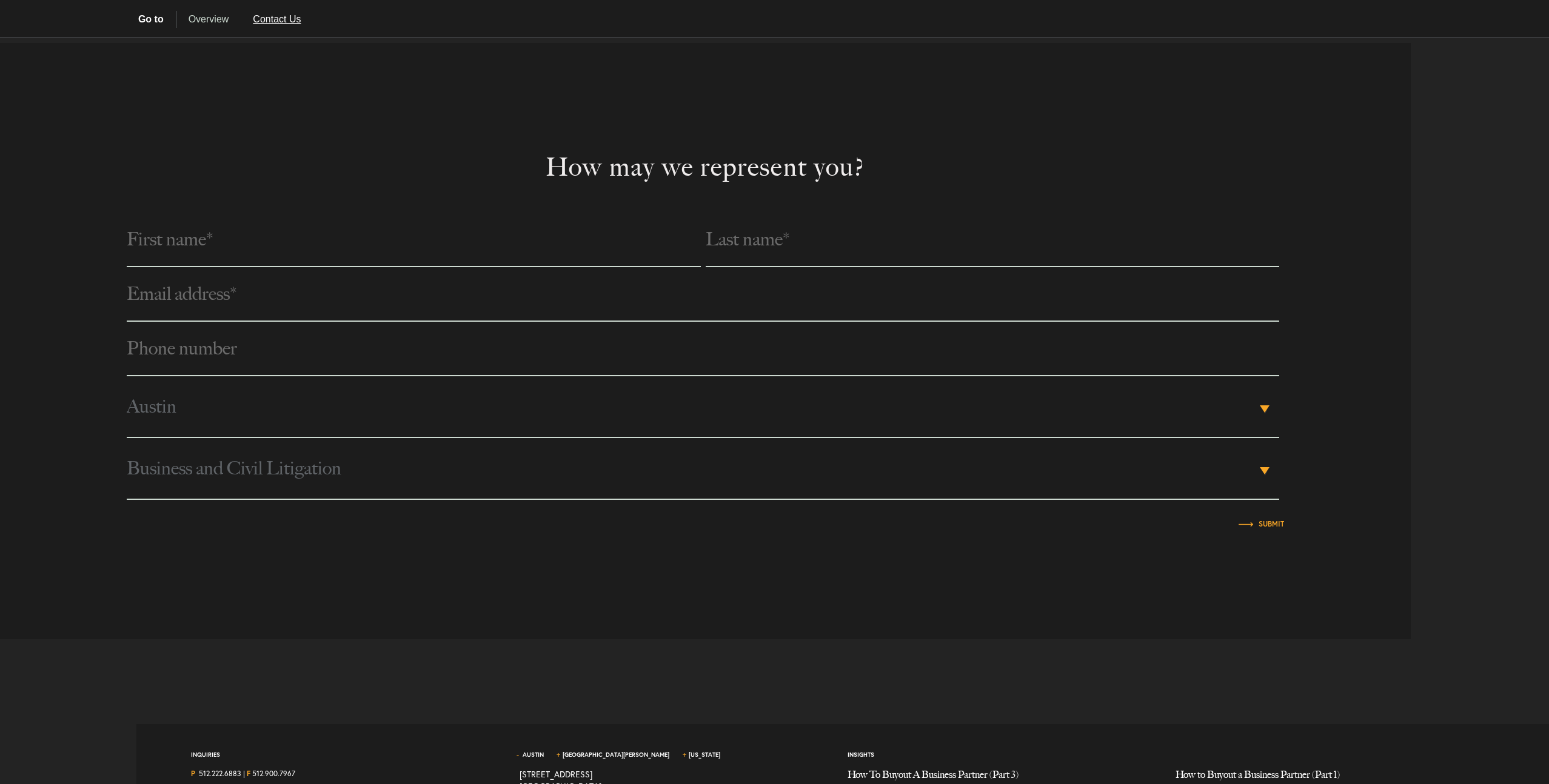
scroll to position [752, 0]
click at [224, 24] on link "Overview" at bounding box center [209, 19] width 65 height 17
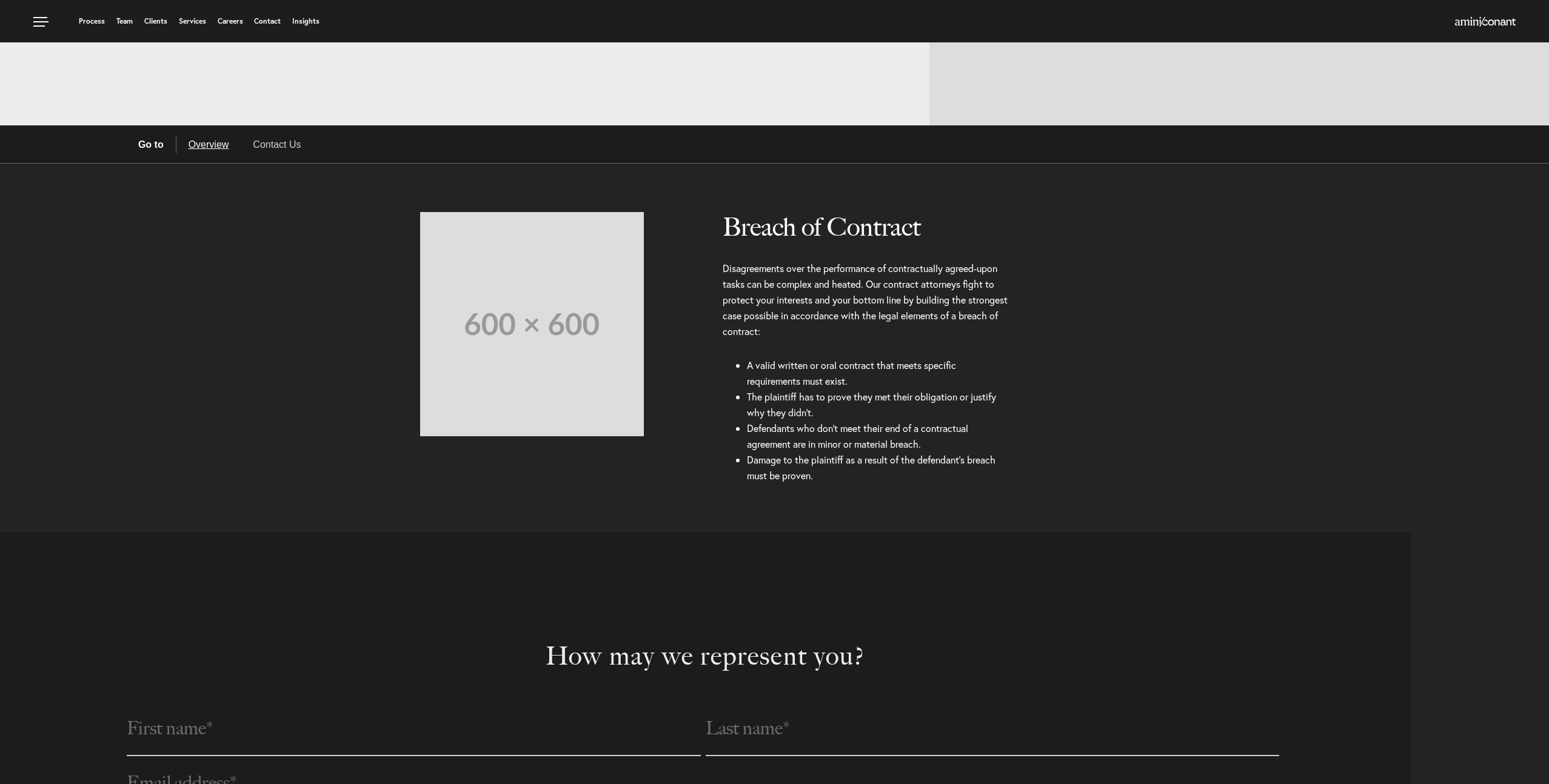
scroll to position [0, 0]
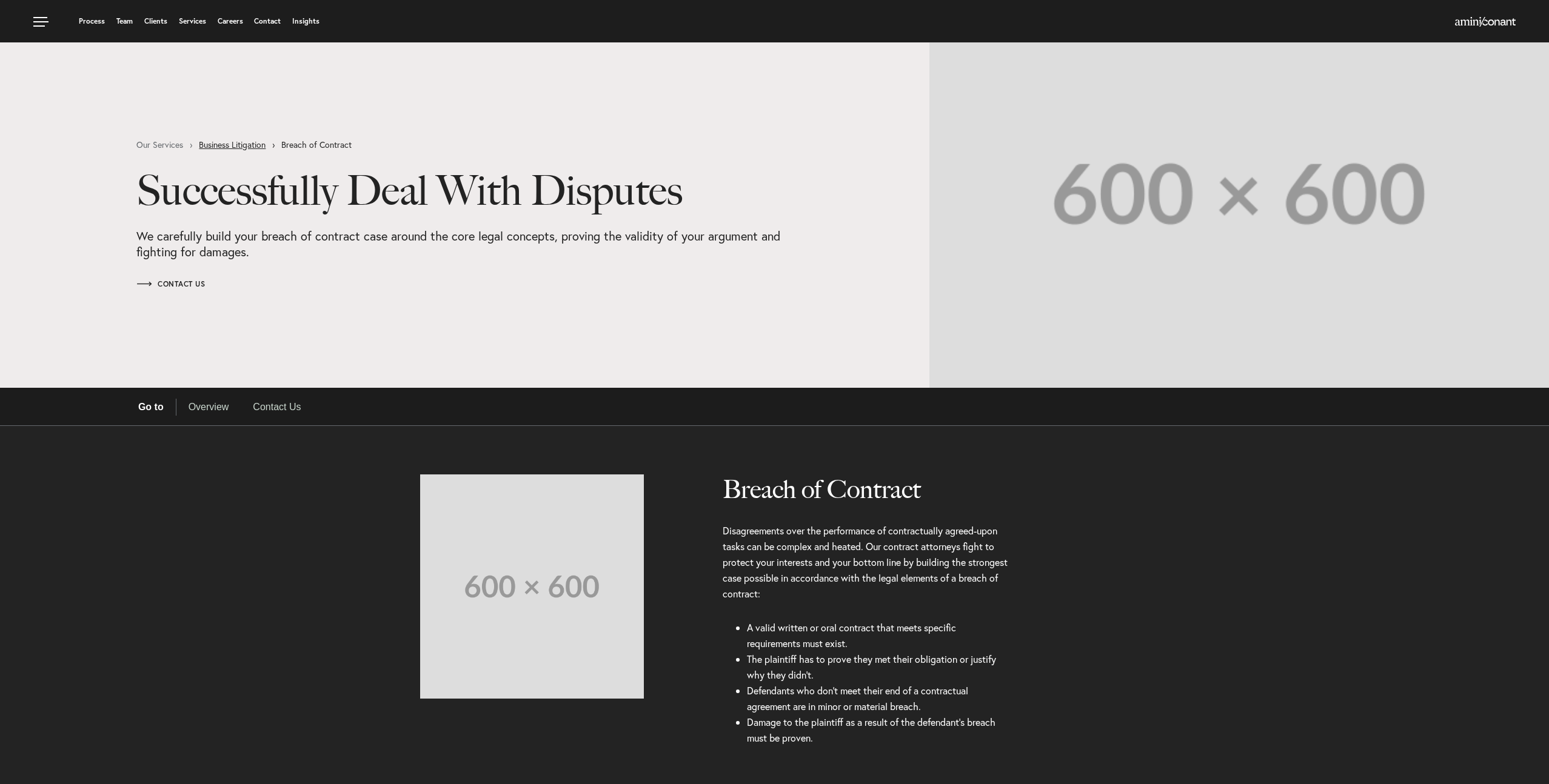
click at [239, 144] on link "Business Litigation" at bounding box center [240, 145] width 82 height 9
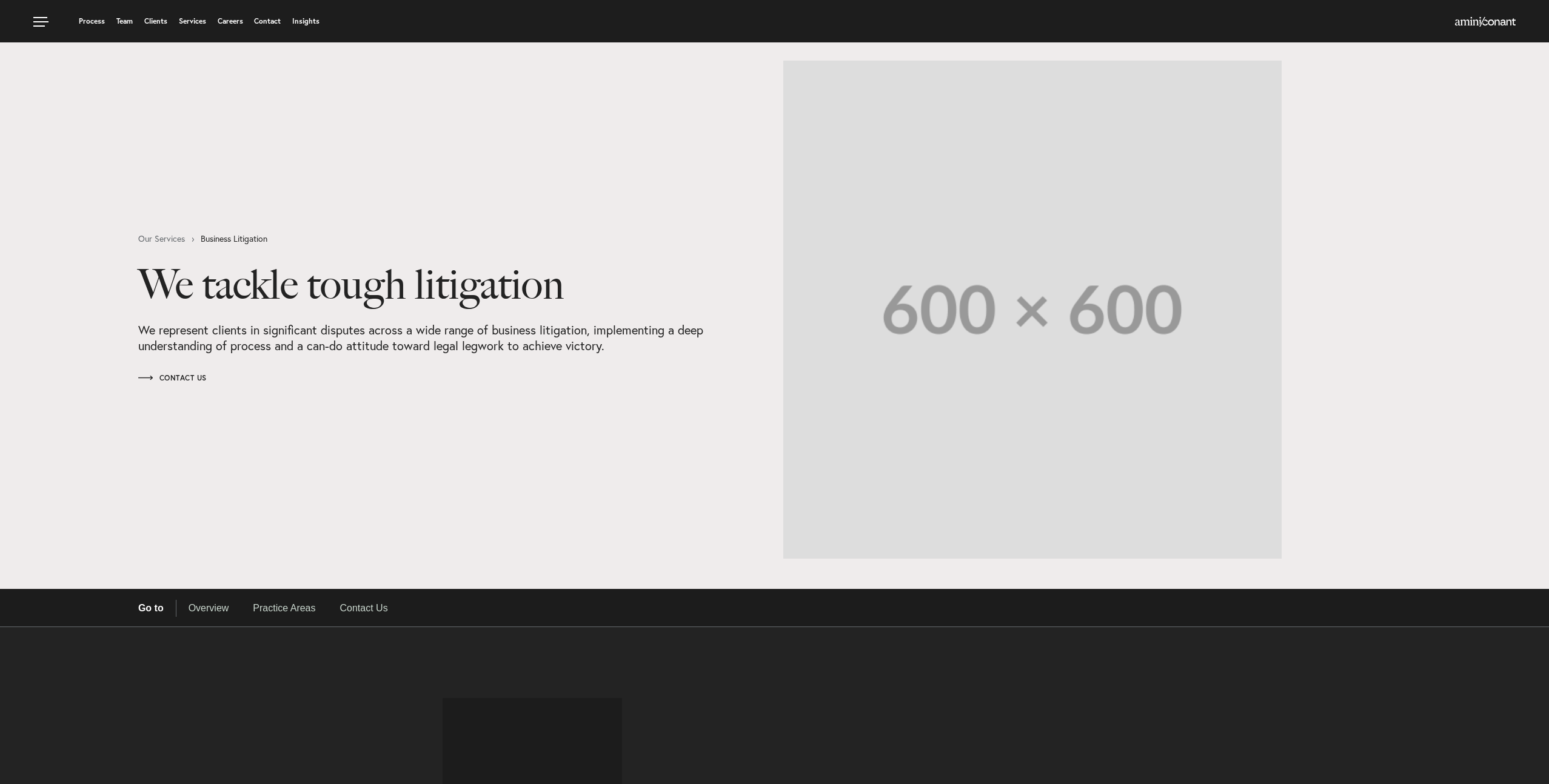
select select "Austin"
select select "Business and Civil Litigation"
click at [162, 241] on link "Our Services" at bounding box center [169, 239] width 63 height 9
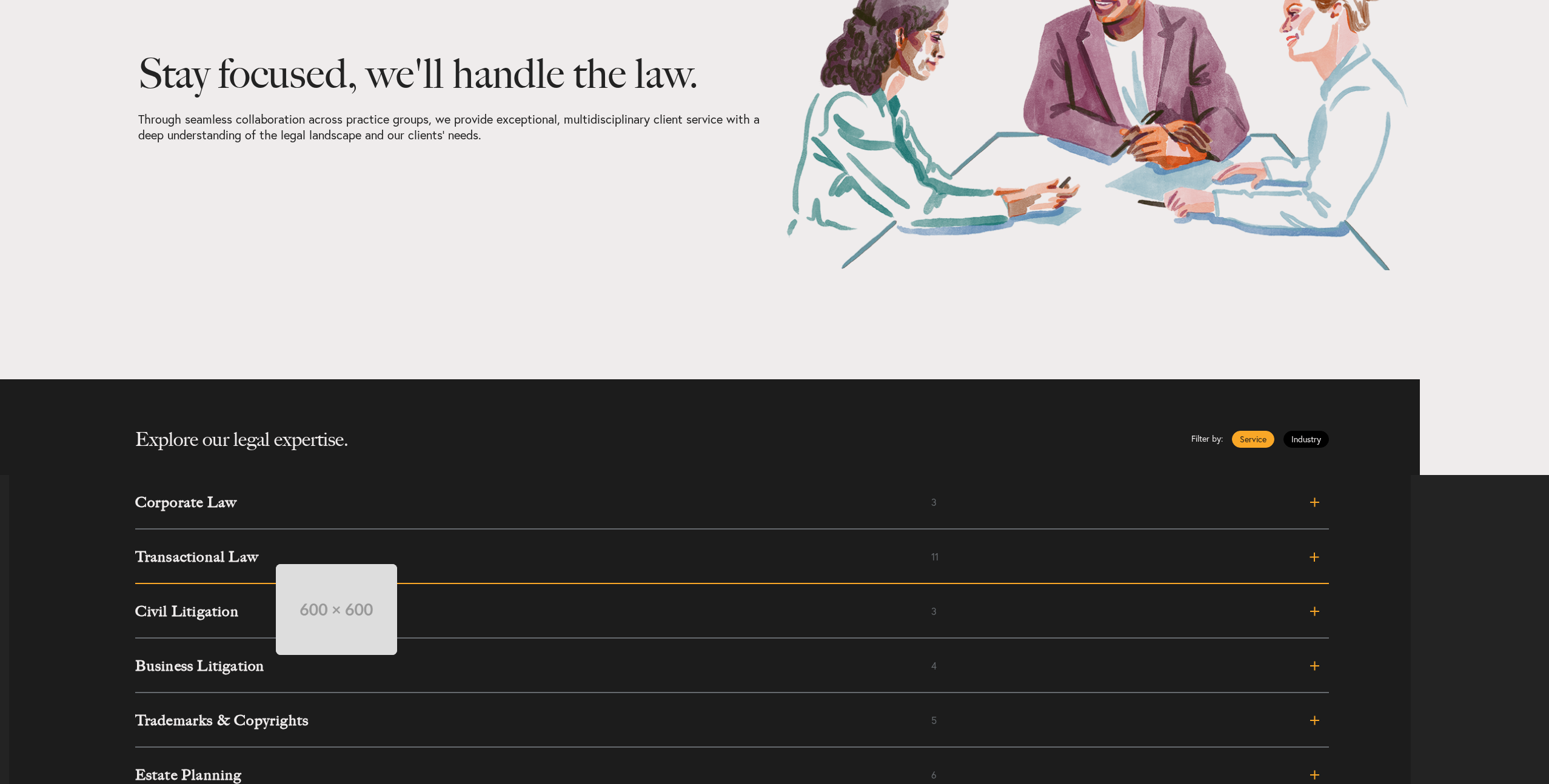
scroll to position [243, 0]
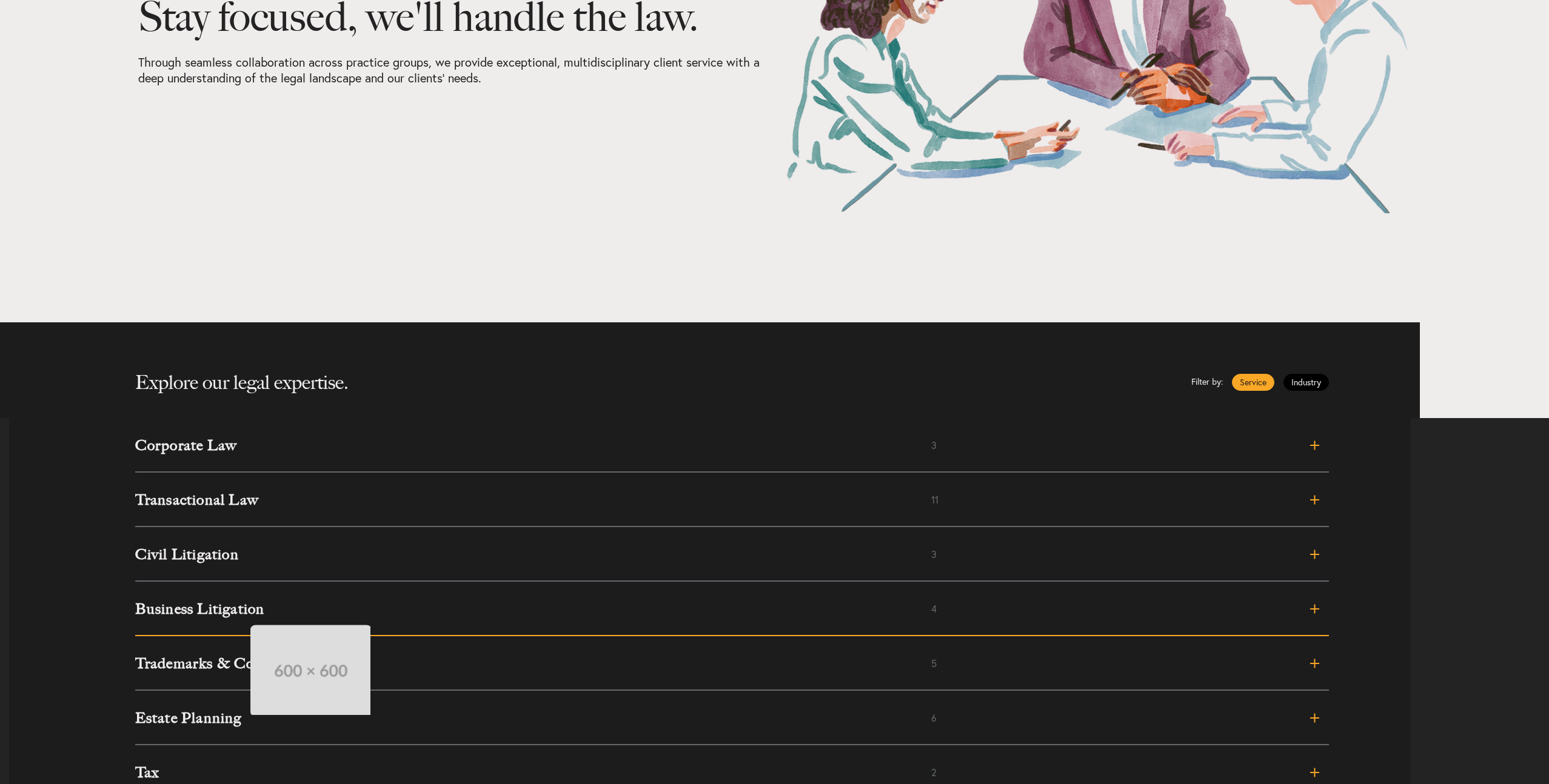
click at [238, 613] on h3 "Business Litigation" at bounding box center [533, 609] width 796 height 15
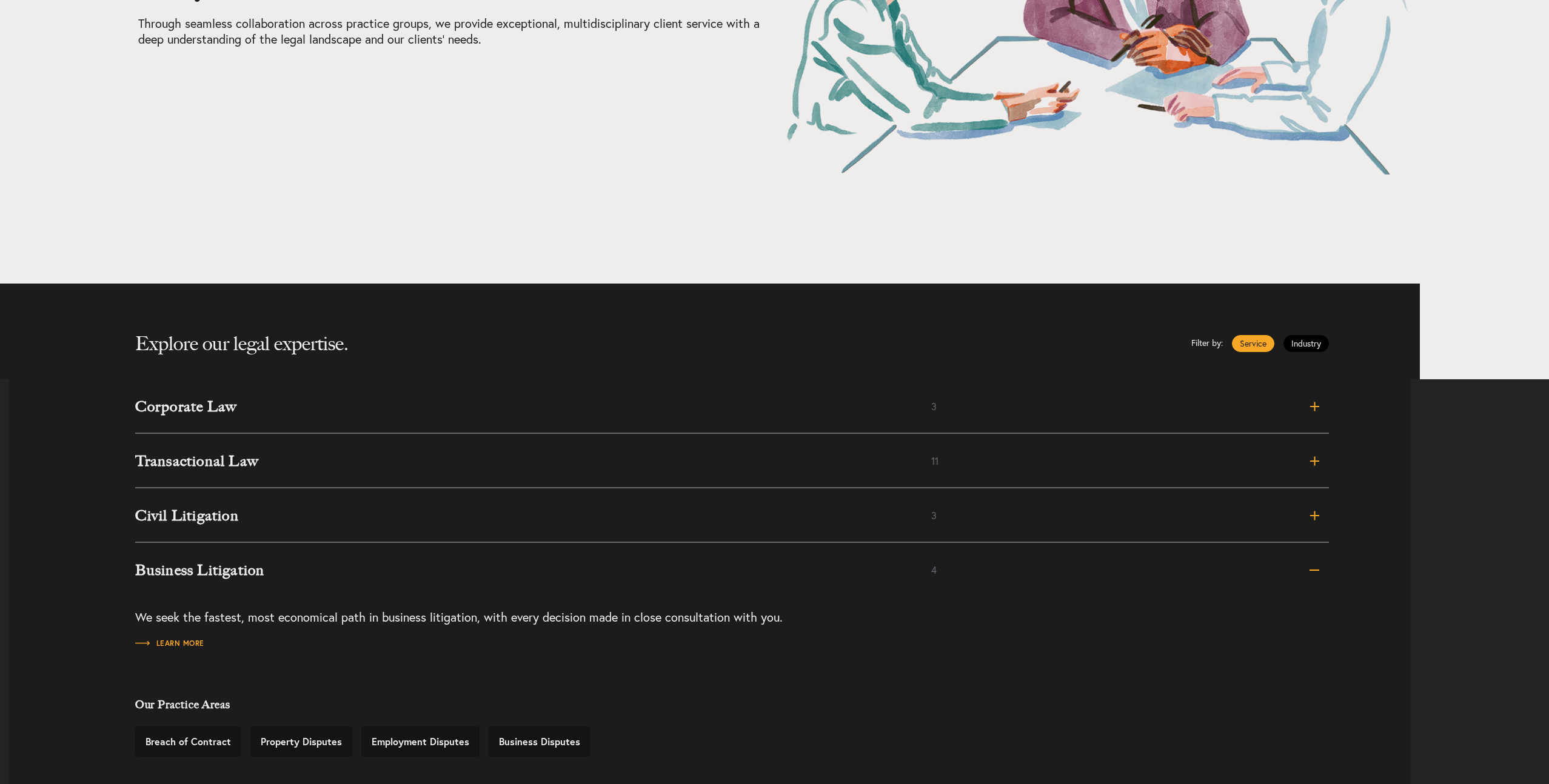
scroll to position [289, 0]
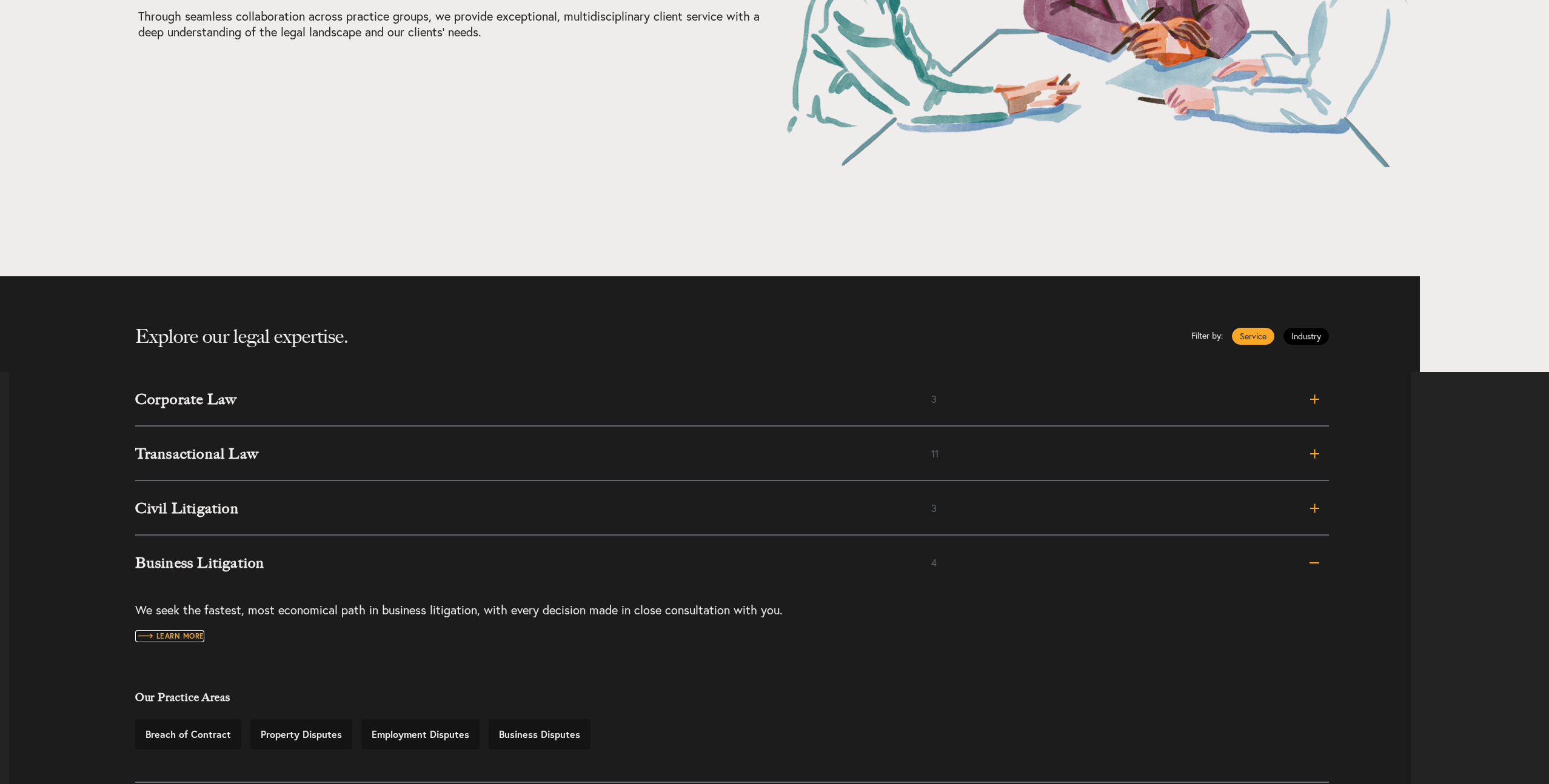
click at [189, 635] on span "Learn more" at bounding box center [169, 636] width 69 height 7
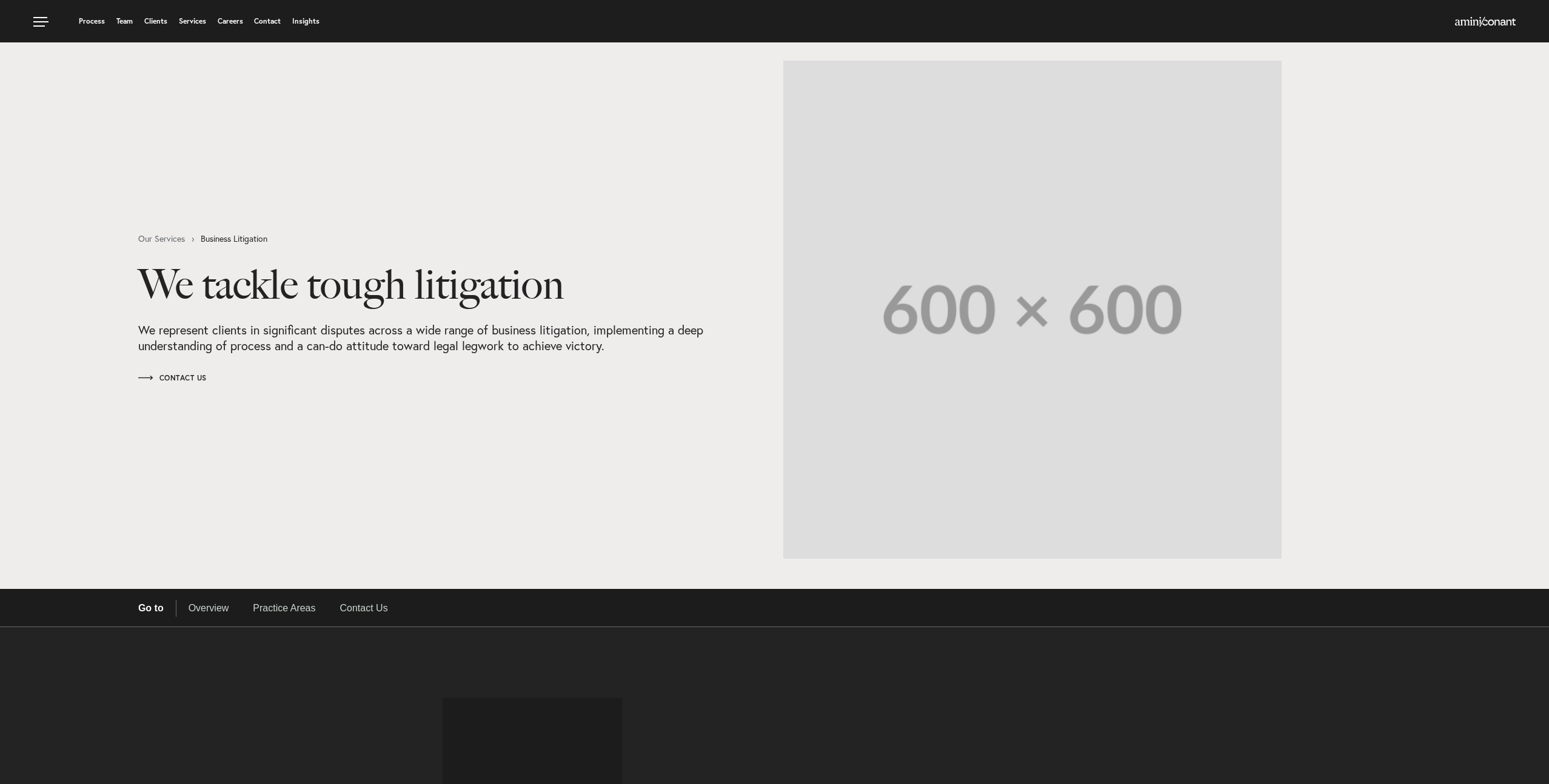
select select "Austin"
select select "Business and Civil Litigation"
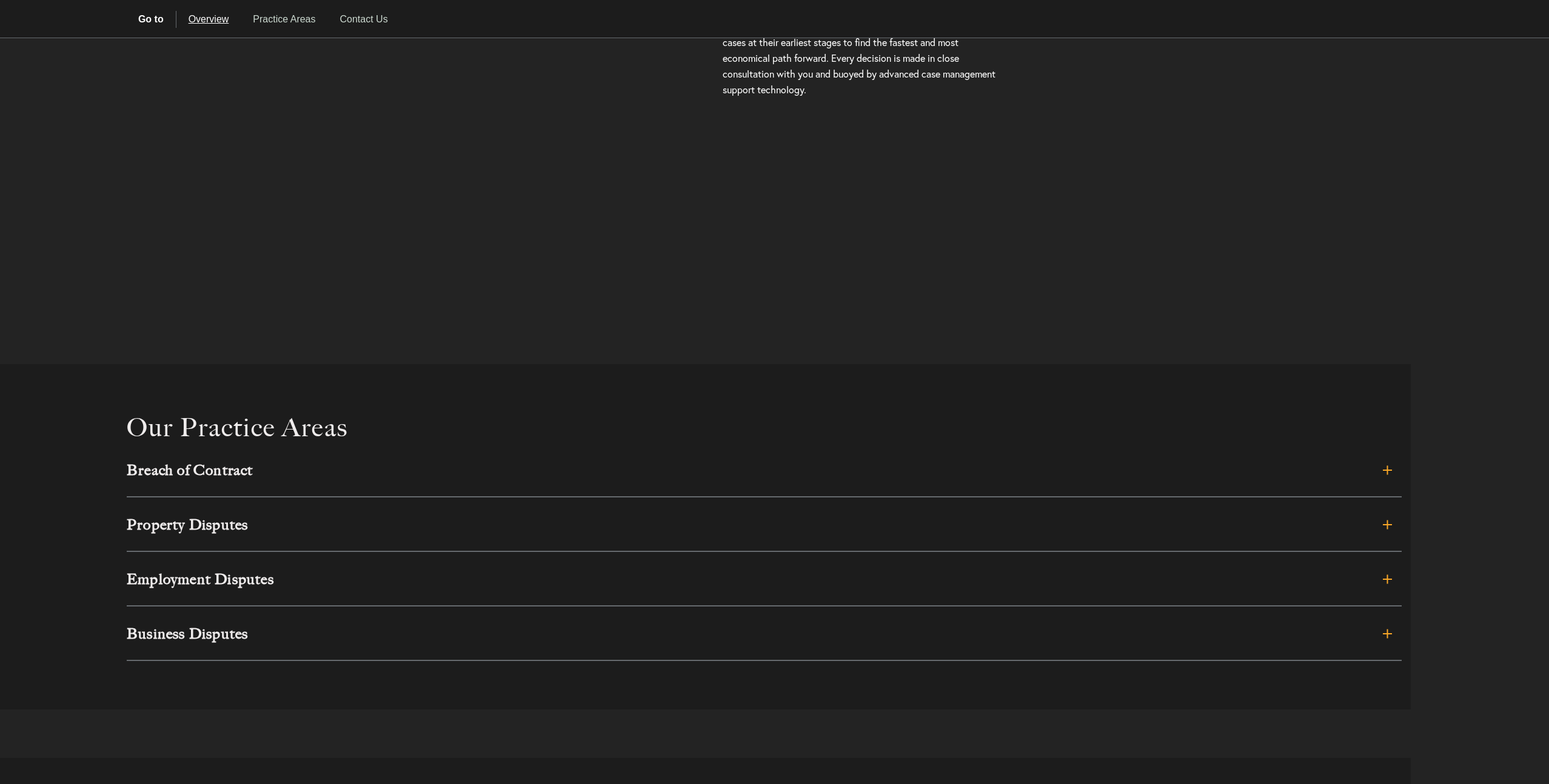
scroll to position [1008, 0]
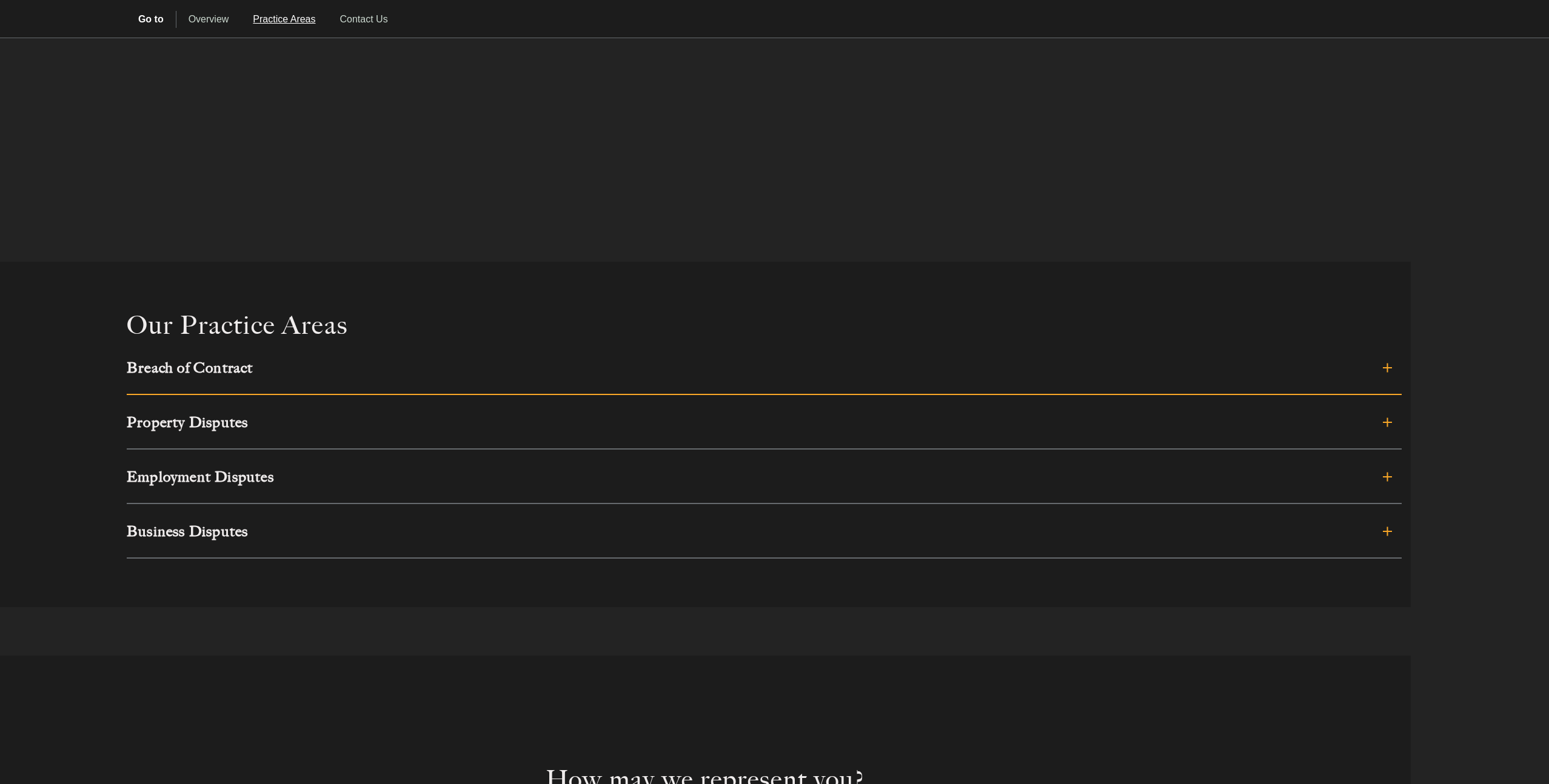
click at [326, 366] on h3 "Breach of Contract" at bounding box center [637, 368] width 1020 height 15
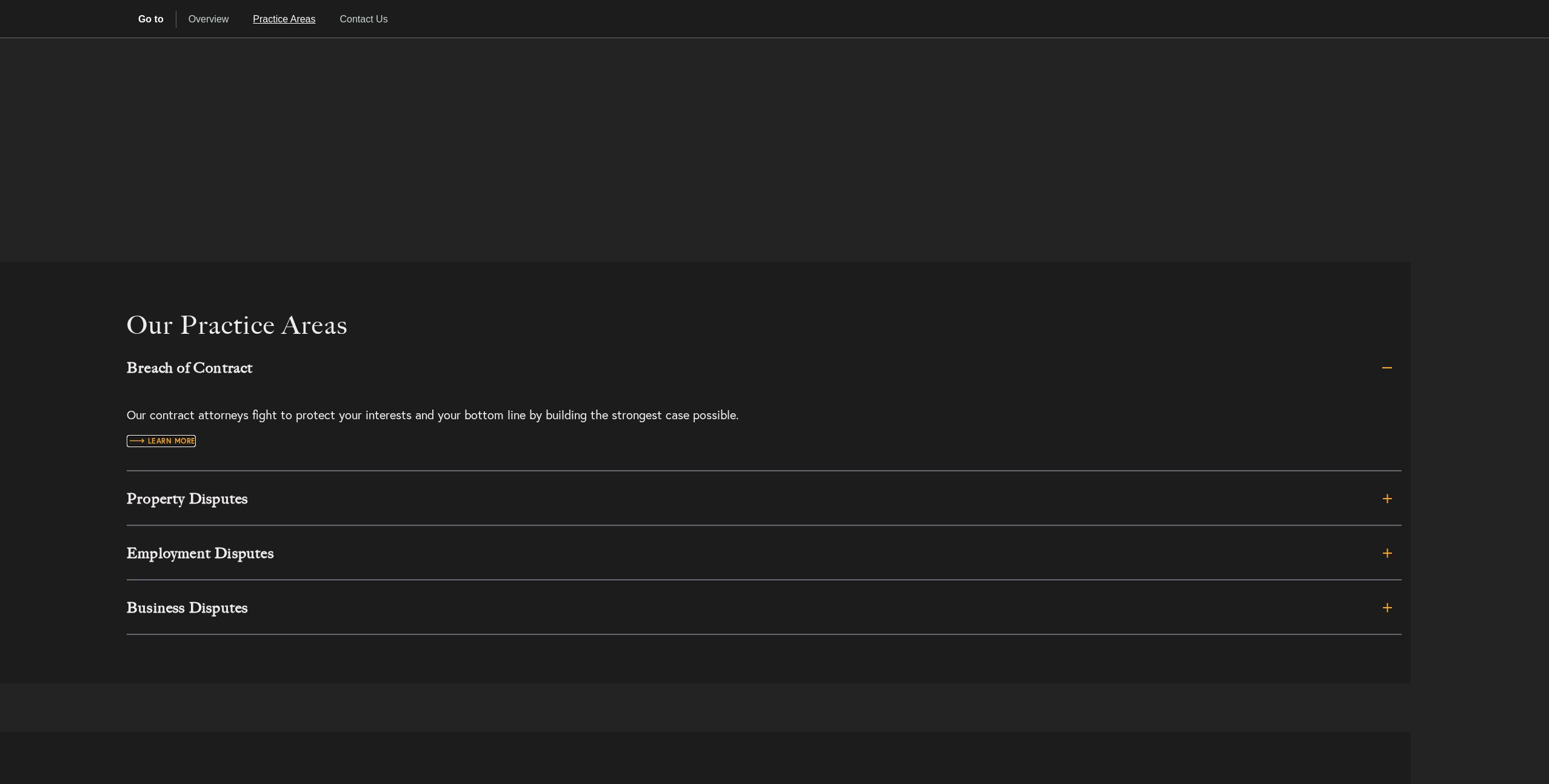
click at [186, 441] on span "Learn more" at bounding box center [161, 441] width 69 height 7
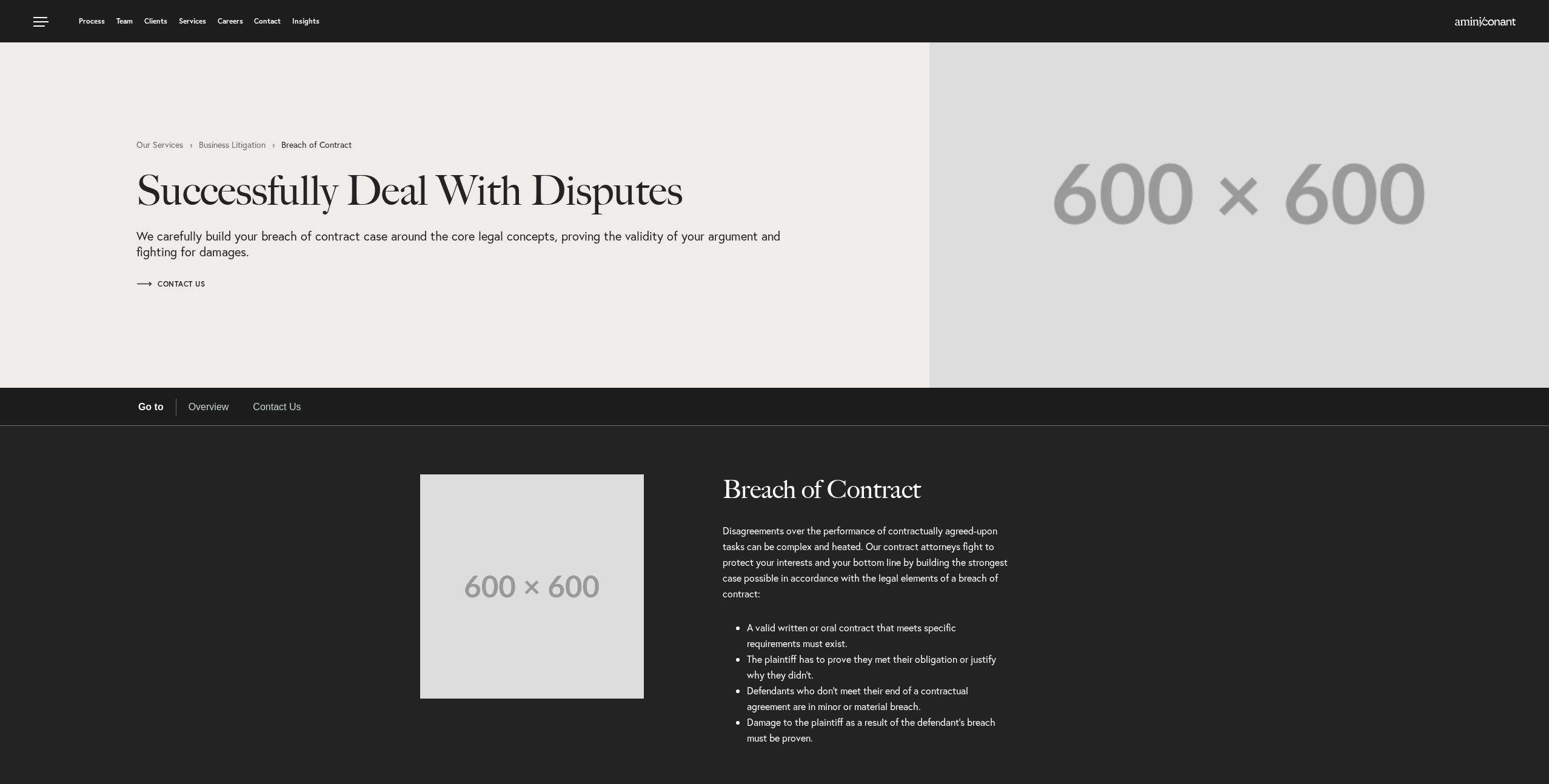
select select "Austin"
select select "Business and Civil Litigation"
click at [244, 142] on link "Business Litigation" at bounding box center [240, 145] width 82 height 9
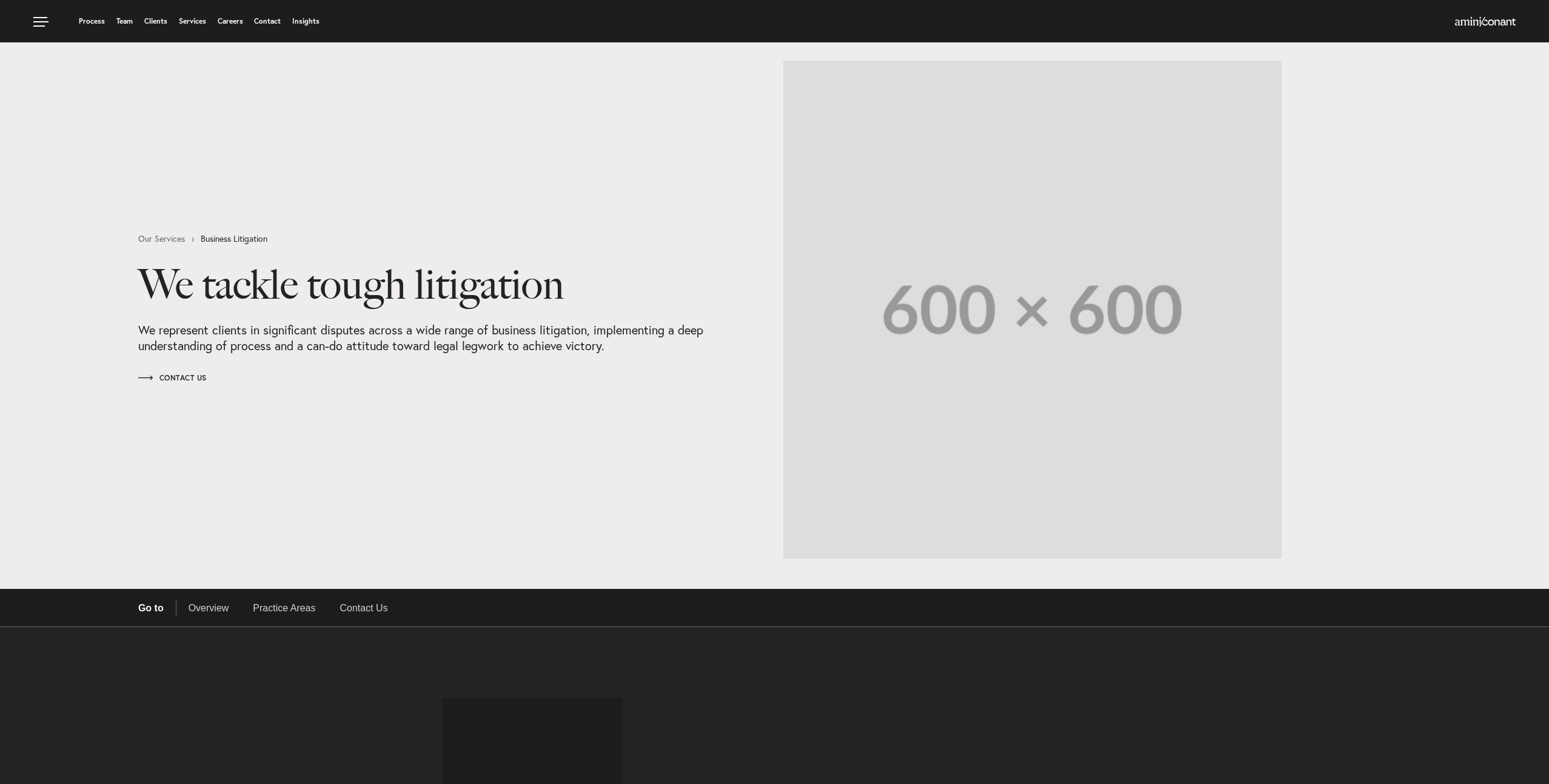
select select "Austin"
select select "Business and Civil Litigation"
click at [157, 240] on link "Our Services" at bounding box center [169, 239] width 63 height 9
